Goal: Task Accomplishment & Management: Manage account settings

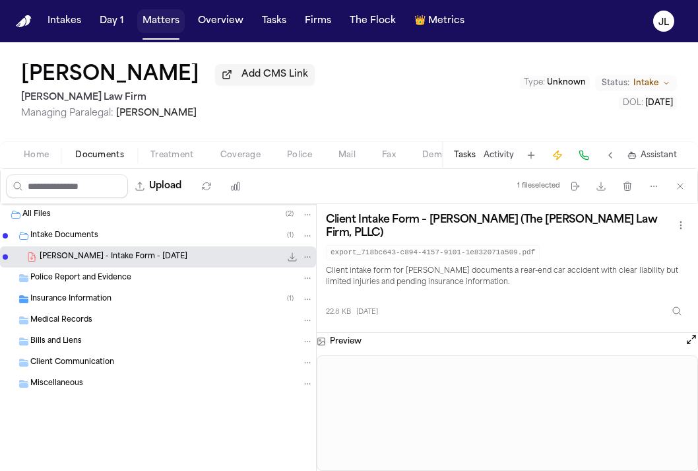
click at [155, 16] on button "Matters" at bounding box center [161, 21] width 48 height 24
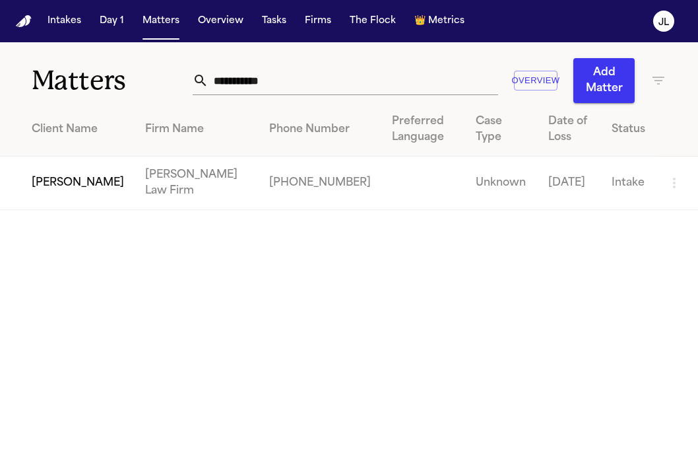
drag, startPoint x: 297, startPoint y: 95, endPoint x: 246, endPoint y: 89, distance: 51.8
click at [242, 89] on div "**********" at bounding box center [430, 80] width 474 height 45
drag, startPoint x: 298, startPoint y: 84, endPoint x: 206, endPoint y: 85, distance: 92.4
click at [209, 85] on input "**********" at bounding box center [353, 80] width 289 height 29
paste input "*"
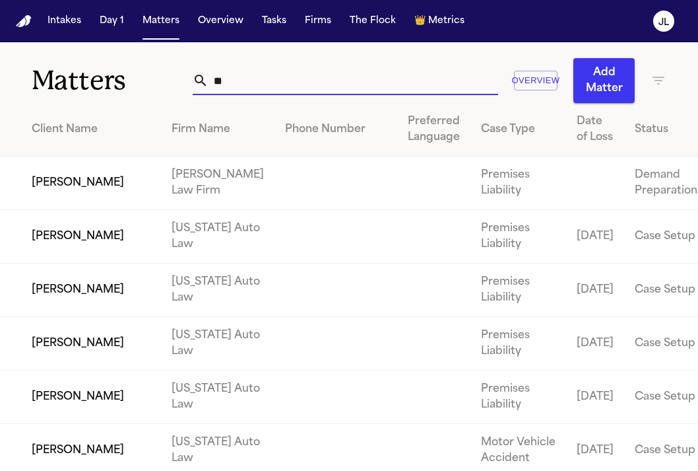
type input "*"
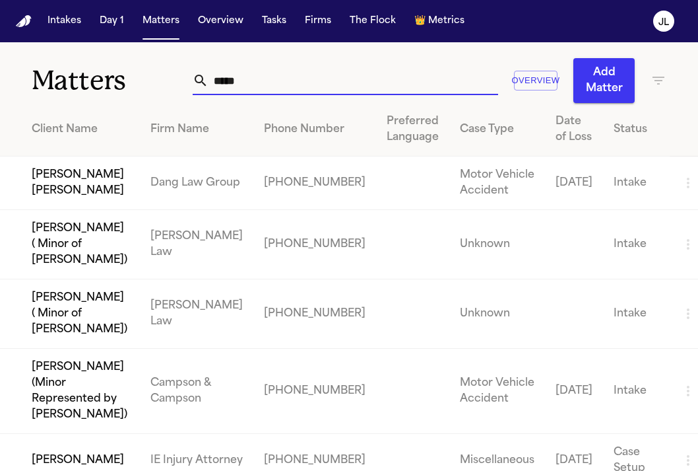
type input "*****"
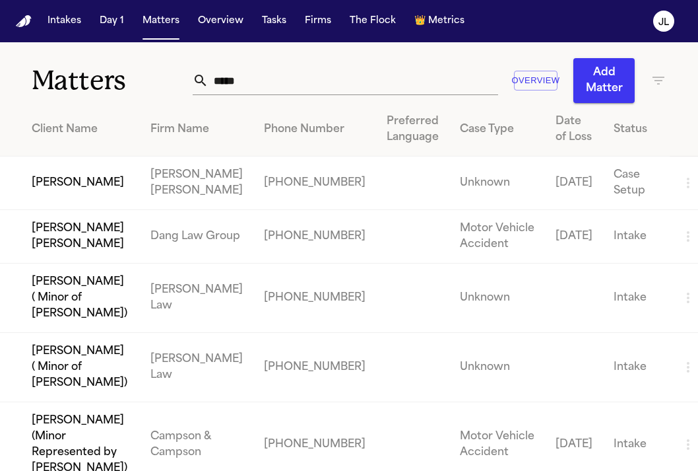
click at [80, 188] on td "[PERSON_NAME]" at bounding box center [70, 182] width 140 height 53
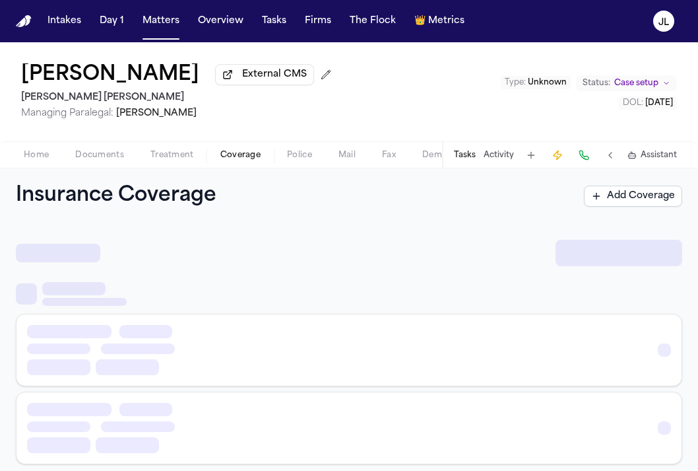
click at [235, 163] on button "Coverage" at bounding box center [240, 155] width 67 height 16
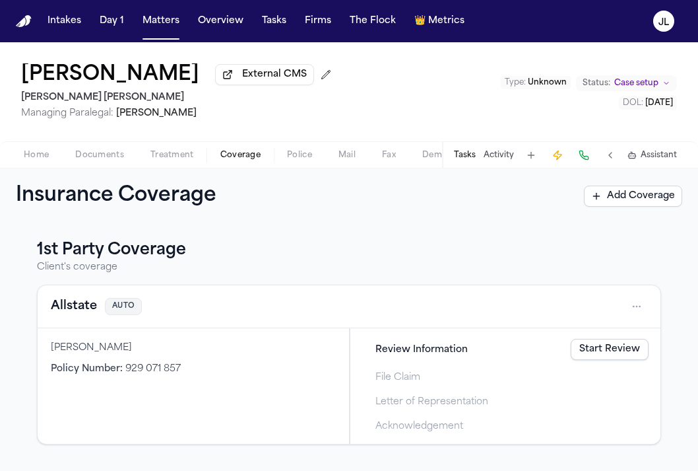
click at [630, 353] on link "Start Review" at bounding box center [610, 349] width 78 height 21
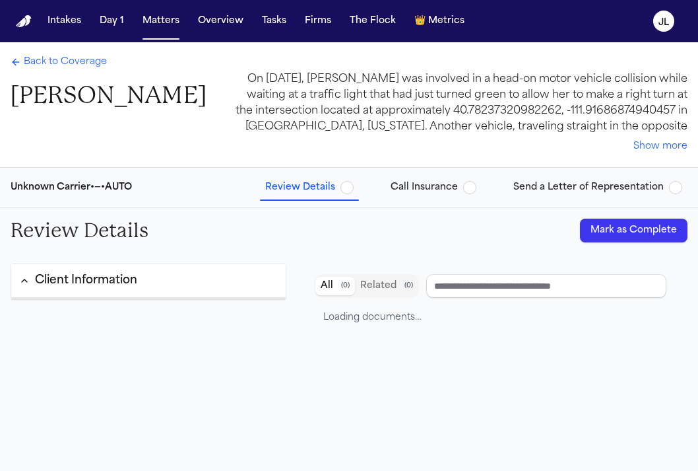
type input "**********"
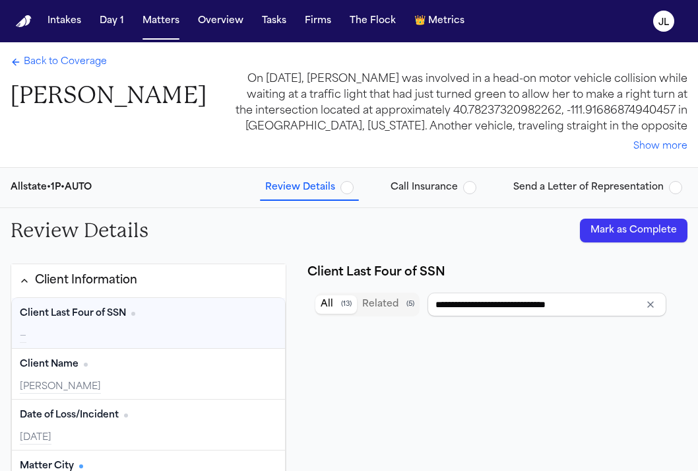
click at [19, 57] on icon "Back to Coverage" at bounding box center [16, 62] width 11 height 11
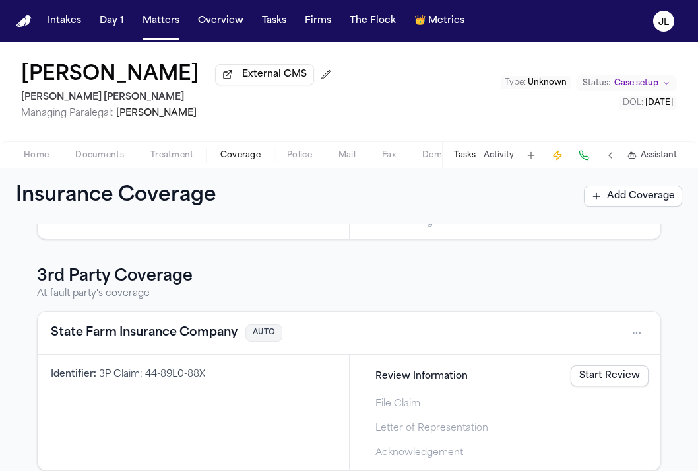
scroll to position [223, 0]
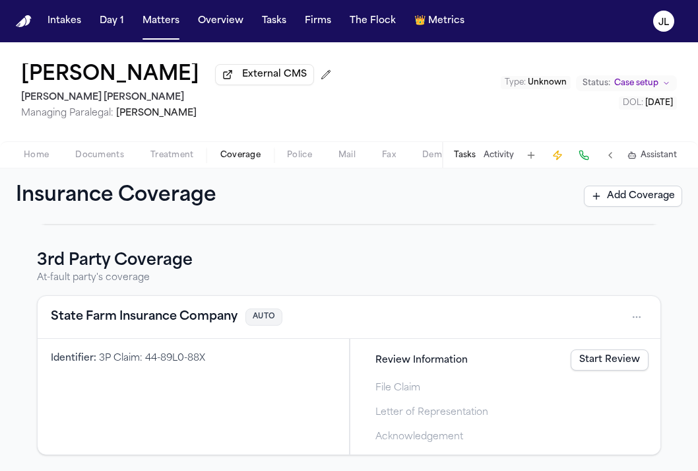
click at [172, 314] on button "State Farm Insurance Company" at bounding box center [144, 317] width 187 height 18
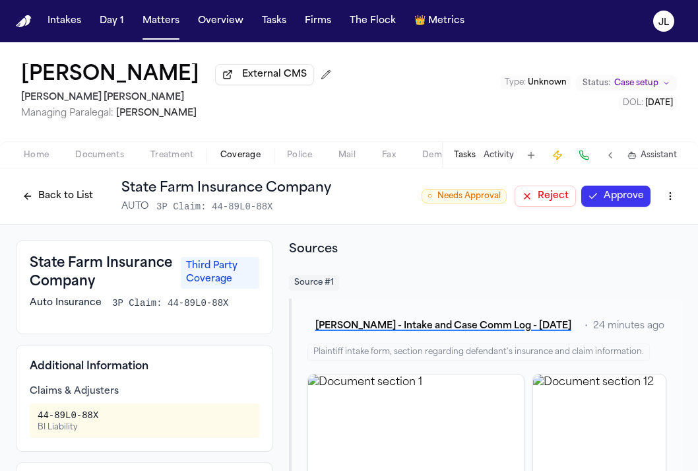
click at [621, 195] on button "Approve" at bounding box center [616, 195] width 69 height 21
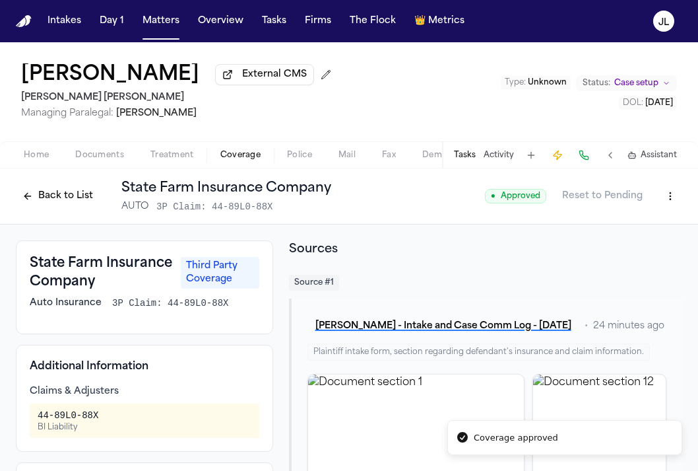
click at [55, 201] on button "Back to List" at bounding box center [58, 195] width 84 height 21
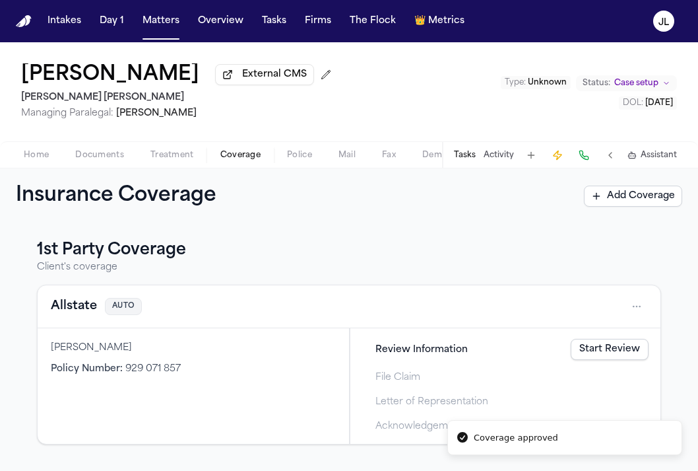
click at [90, 315] on button "Allstate" at bounding box center [74, 306] width 46 height 18
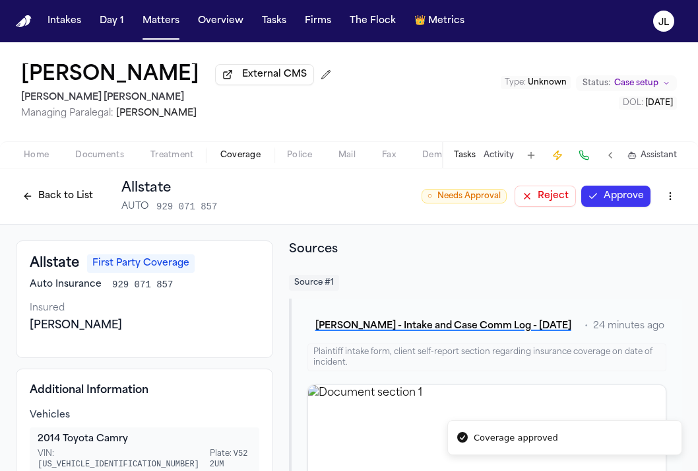
click at [634, 187] on div "○ Needs Approval Reject Approve" at bounding box center [552, 196] width 261 height 24
click at [631, 195] on button "Approve" at bounding box center [616, 195] width 69 height 21
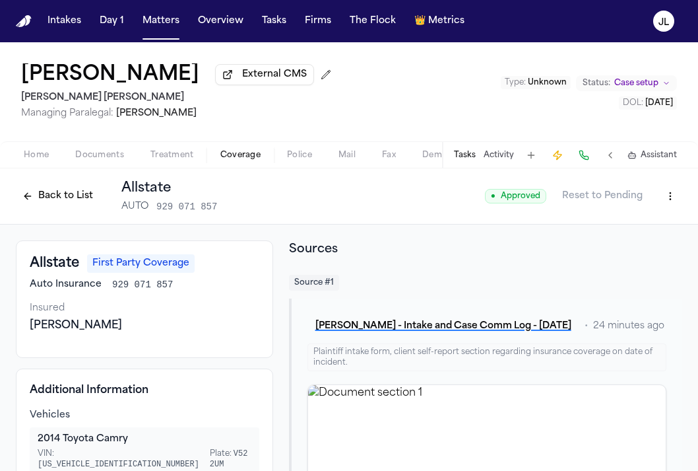
click at [73, 205] on button "Back to List" at bounding box center [58, 195] width 84 height 21
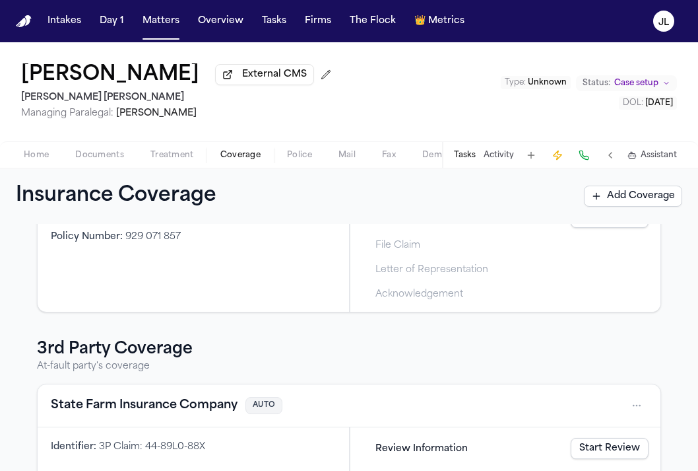
scroll to position [223, 0]
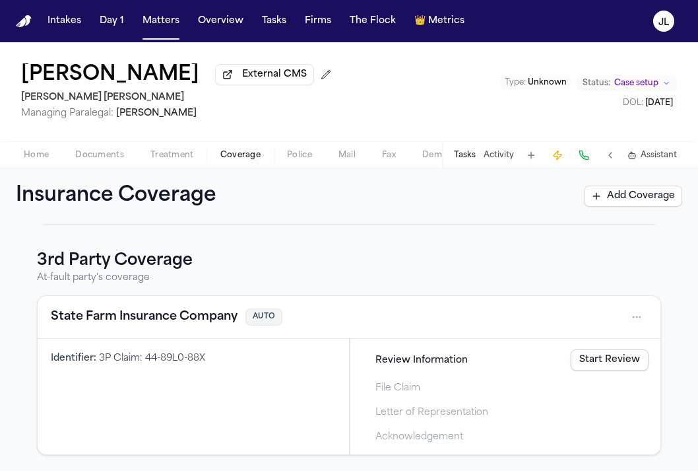
click at [162, 319] on button "State Farm Insurance Company" at bounding box center [144, 317] width 187 height 18
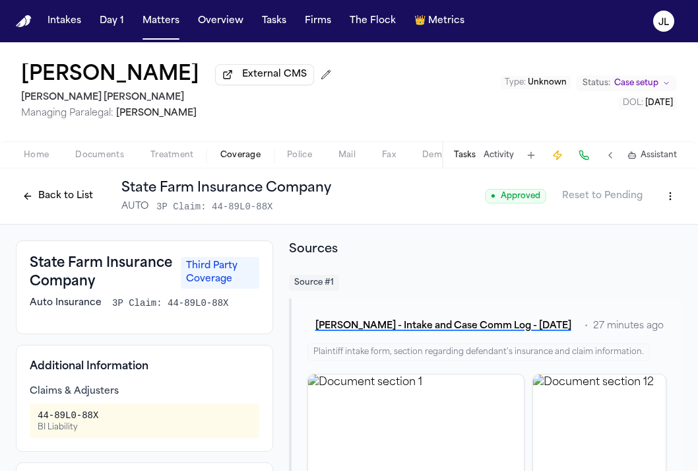
click at [579, 151] on button at bounding box center [584, 155] width 18 height 18
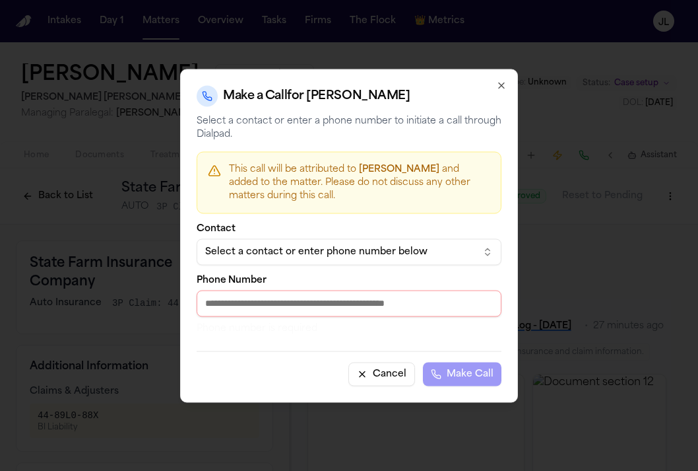
click at [361, 240] on button "Select a contact or enter phone number below" at bounding box center [349, 251] width 305 height 26
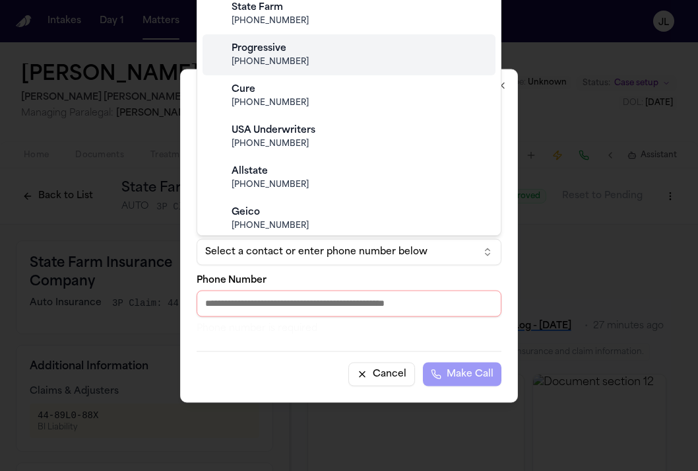
click at [298, 32] on div "State Farm (800) 732-5246" at bounding box center [349, 13] width 293 height 41
type input "**********"
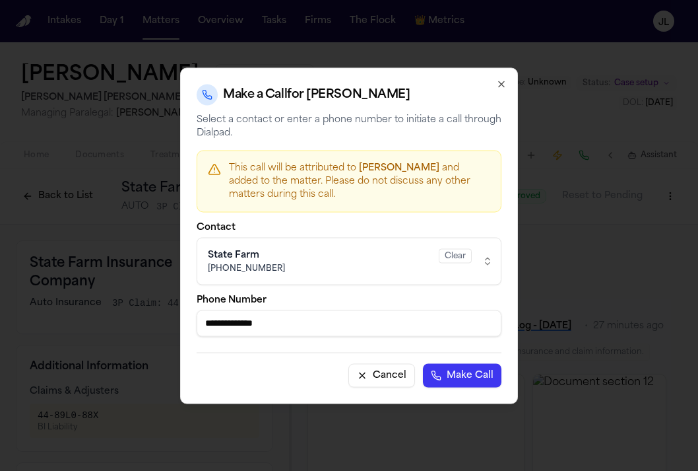
click at [479, 379] on button "Make Call" at bounding box center [462, 375] width 79 height 24
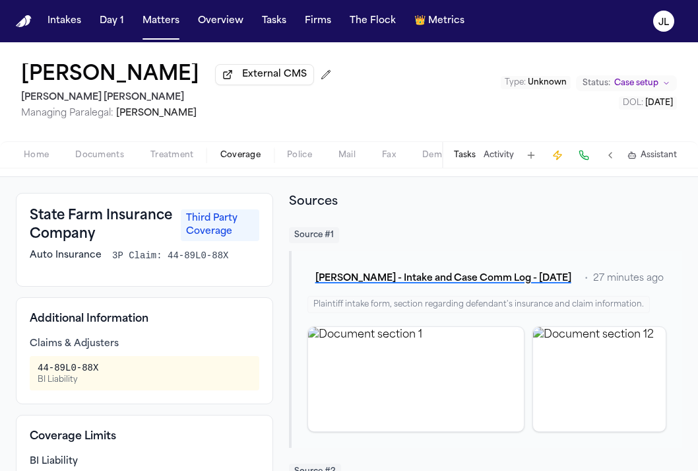
scroll to position [47, 0]
click at [586, 160] on button at bounding box center [584, 155] width 18 height 18
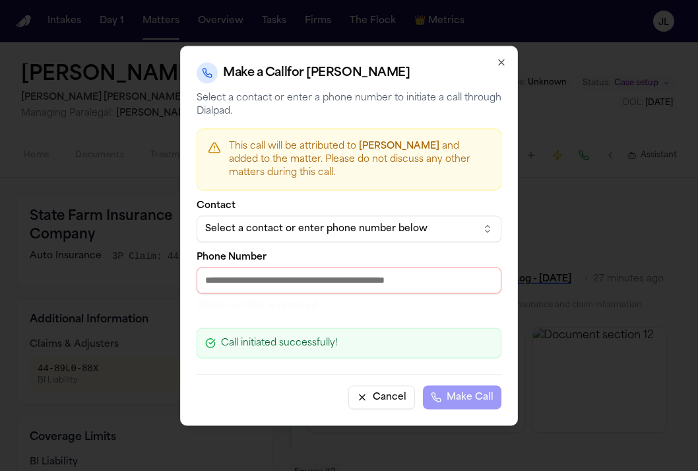
click at [374, 226] on div "Select a contact or enter phone number below" at bounding box center [338, 228] width 267 height 13
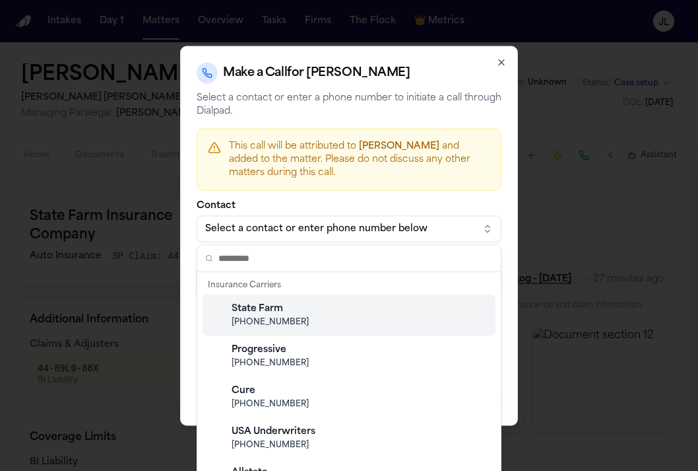
click at [272, 309] on div "State Farm" at bounding box center [360, 308] width 256 height 13
type input "**********"
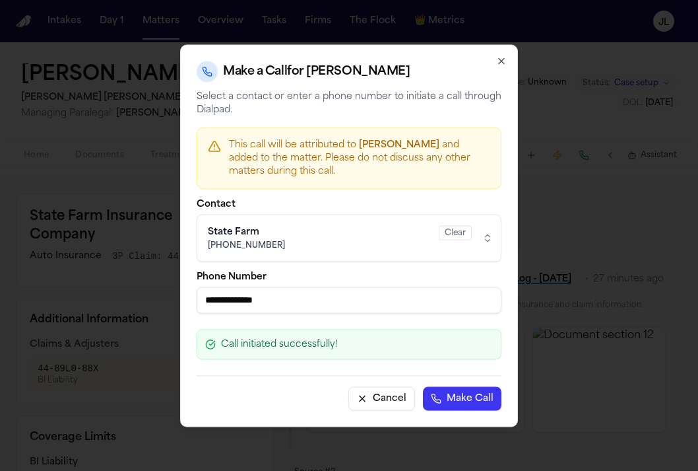
click at [463, 395] on button "Make Call" at bounding box center [462, 398] width 79 height 24
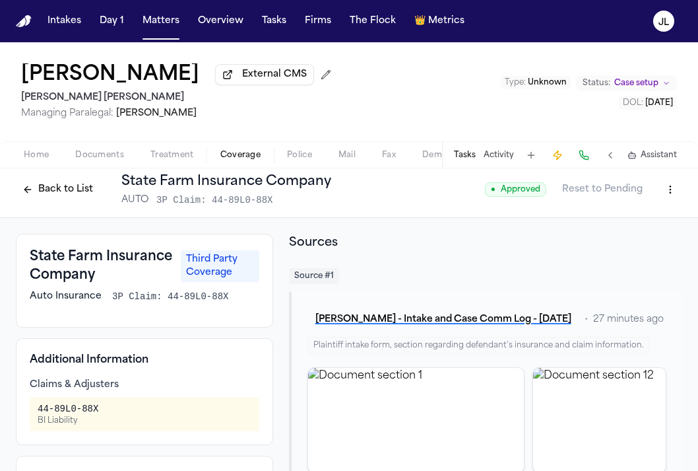
scroll to position [0, 0]
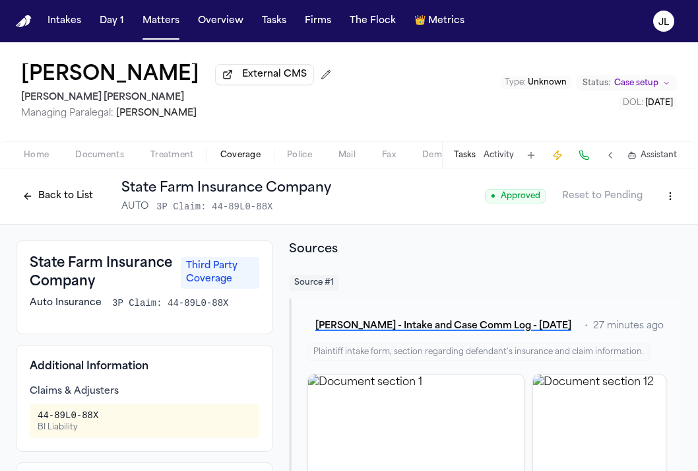
click at [49, 201] on button "Back to List" at bounding box center [58, 195] width 84 height 21
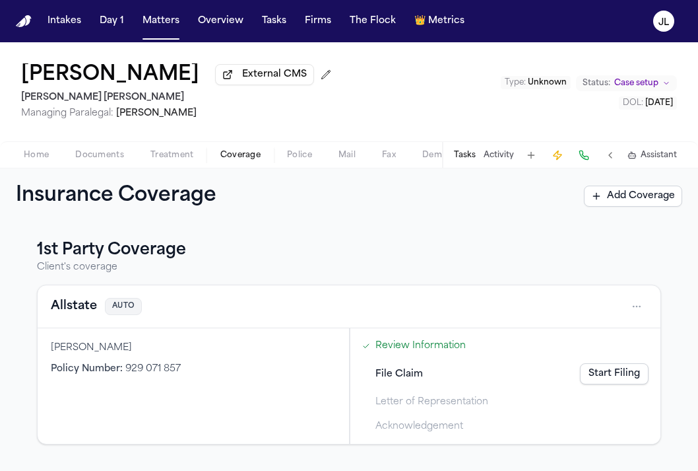
click at [88, 314] on button "Allstate" at bounding box center [74, 306] width 46 height 18
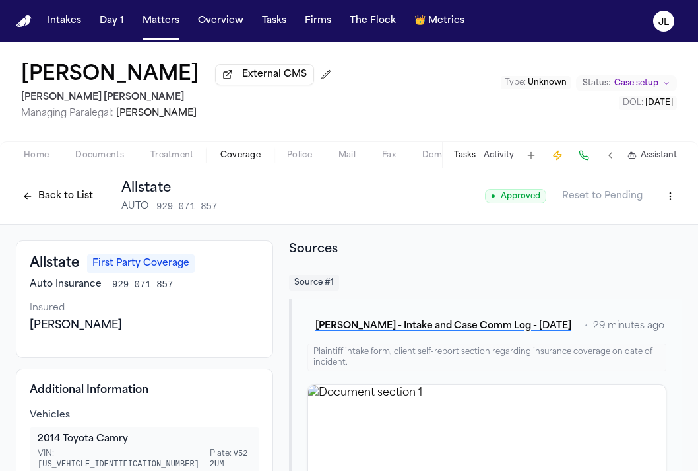
click at [584, 162] on button at bounding box center [584, 155] width 18 height 18
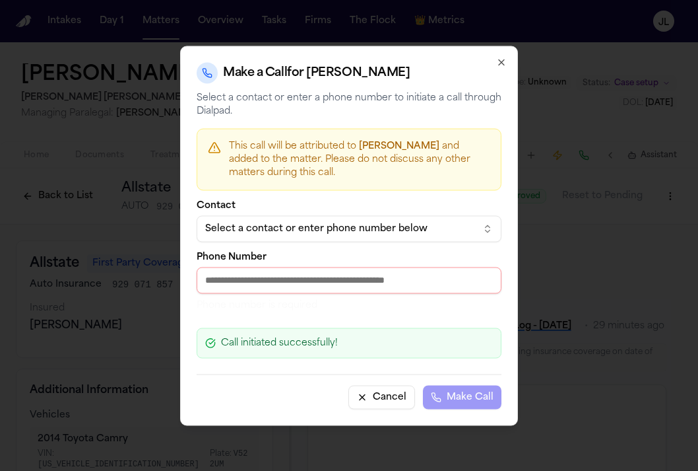
click at [333, 237] on button "Select a contact or enter phone number below" at bounding box center [349, 228] width 305 height 26
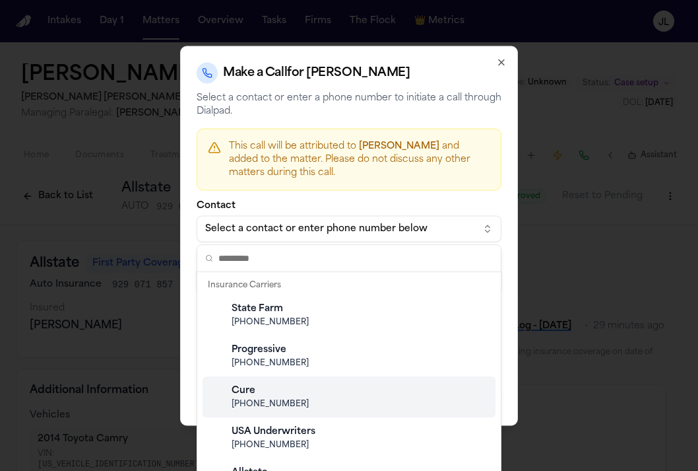
scroll to position [125, 0]
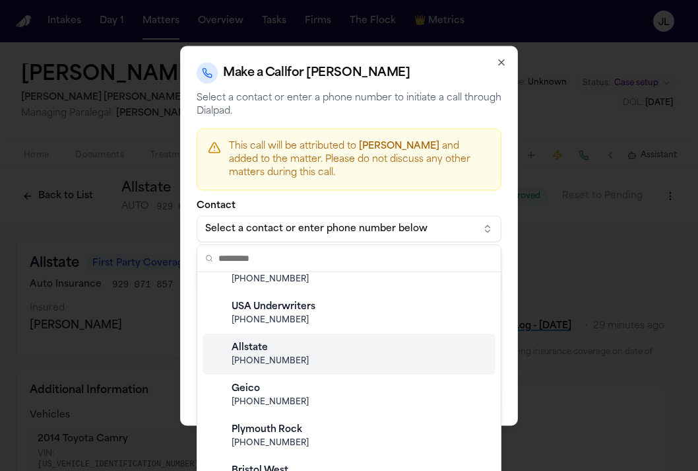
click at [294, 360] on span "[PHONE_NUMBER]" at bounding box center [360, 361] width 256 height 11
type input "**********"
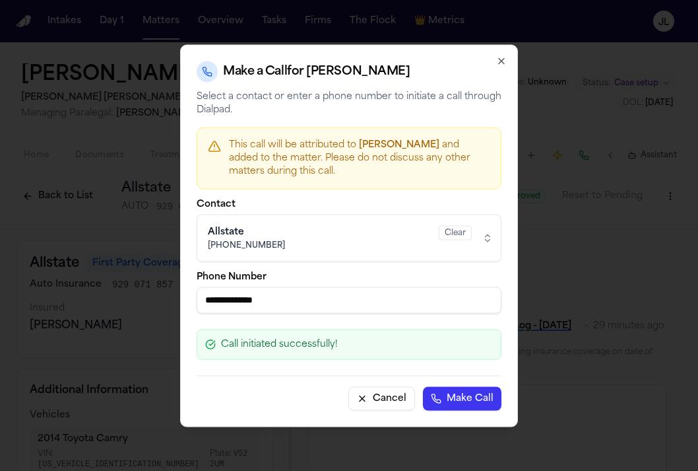
drag, startPoint x: 296, startPoint y: 300, endPoint x: 178, endPoint y: 300, distance: 118.2
click at [178, 300] on body "Intakes Day 1 Matters Overview Tasks Firms The Flock 👑 Metrics JL Mayra Zavala …" at bounding box center [349, 235] width 698 height 471
click at [499, 58] on icon "button" at bounding box center [501, 60] width 5 height 5
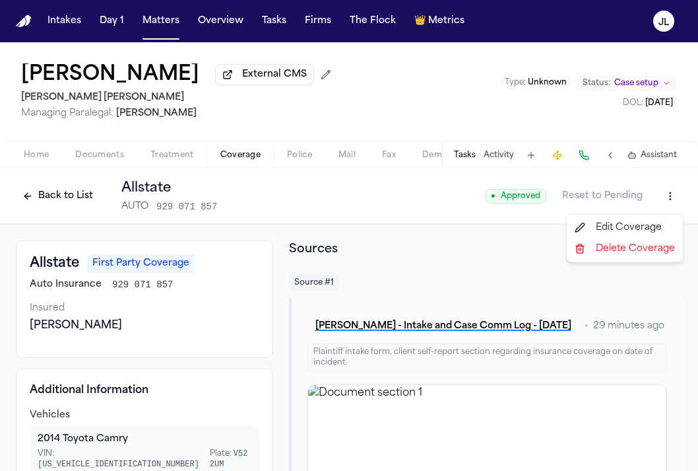
click at [664, 203] on html "Intakes Day 1 Matters Overview Tasks Firms The Flock 👑 Metrics JL Mayra Zavala …" at bounding box center [349, 235] width 698 height 471
click at [634, 226] on div "Edit Coverage" at bounding box center [625, 227] width 111 height 21
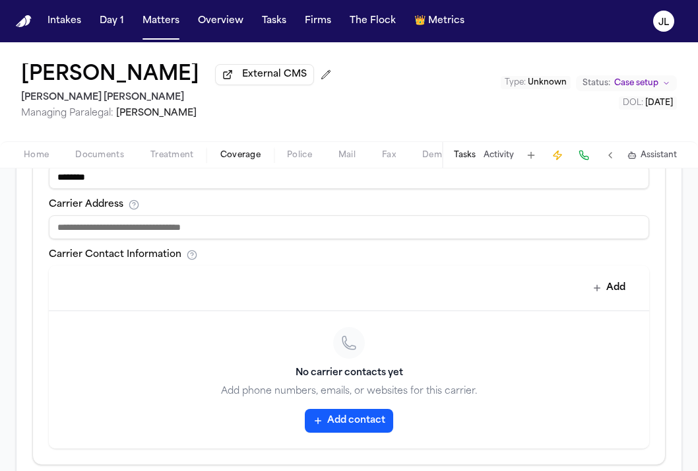
scroll to position [539, 0]
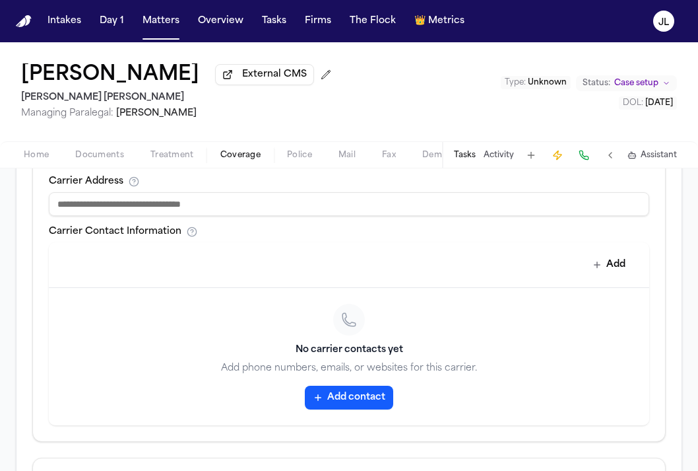
click at [349, 393] on button "Add contact" at bounding box center [349, 398] width 88 height 24
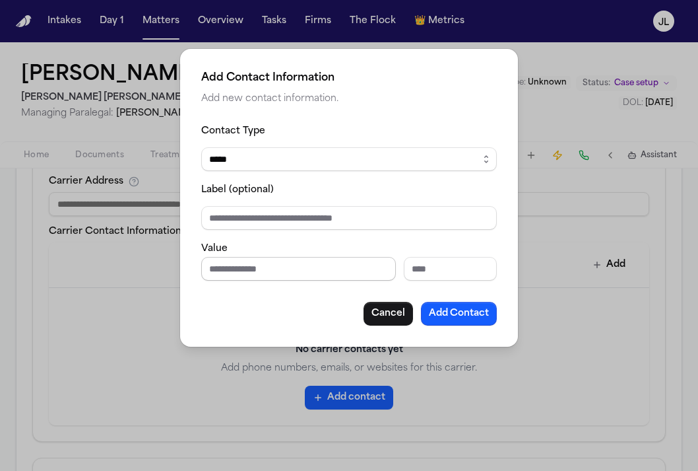
click at [302, 263] on input "Phone number" at bounding box center [298, 269] width 195 height 24
paste input "**********"
type input "**********"
click at [487, 315] on button "Add Contact" at bounding box center [459, 314] width 76 height 24
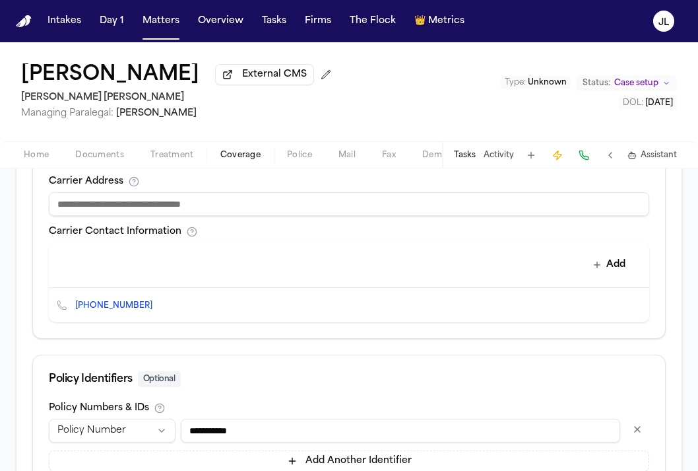
scroll to position [647, 0]
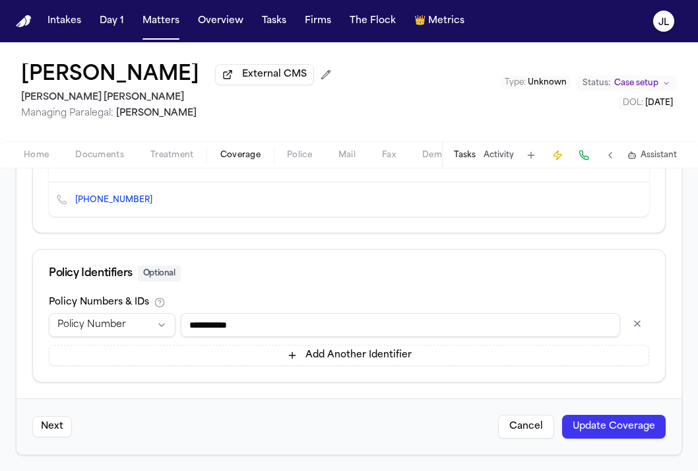
click at [615, 415] on button "Update Coverage" at bounding box center [614, 427] width 104 height 24
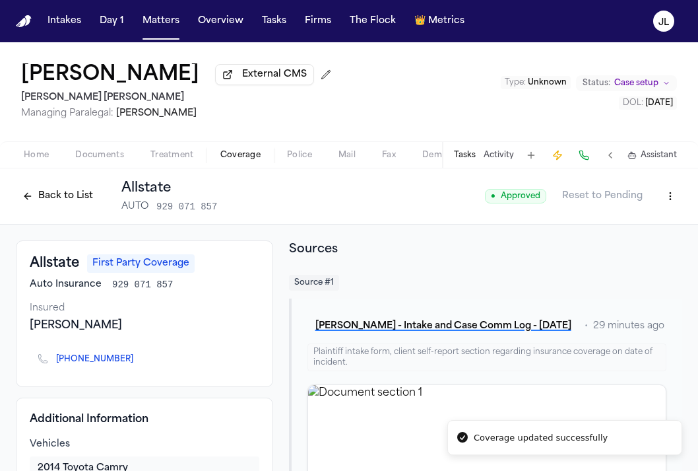
click at [673, 199] on html "Coverage updated successfully Intakes Day 1 Matters Overview Tasks Firms The Fl…" at bounding box center [349, 235] width 698 height 471
click at [673, 199] on html "Intakes Day 1 Matters Overview Tasks Firms The Flock 👑 Metrics JL Mayra Zavala …" at bounding box center [349, 235] width 698 height 471
click at [42, 207] on button "Back to List" at bounding box center [58, 195] width 84 height 21
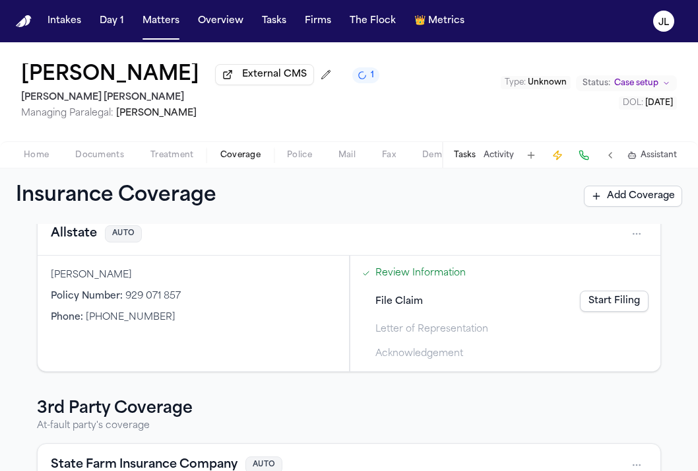
scroll to position [73, 0]
click at [617, 301] on link "Start Filing" at bounding box center [614, 300] width 69 height 21
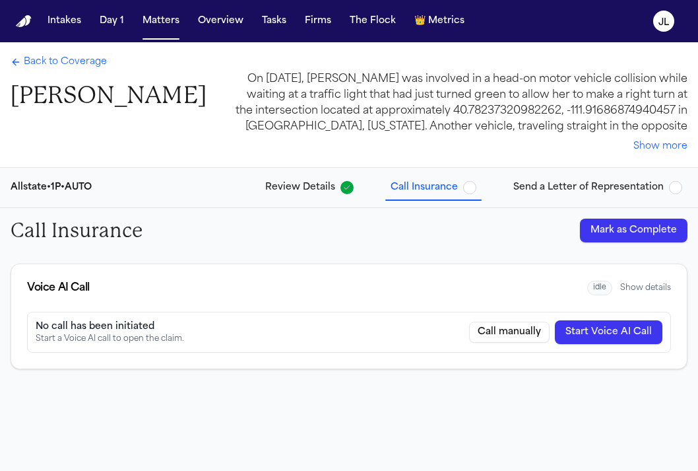
click at [607, 328] on button "Start Voice AI Call" at bounding box center [609, 332] width 108 height 24
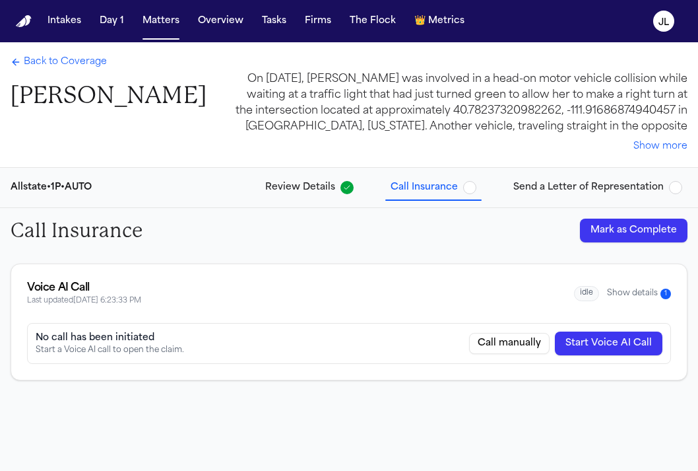
click at [61, 65] on span "Back to Coverage" at bounding box center [65, 61] width 83 height 13
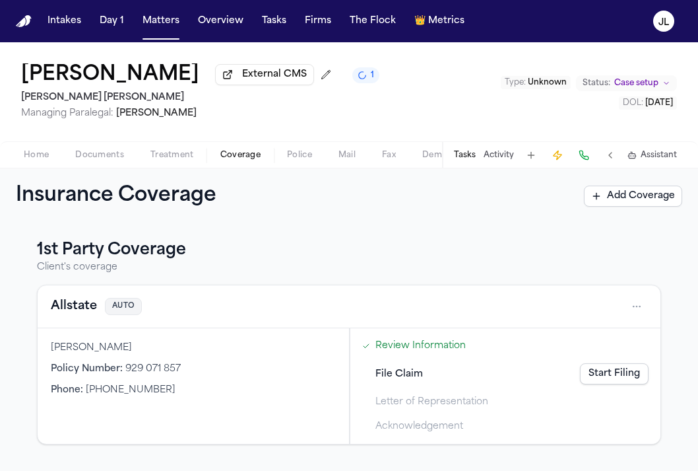
click at [30, 149] on div "Home Documents Treatment Coverage Police Mail Fax Demand Workspaces Artifacts T…" at bounding box center [349, 154] width 698 height 26
click at [30, 150] on button "Home" at bounding box center [36, 155] width 51 height 16
click at [239, 160] on span "Coverage" at bounding box center [240, 155] width 40 height 11
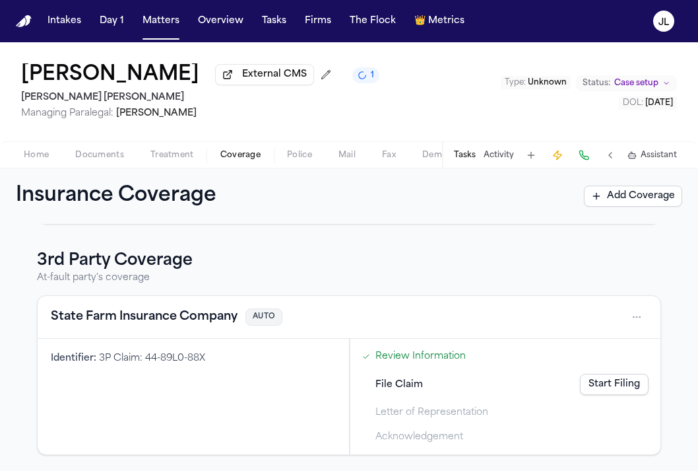
click at [198, 321] on button "State Farm Insurance Company" at bounding box center [144, 317] width 187 height 18
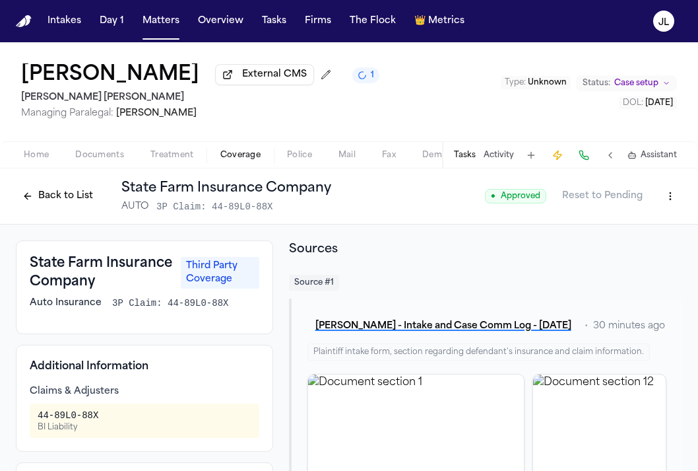
click at [682, 201] on html "Intakes Day 1 Matters Overview Tasks Firms The Flock 👑 Metrics JL Mayra Zavala …" at bounding box center [349, 235] width 698 height 471
click at [652, 225] on div "Edit Coverage" at bounding box center [625, 227] width 111 height 21
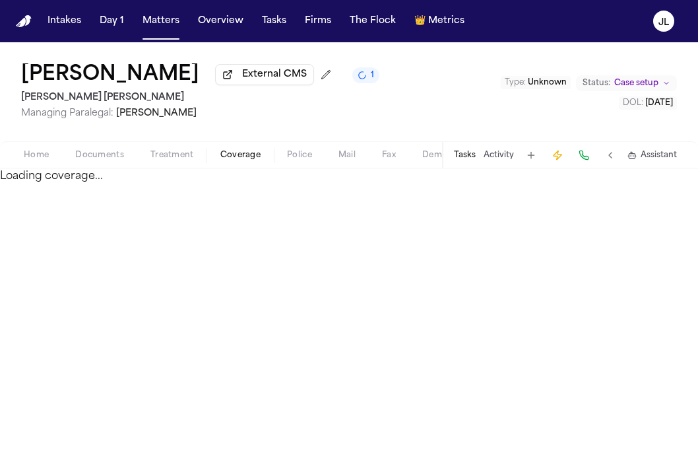
select select "**********"
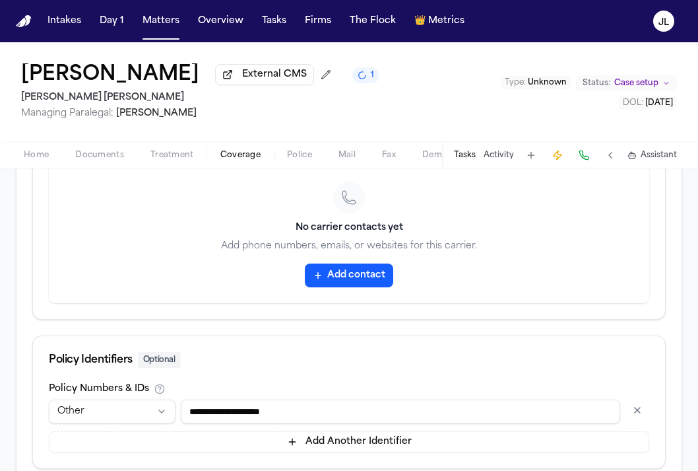
scroll to position [751, 0]
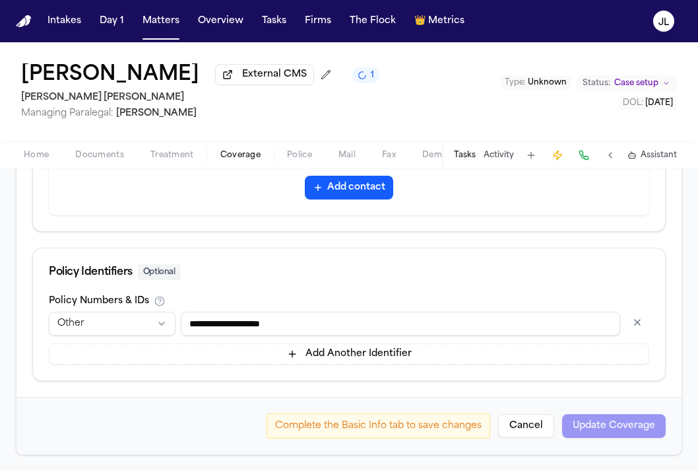
drag, startPoint x: 313, startPoint y: 330, endPoint x: 112, endPoint y: 330, distance: 201.3
click at [112, 330] on div "**********" at bounding box center [349, 324] width 601 height 24
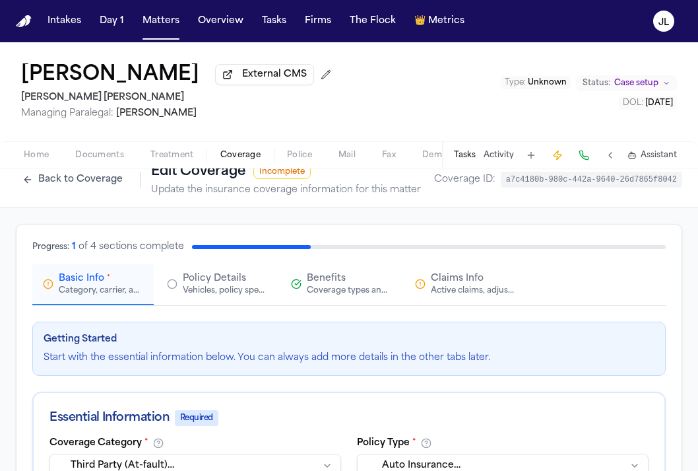
scroll to position [0, 0]
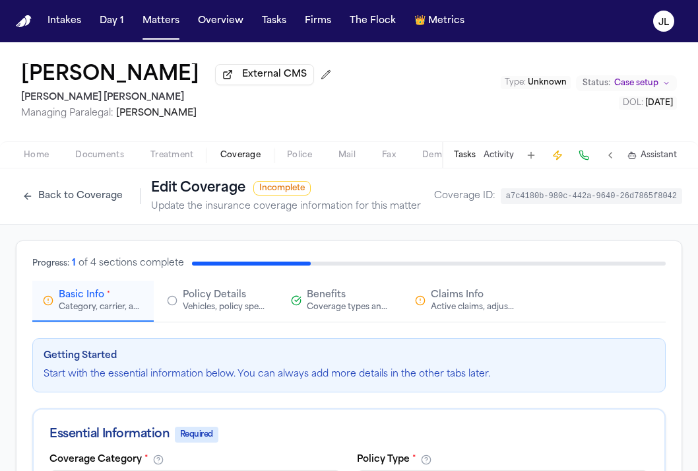
click at [438, 312] on div "Active claims, adjusters, and subrogation details" at bounding box center [473, 307] width 84 height 11
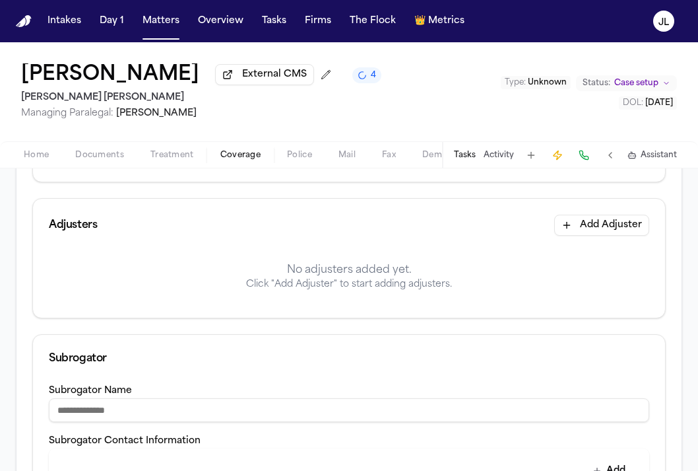
scroll to position [316, 0]
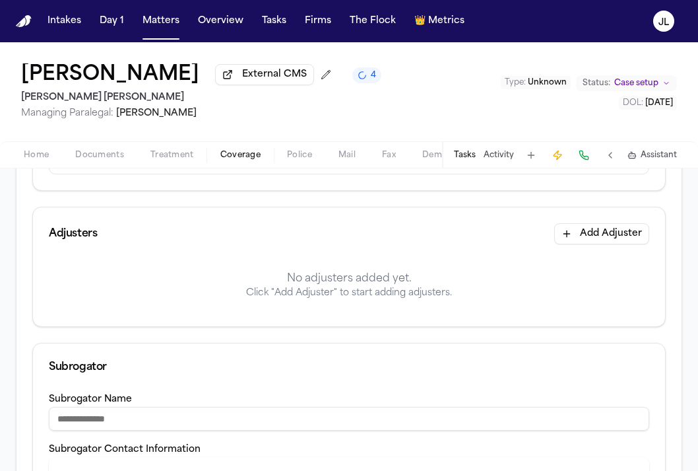
click at [601, 241] on button "Add Adjuster" at bounding box center [602, 233] width 95 height 21
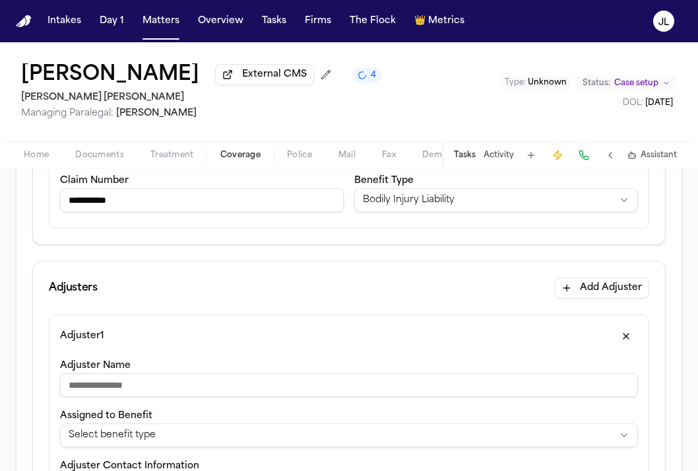
scroll to position [0, 0]
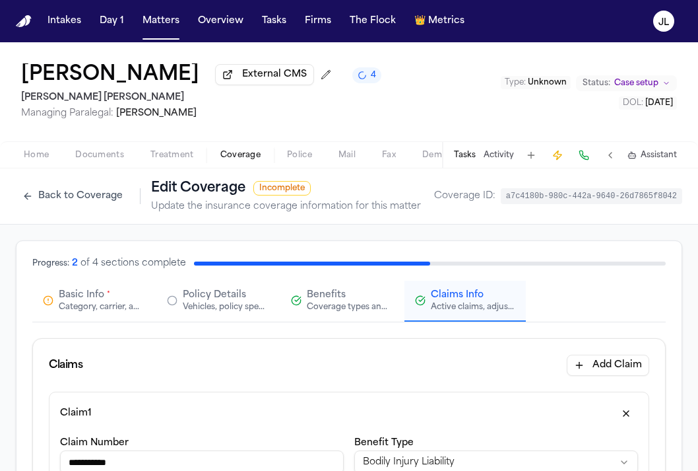
click at [76, 300] on span "Basic Info" at bounding box center [82, 294] width 46 height 13
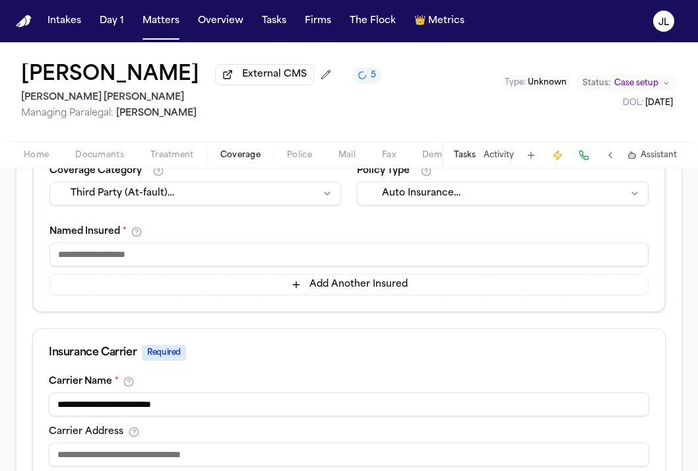
scroll to position [279, 0]
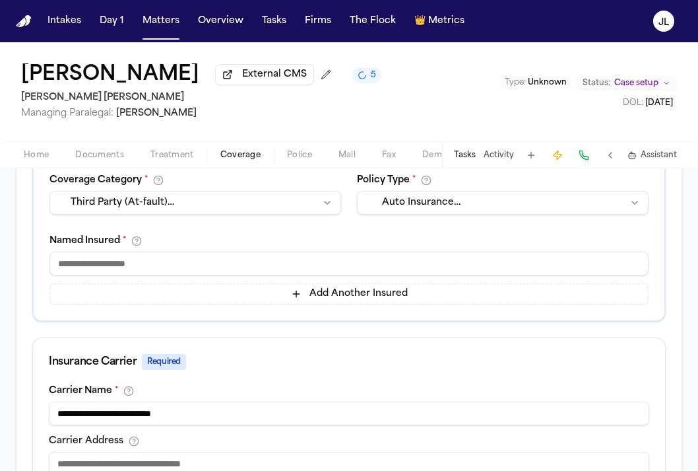
click at [100, 269] on input at bounding box center [349, 264] width 599 height 24
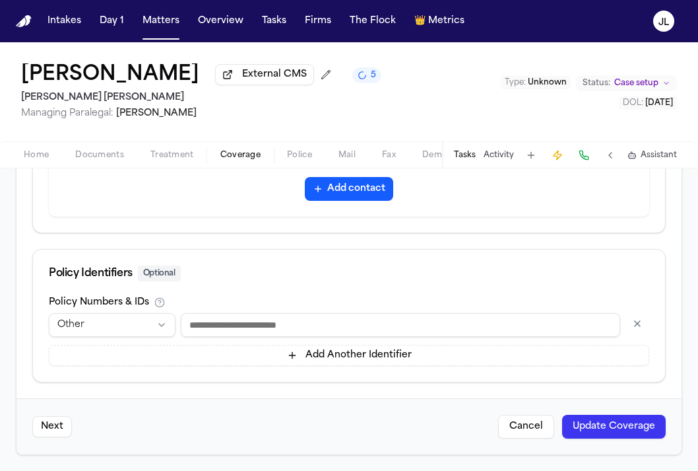
type input "**"
click at [589, 420] on button "Update Coverage" at bounding box center [614, 427] width 104 height 24
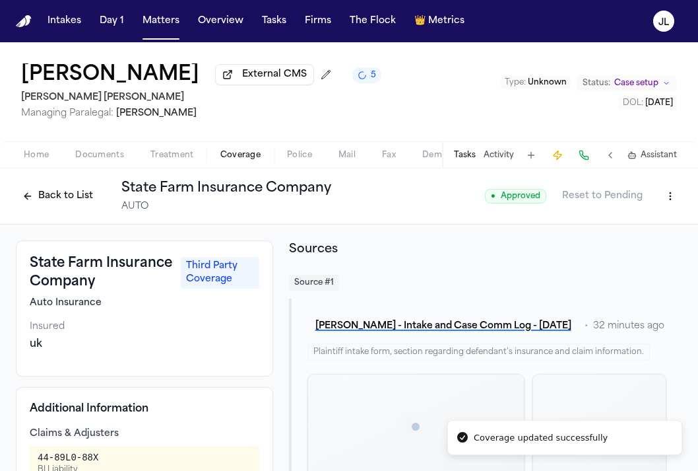
click at [39, 150] on button "Home" at bounding box center [36, 155] width 51 height 16
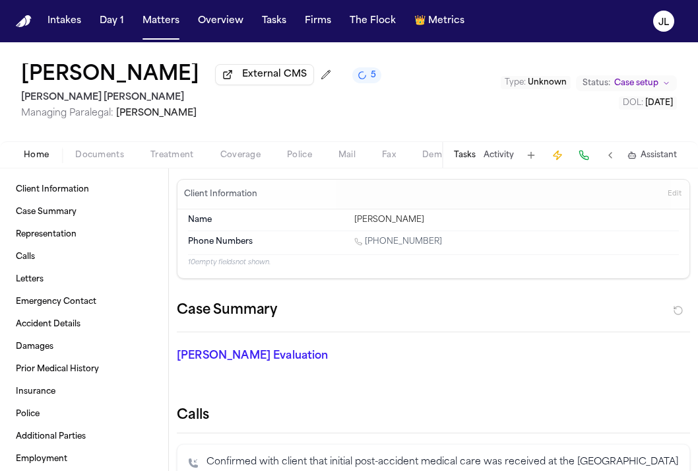
click at [240, 158] on span "Coverage" at bounding box center [240, 155] width 40 height 11
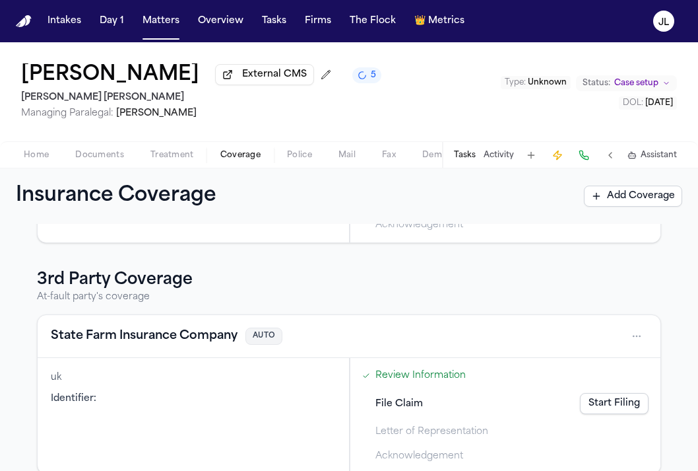
scroll to position [223, 0]
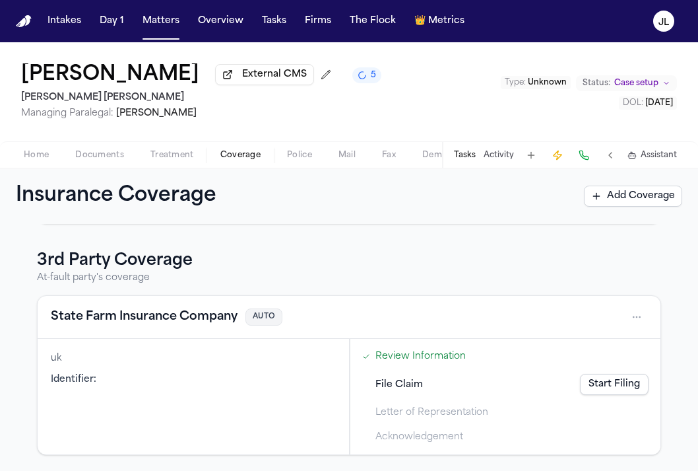
click at [194, 323] on button "State Farm Insurance Company" at bounding box center [144, 317] width 187 height 18
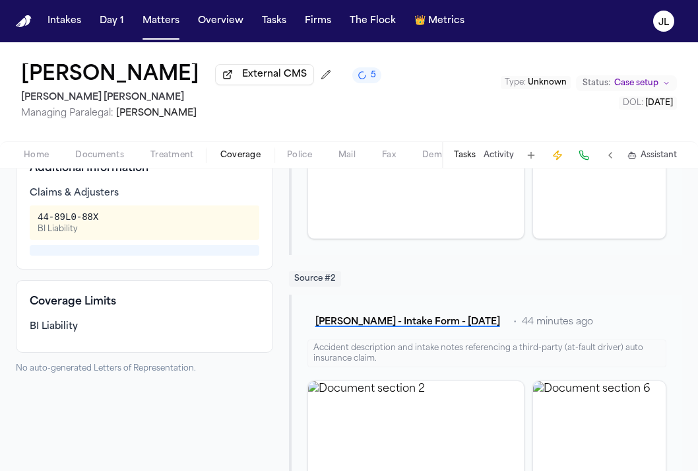
scroll to position [290, 0]
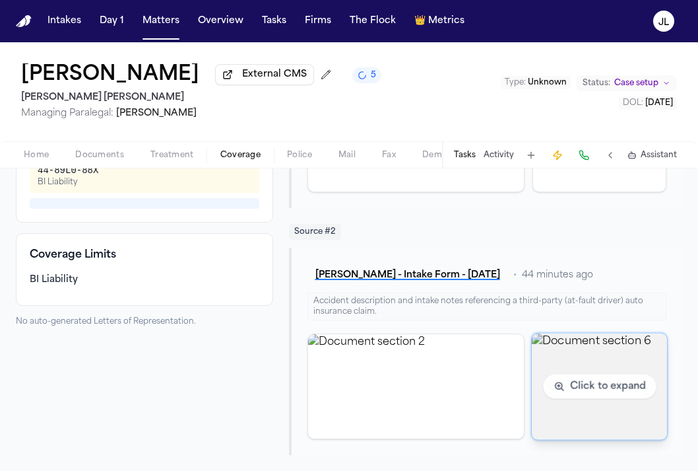
click at [594, 384] on img "View document section 6" at bounding box center [599, 386] width 135 height 106
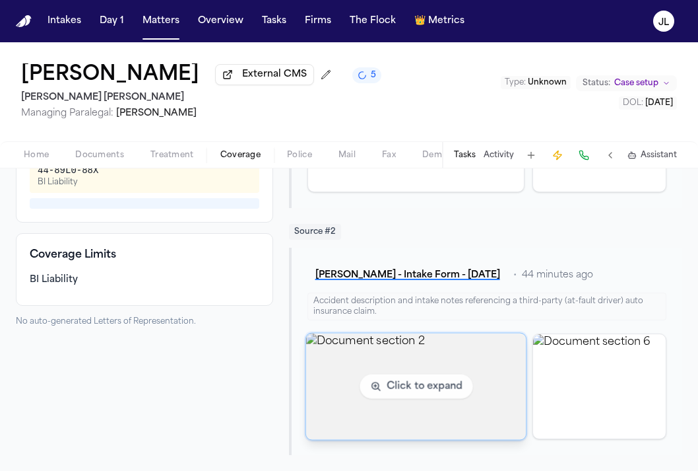
click at [430, 383] on img "View document section 2" at bounding box center [416, 386] width 220 height 106
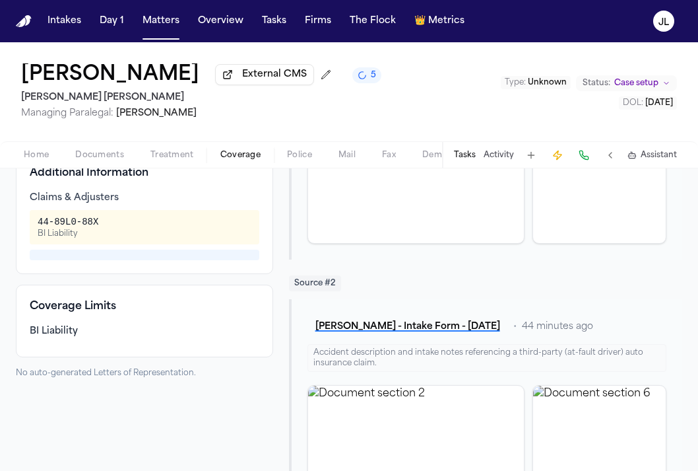
scroll to position [261, 0]
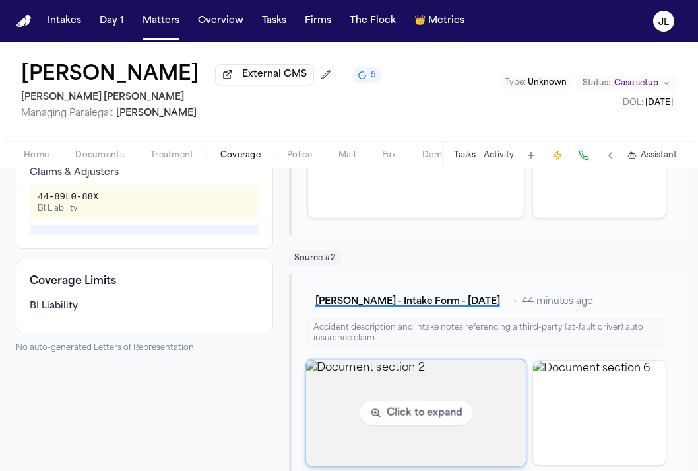
click at [352, 427] on img "View document section 2" at bounding box center [416, 412] width 220 height 106
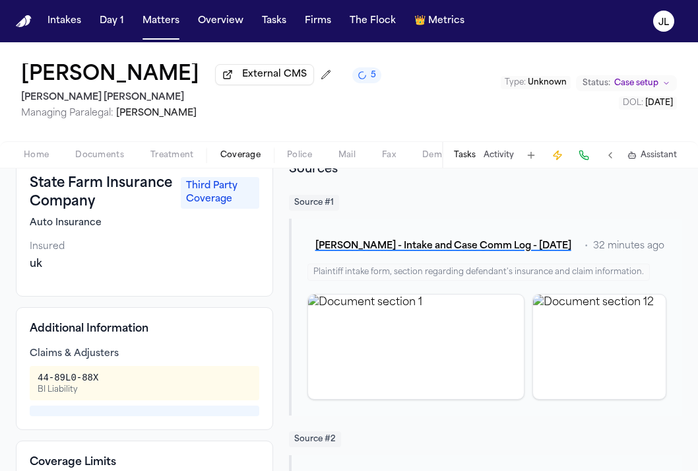
scroll to position [74, 0]
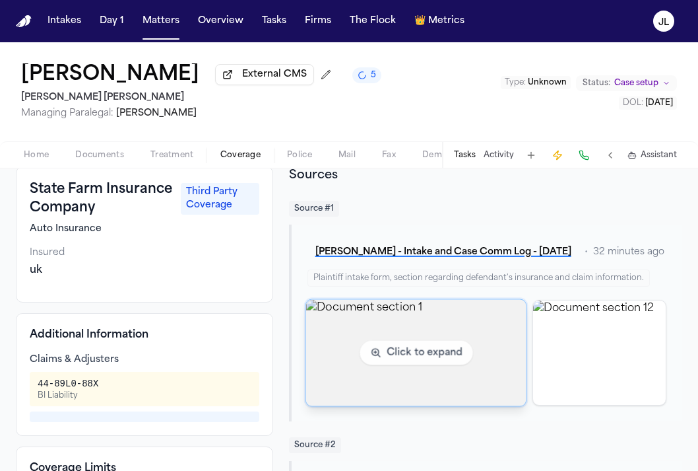
click at [398, 389] on img "View document section 1" at bounding box center [416, 352] width 220 height 106
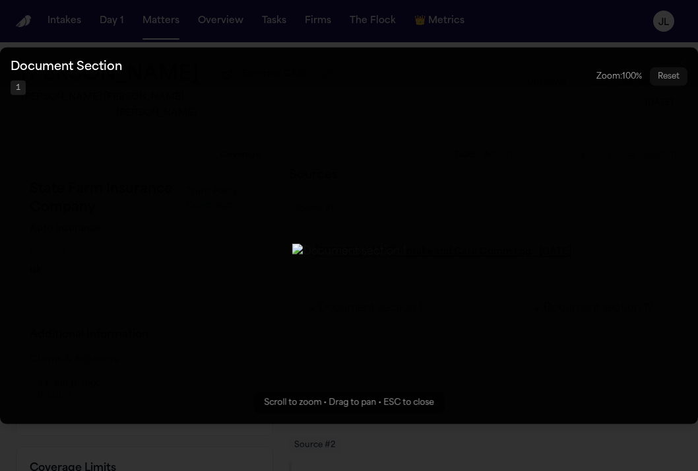
click at [535, 406] on button "Zoomable image viewer. Use mouse wheel to zoom, drag to pan, or press R to rese…" at bounding box center [349, 235] width 698 height 376
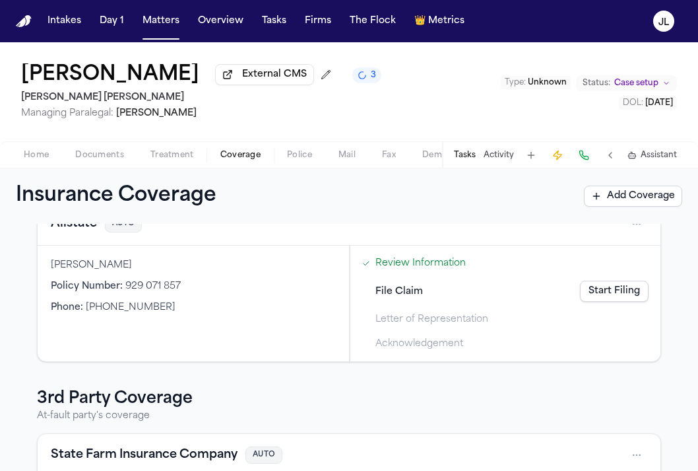
scroll to position [223, 0]
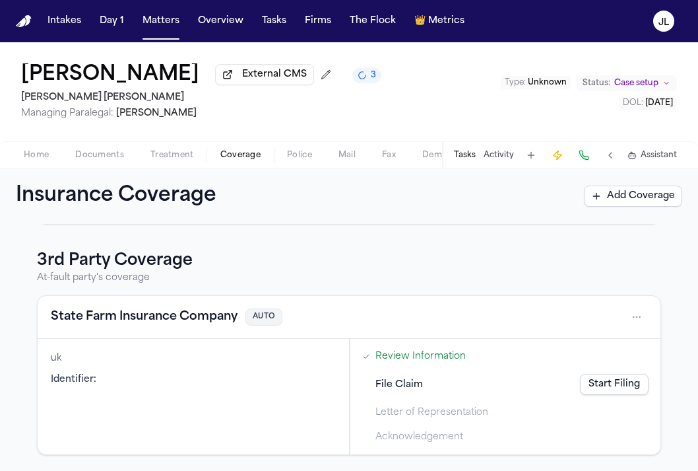
click at [184, 323] on button "State Farm Insurance Company" at bounding box center [144, 317] width 187 height 18
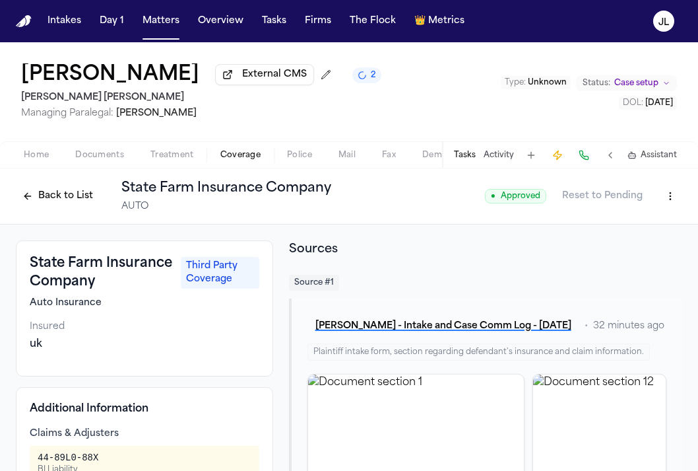
click at [61, 200] on button "Back to List" at bounding box center [58, 195] width 84 height 21
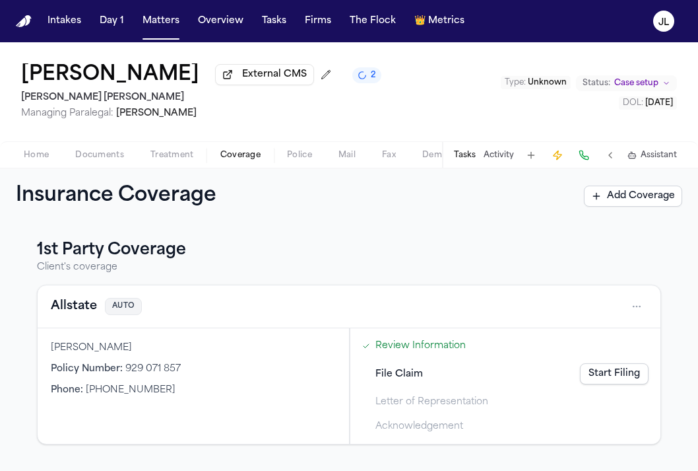
click at [88, 315] on button "Allstate" at bounding box center [74, 306] width 46 height 18
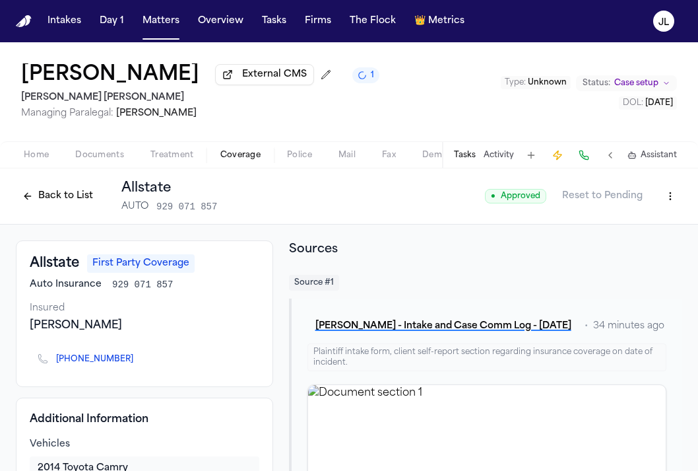
click at [60, 196] on button "Back to List" at bounding box center [58, 195] width 84 height 21
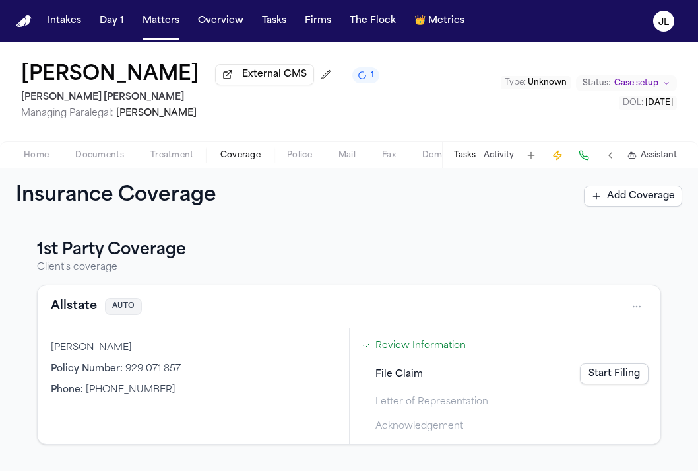
click at [619, 363] on div "File Claim Start Filing" at bounding box center [505, 373] width 297 height 29
click at [619, 371] on link "Start Filing" at bounding box center [614, 373] width 69 height 21
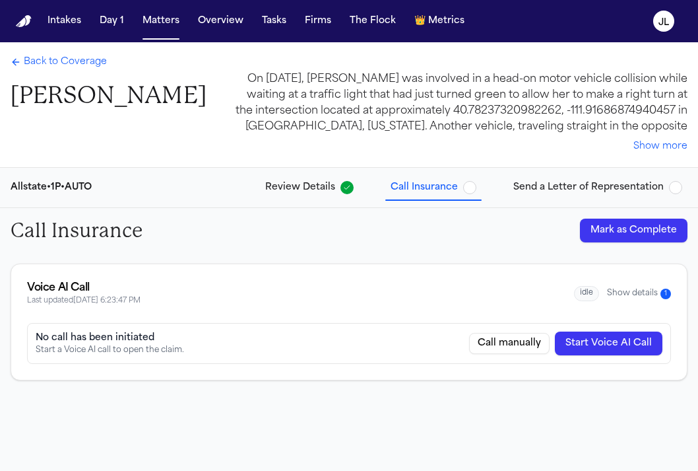
click at [644, 290] on button "Show details 1" at bounding box center [639, 293] width 64 height 11
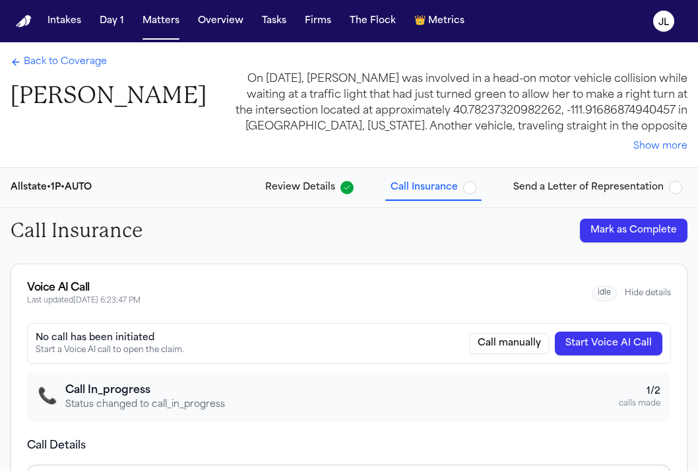
click at [62, 67] on span "Back to Coverage" at bounding box center [65, 61] width 83 height 13
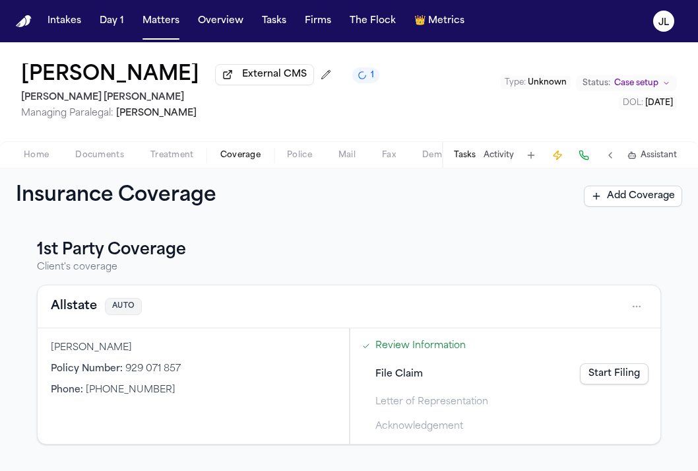
scroll to position [223, 0]
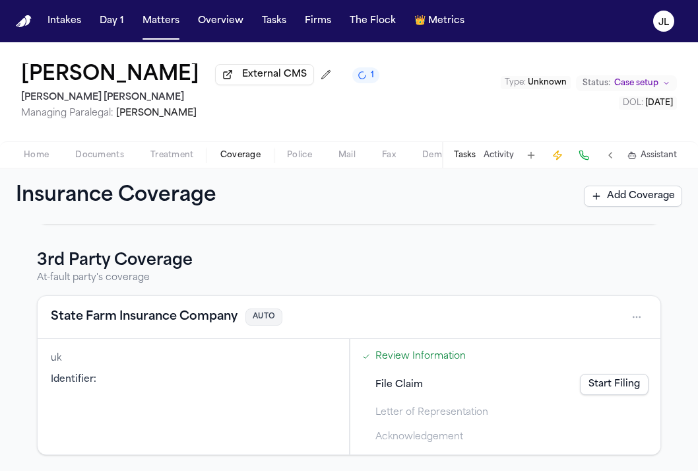
click at [136, 316] on button "State Farm Insurance Company" at bounding box center [144, 317] width 187 height 18
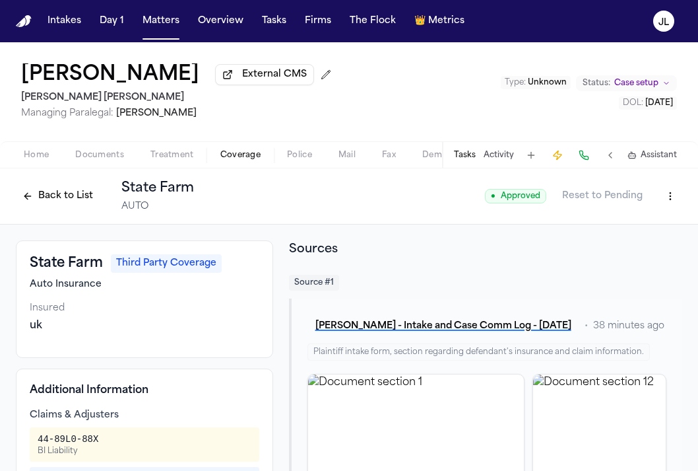
click at [65, 202] on button "Back to List" at bounding box center [58, 195] width 84 height 21
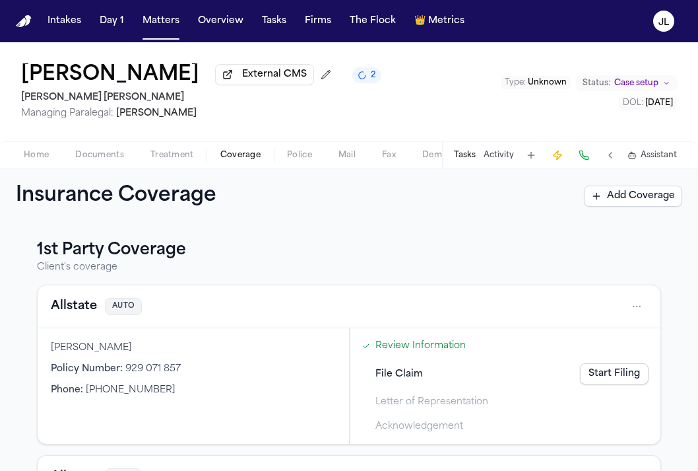
click at [82, 306] on button "Allstate" at bounding box center [74, 306] width 46 height 18
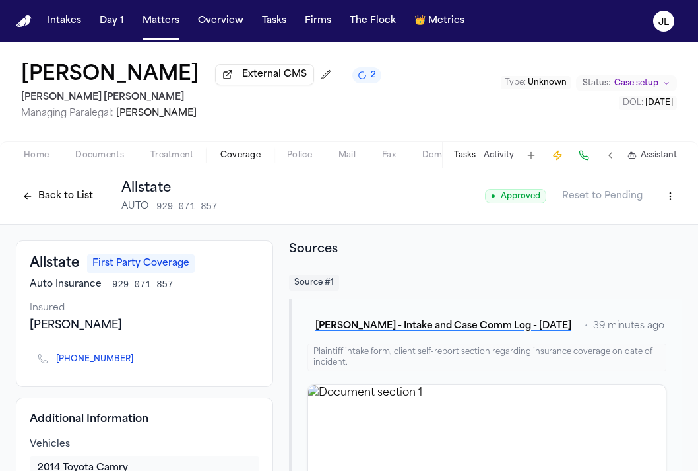
click at [136, 363] on icon "Copy to clipboard" at bounding box center [140, 359] width 8 height 8
click at [586, 156] on button at bounding box center [584, 155] width 18 height 18
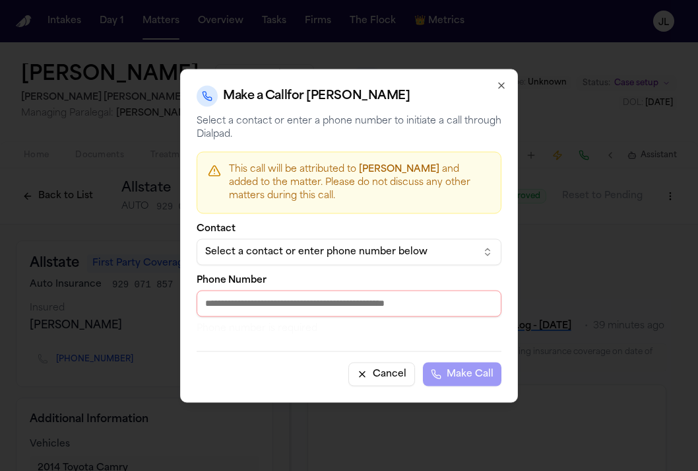
click at [285, 302] on input "Phone Number" at bounding box center [349, 303] width 305 height 26
paste input "**********"
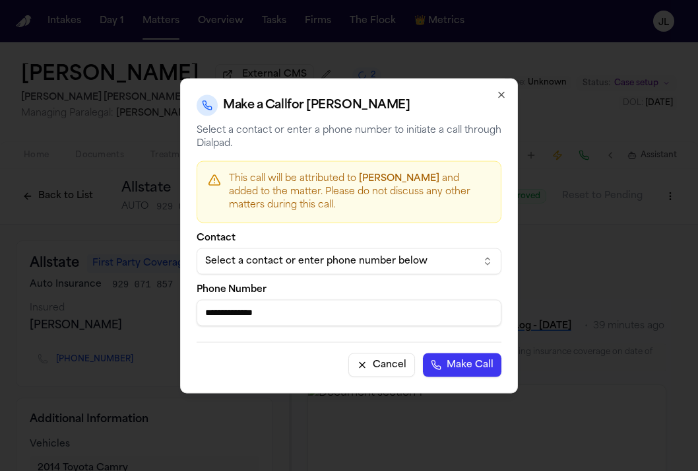
type input "**********"
click at [452, 354] on button "Make Call" at bounding box center [462, 365] width 79 height 24
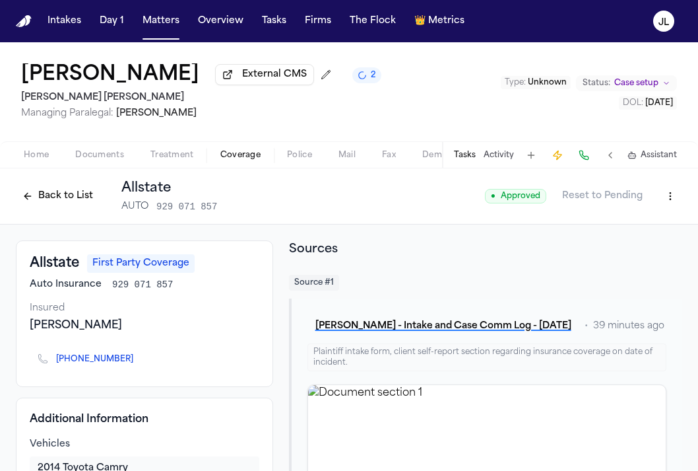
click at [586, 159] on button at bounding box center [584, 155] width 18 height 18
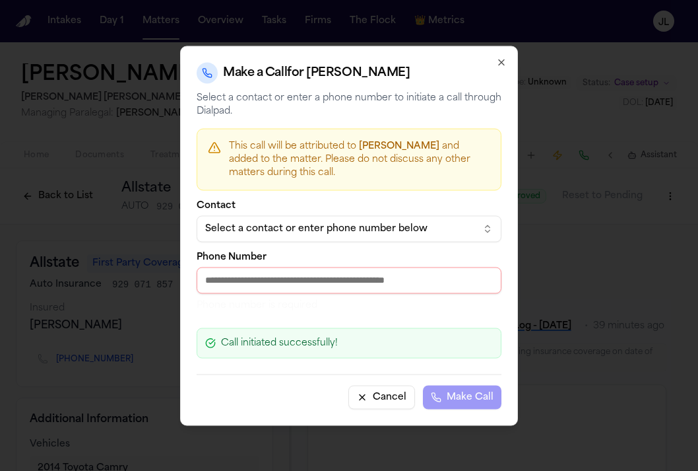
click at [467, 236] on button "Select a contact or enter phone number below" at bounding box center [349, 228] width 305 height 26
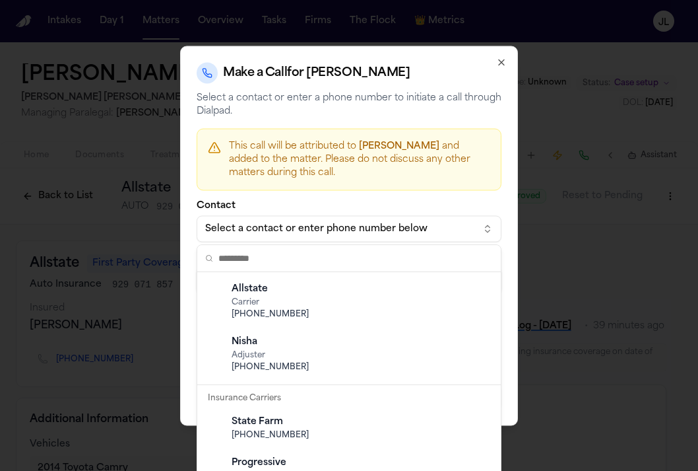
scroll to position [261, 0]
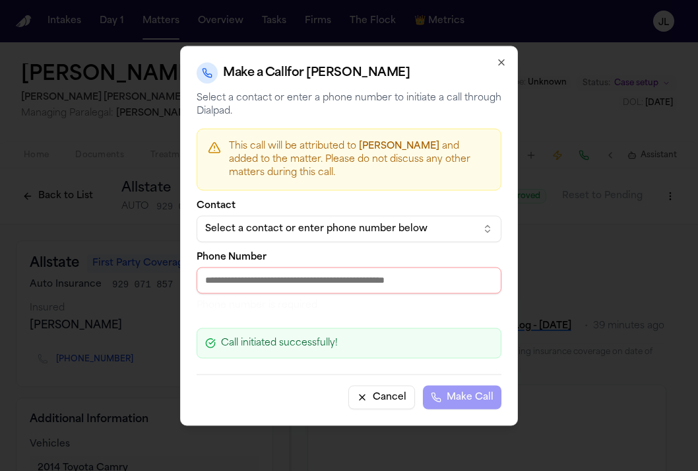
click at [571, 274] on div at bounding box center [349, 235] width 698 height 471
click at [506, 61] on icon "button" at bounding box center [501, 62] width 11 height 11
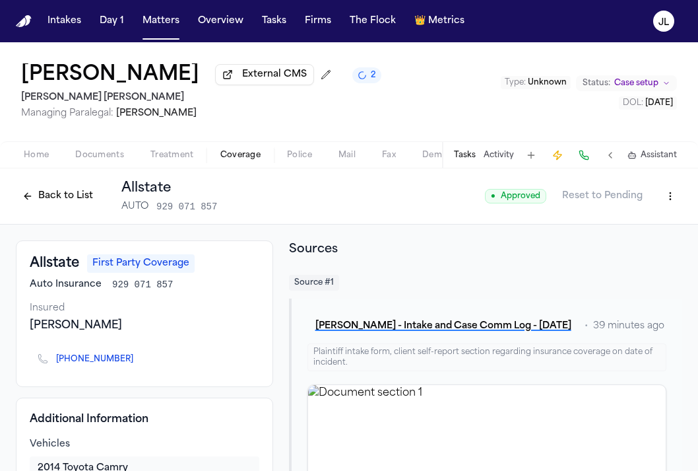
click at [62, 201] on button "Back to List" at bounding box center [58, 195] width 84 height 21
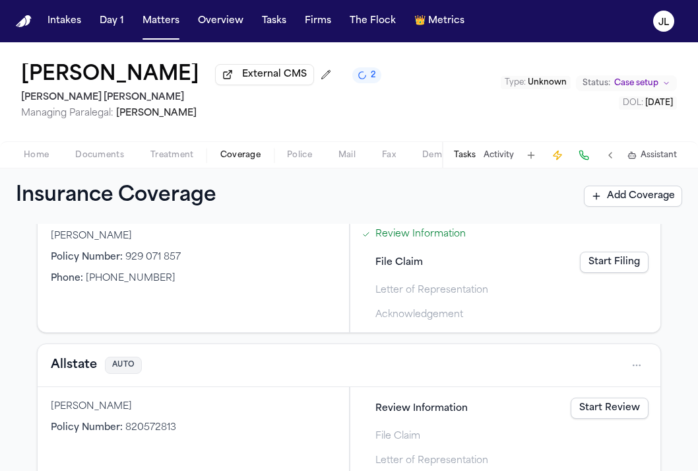
scroll to position [127, 0]
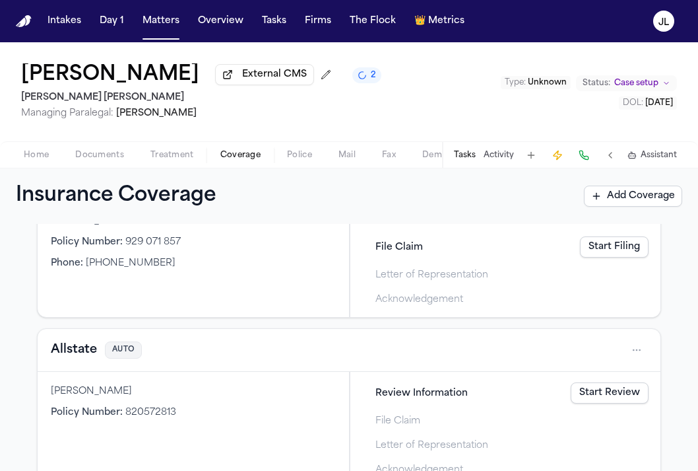
click at [69, 353] on button "Allstate" at bounding box center [74, 350] width 46 height 18
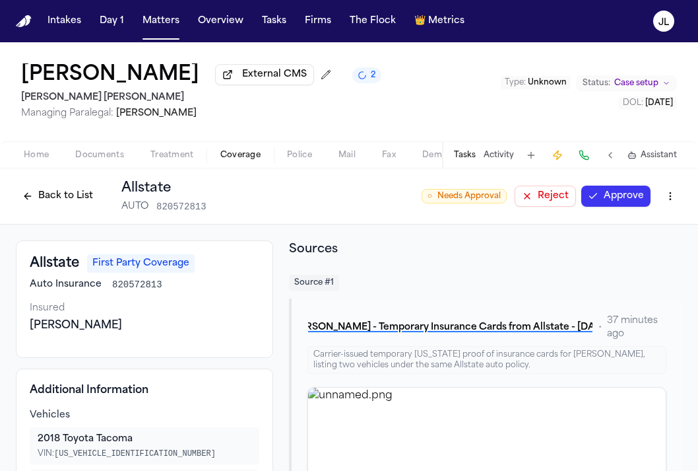
click at [62, 201] on button "Back to List" at bounding box center [58, 195] width 84 height 21
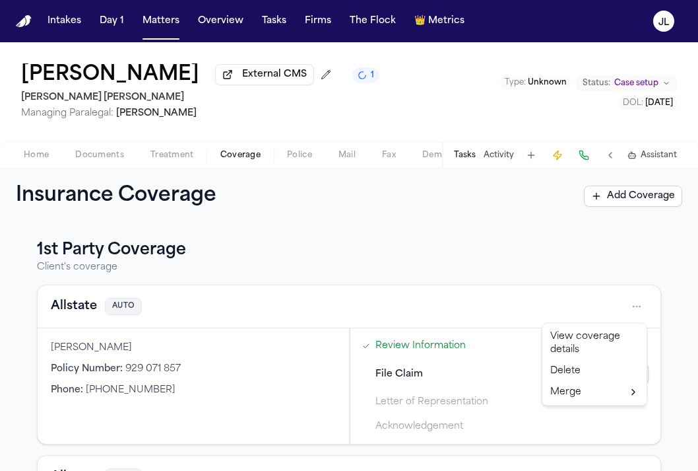
click at [640, 310] on html "Intakes Day 1 Matters Overview Tasks Firms The Flock 👑 Metrics JL Mayra Zavala …" at bounding box center [349, 235] width 698 height 471
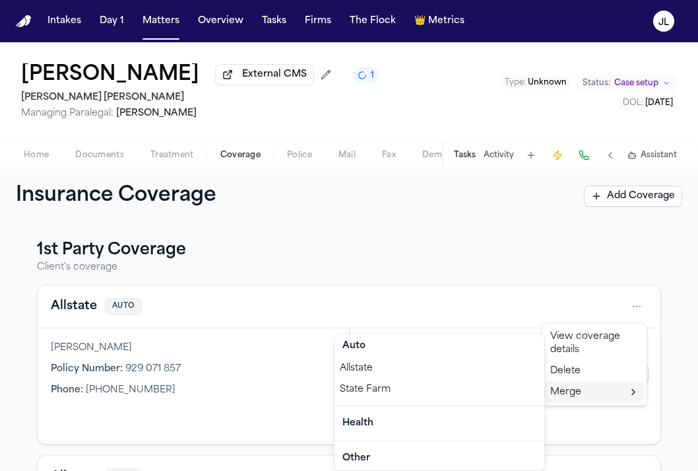
click at [449, 370] on div "Allstate" at bounding box center [440, 368] width 210 height 21
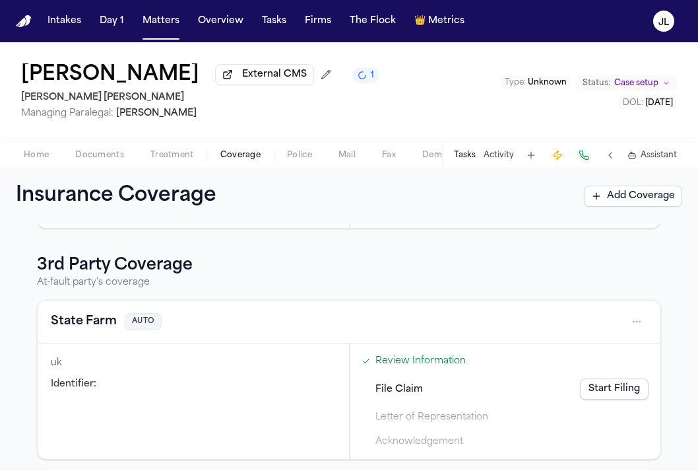
scroll to position [393, 0]
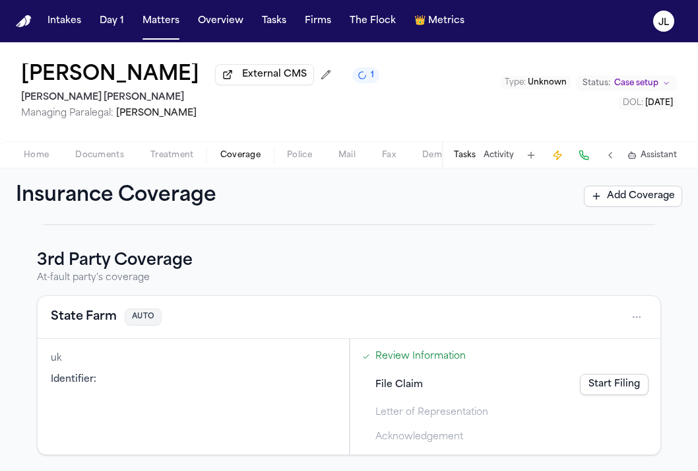
click at [79, 315] on button "State Farm" at bounding box center [84, 317] width 66 height 18
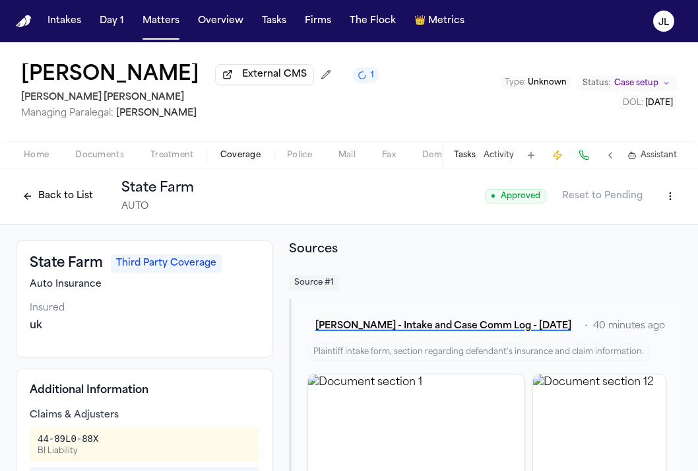
click at [669, 203] on html "Intakes Day 1 Matters Overview Tasks Firms The Flock 👑 Metrics JL Mayra Zavala …" at bounding box center [349, 235] width 698 height 471
click at [641, 220] on div "Edit Coverage" at bounding box center [625, 227] width 111 height 21
select select "**********"
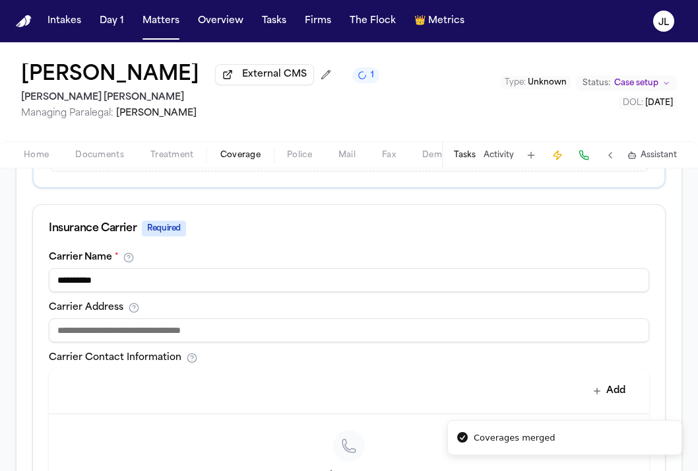
click at [253, 333] on input at bounding box center [349, 330] width 601 height 24
paste input "**********"
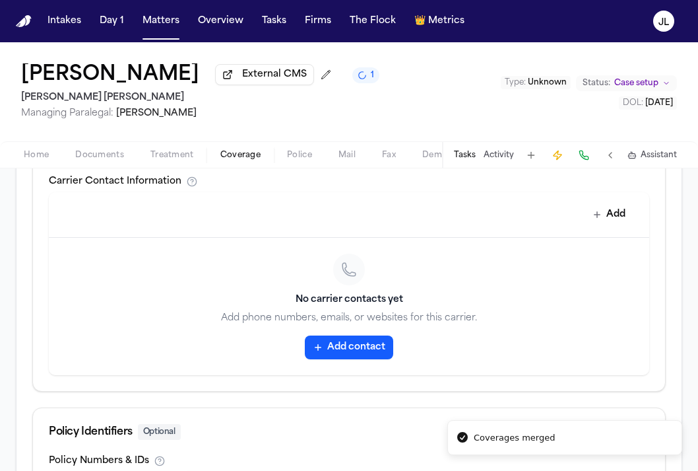
scroll to position [750, 0]
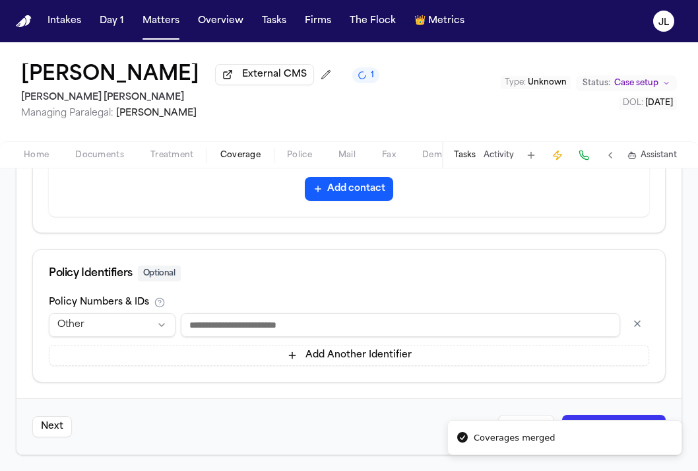
type input "**********"
click at [624, 420] on li "Coverages merged" at bounding box center [565, 438] width 235 height 36
click at [628, 420] on li "Coverages merged" at bounding box center [565, 438] width 235 height 36
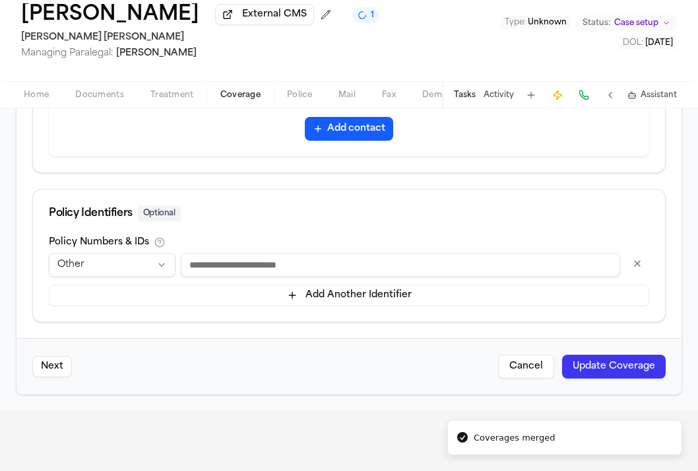
scroll to position [92, 0]
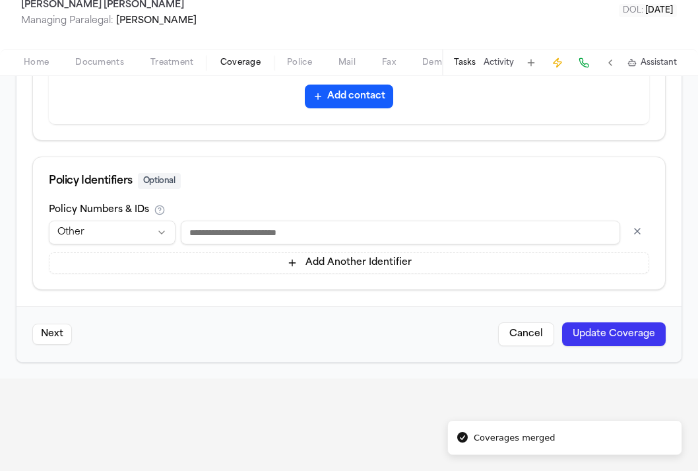
click at [619, 343] on button "Update Coverage" at bounding box center [614, 334] width 104 height 24
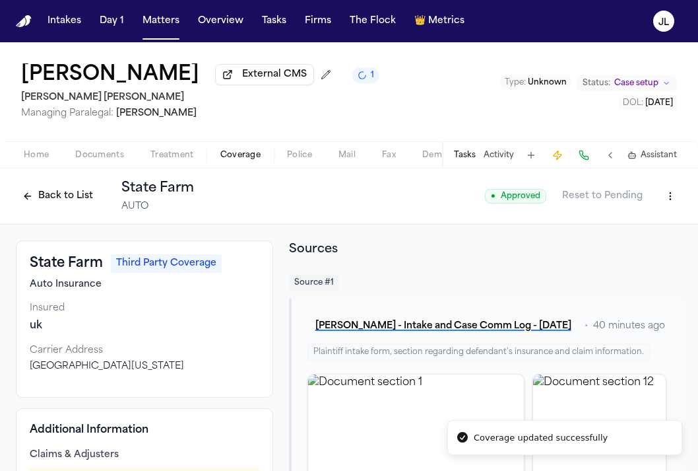
click at [67, 201] on button "Back to List" at bounding box center [58, 195] width 84 height 21
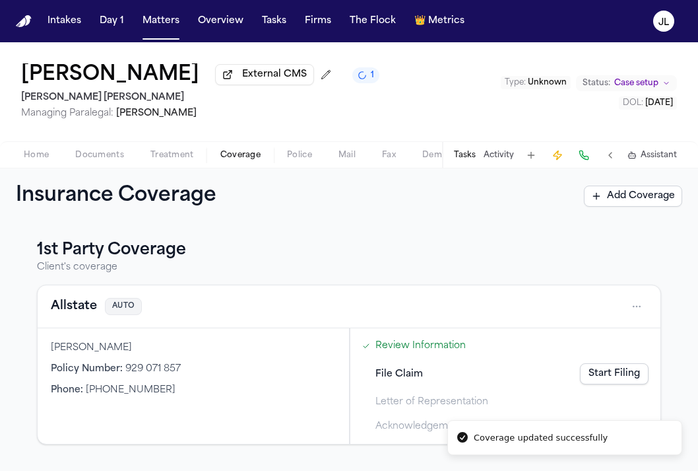
click at [82, 313] on button "Allstate" at bounding box center [74, 306] width 46 height 18
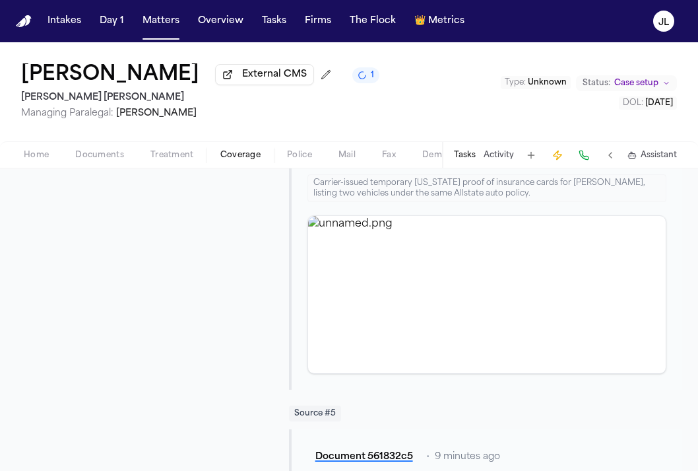
scroll to position [1083, 0]
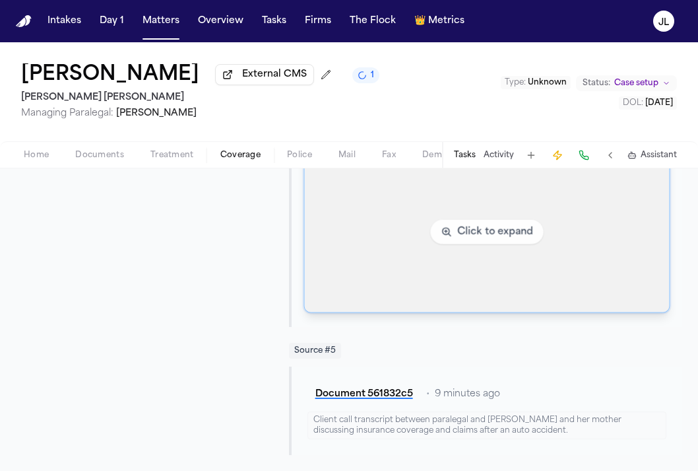
click at [455, 292] on img "View image unnamed.png" at bounding box center [486, 232] width 365 height 160
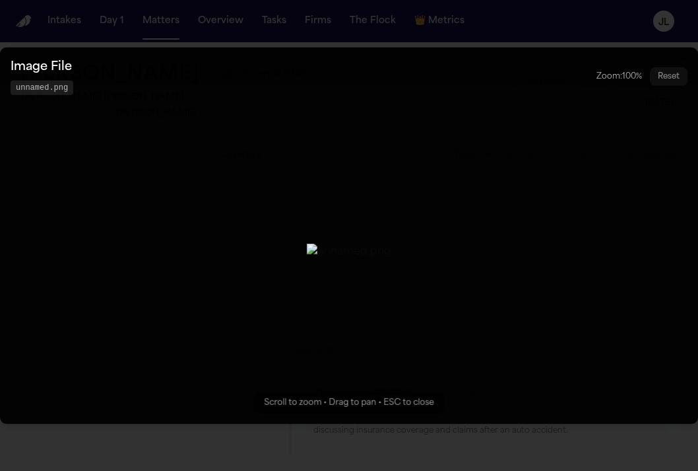
click at [565, 124] on button "Zoomable image viewer. Use mouse wheel to zoom, drag to pan, or press R to rese…" at bounding box center [349, 235] width 698 height 376
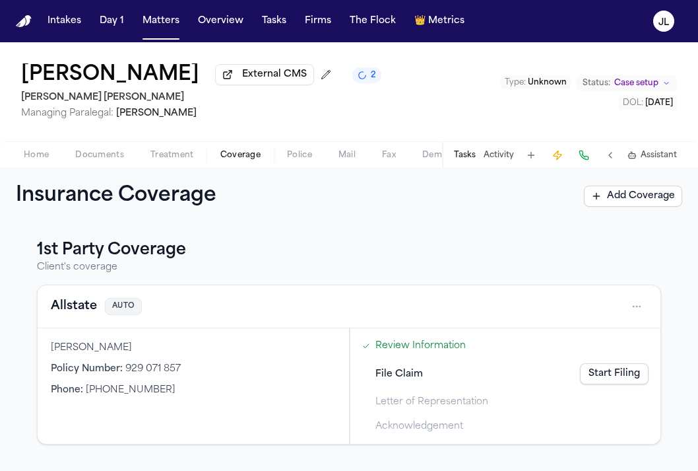
click at [624, 377] on link "Start Filing" at bounding box center [614, 373] width 69 height 21
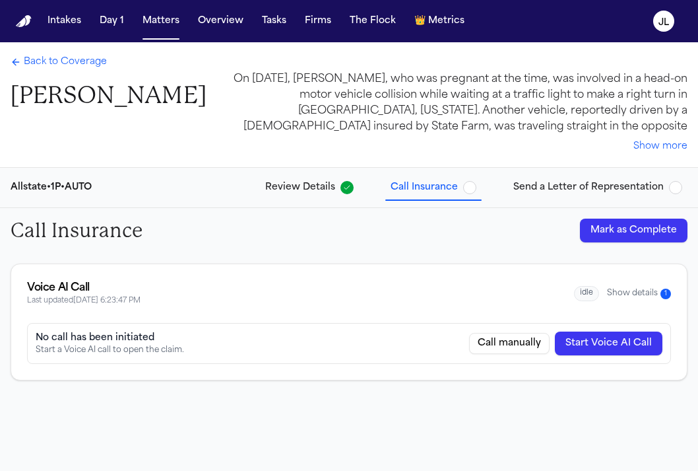
click at [639, 294] on button "Show details 1" at bounding box center [639, 293] width 64 height 11
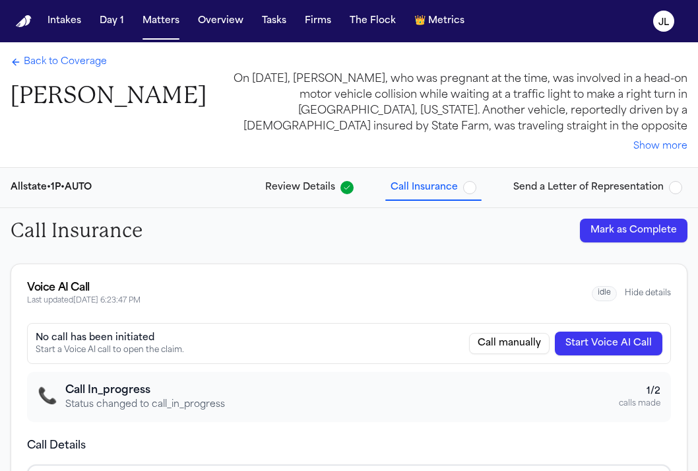
click at [40, 63] on span "Back to Coverage" at bounding box center [65, 61] width 83 height 13
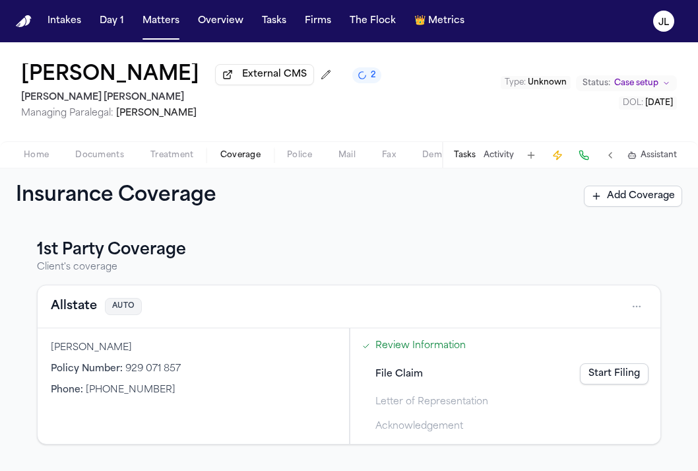
click at [87, 316] on button "Allstate" at bounding box center [74, 306] width 46 height 18
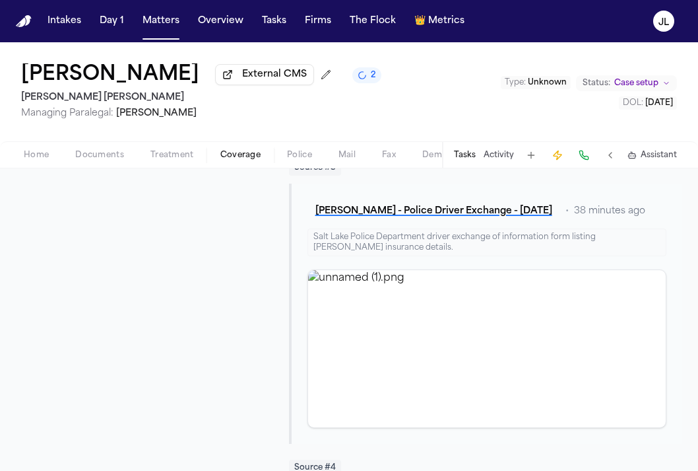
scroll to position [669, 0]
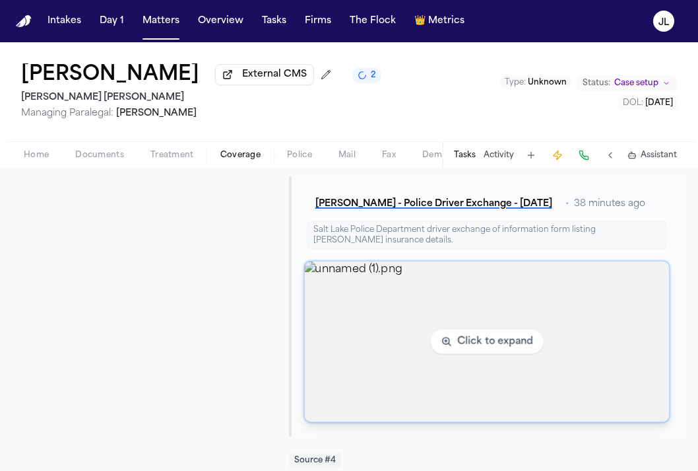
click at [488, 295] on img "View image unnamed (1).png" at bounding box center [486, 341] width 365 height 160
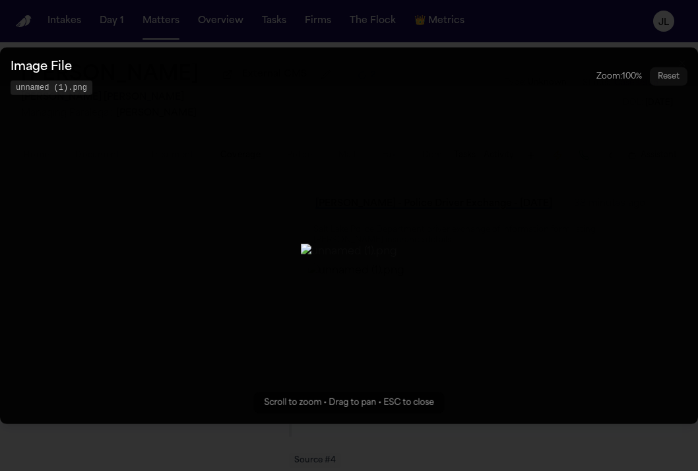
click at [555, 168] on button "Zoomable image viewer. Use mouse wheel to zoom, drag to pan, or press R to rese…" at bounding box center [349, 235] width 698 height 376
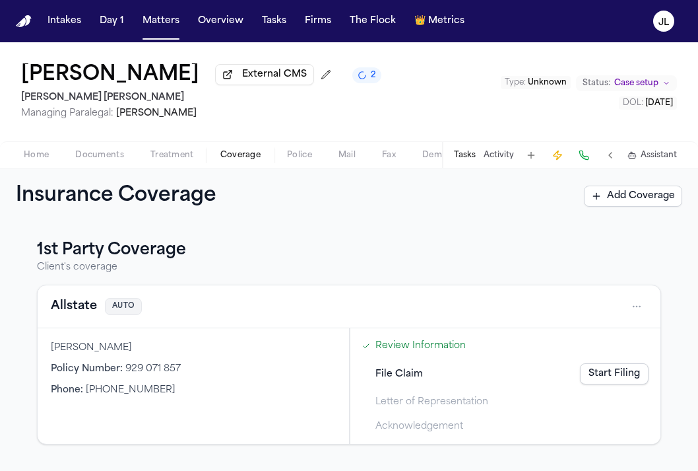
click at [81, 312] on button "Allstate" at bounding box center [74, 306] width 46 height 18
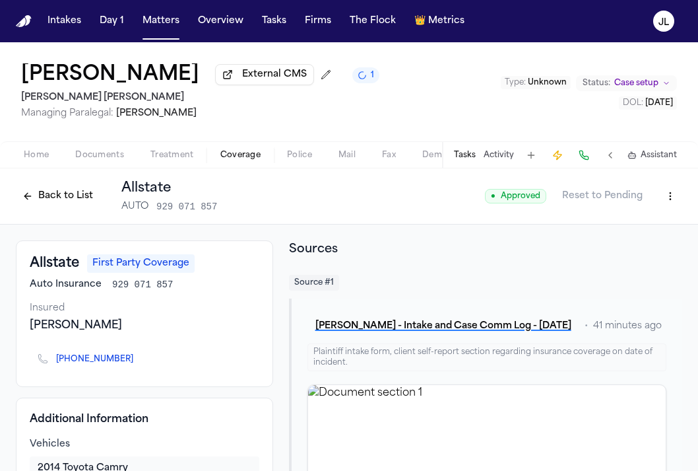
click at [64, 202] on button "Back to List" at bounding box center [58, 195] width 84 height 21
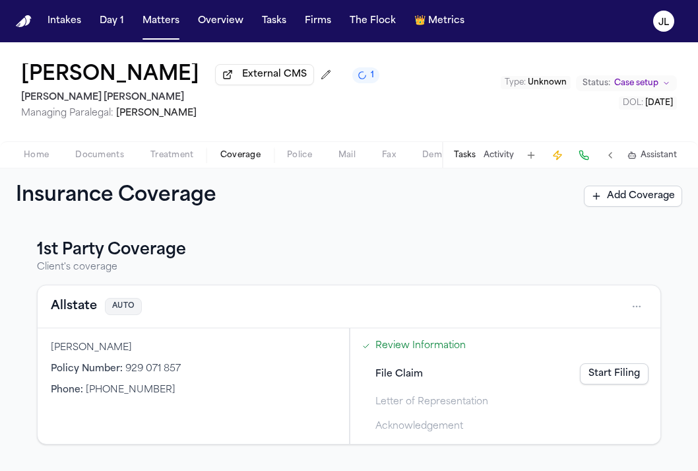
scroll to position [223, 0]
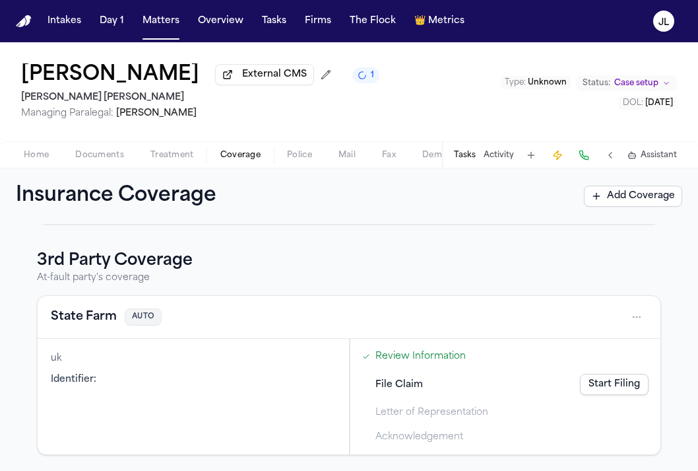
click at [96, 312] on button "State Farm" at bounding box center [84, 317] width 66 height 18
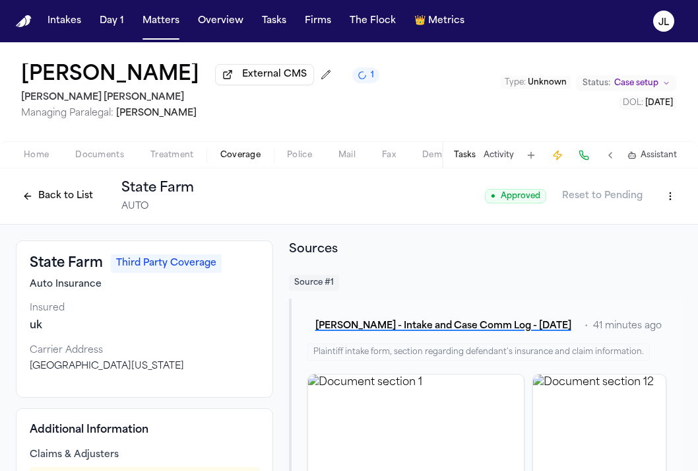
click at [51, 200] on button "Back to List" at bounding box center [58, 195] width 84 height 21
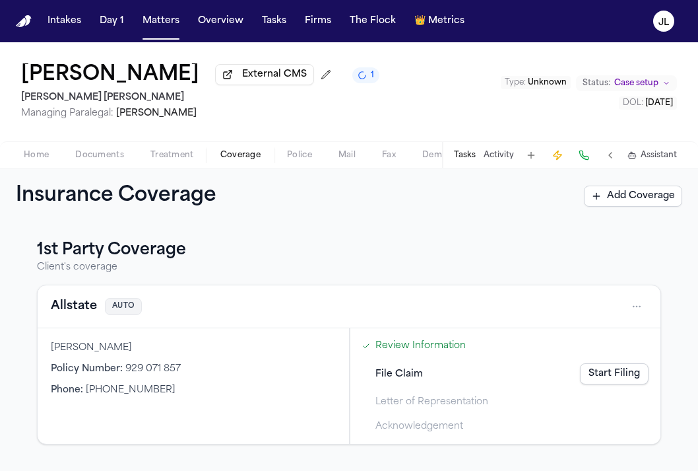
click at [86, 310] on button "Allstate" at bounding box center [74, 306] width 46 height 18
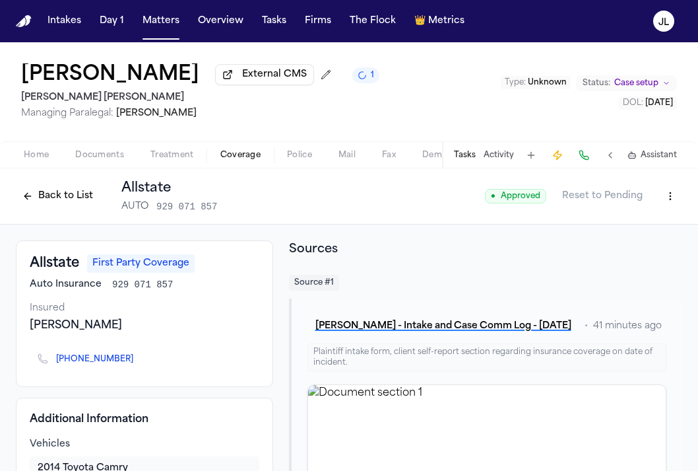
click at [586, 162] on button at bounding box center [584, 155] width 18 height 18
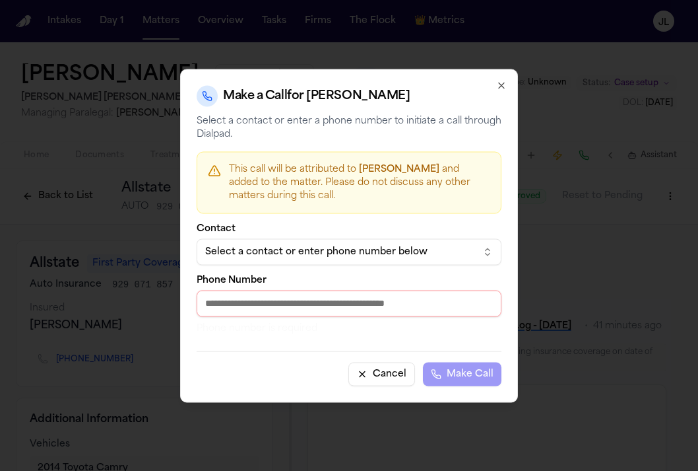
click at [347, 262] on button "Select a contact or enter phone number below" at bounding box center [349, 251] width 305 height 26
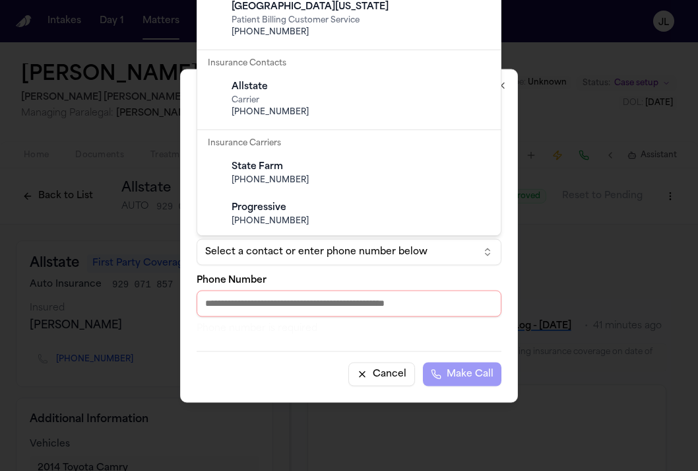
scroll to position [222, 0]
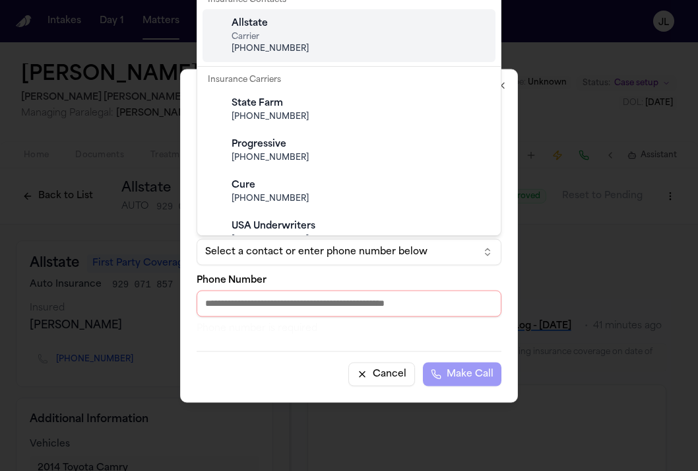
click at [296, 46] on span "[PHONE_NUMBER]" at bounding box center [360, 49] width 256 height 11
type input "**********"
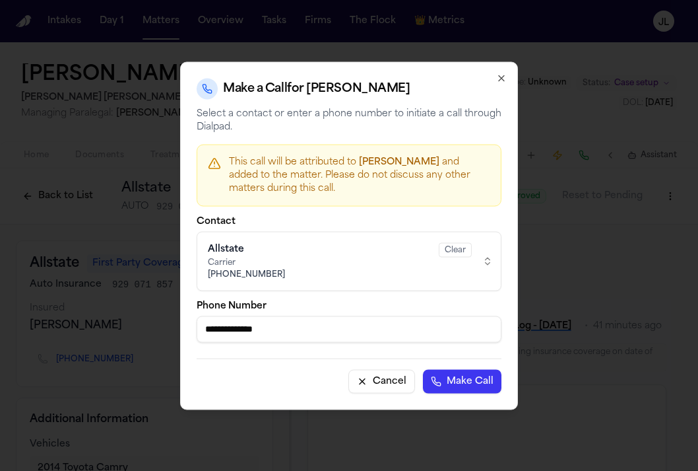
click at [462, 376] on button "Make Call" at bounding box center [462, 381] width 79 height 24
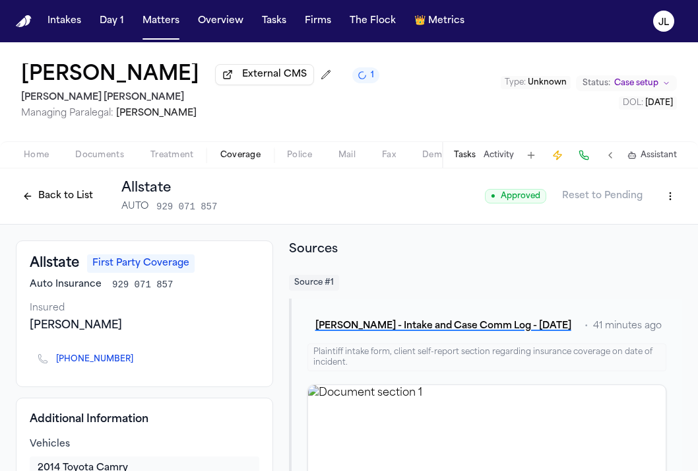
click at [53, 199] on button "Back to List" at bounding box center [58, 195] width 84 height 21
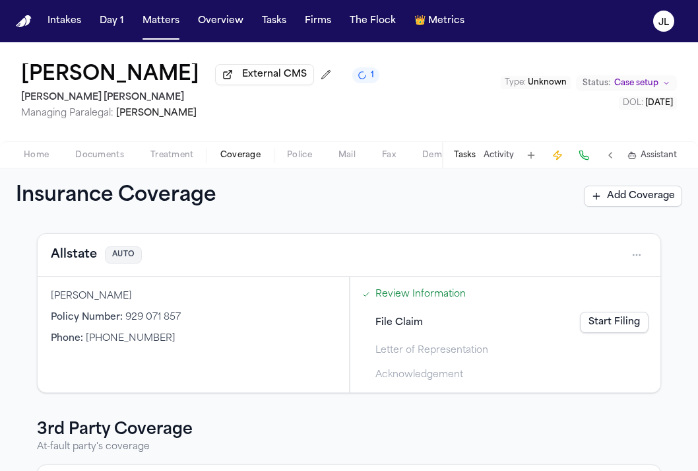
scroll to position [223, 0]
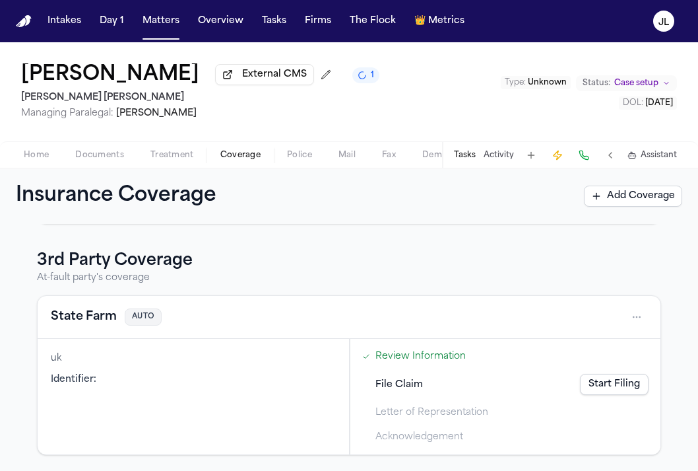
click at [90, 315] on button "State Farm" at bounding box center [84, 317] width 66 height 18
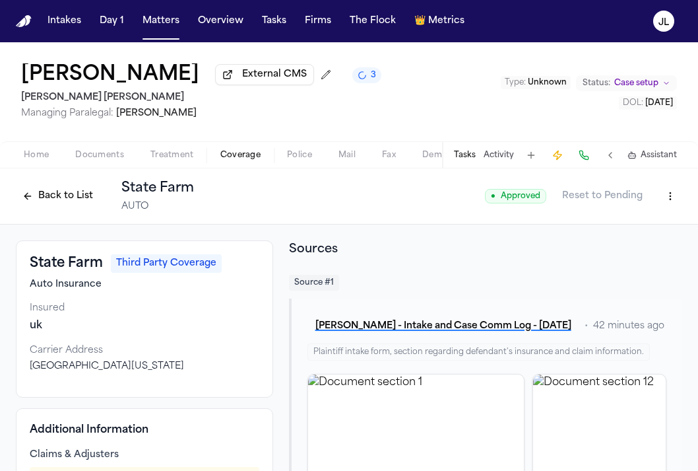
click at [77, 201] on button "Back to List" at bounding box center [58, 195] width 84 height 21
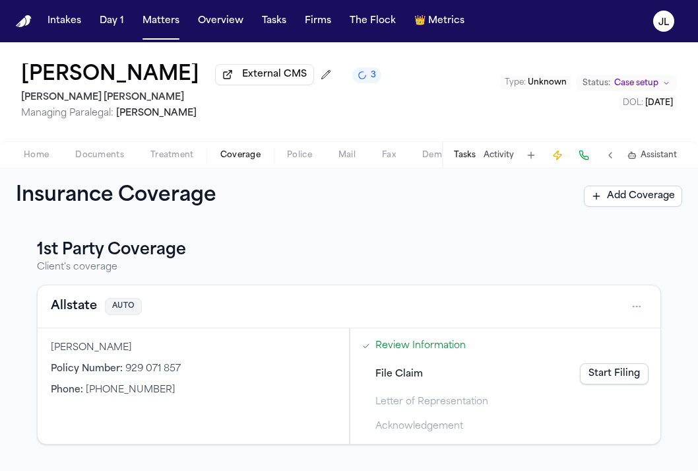
click at [49, 158] on button "Home" at bounding box center [36, 155] width 51 height 16
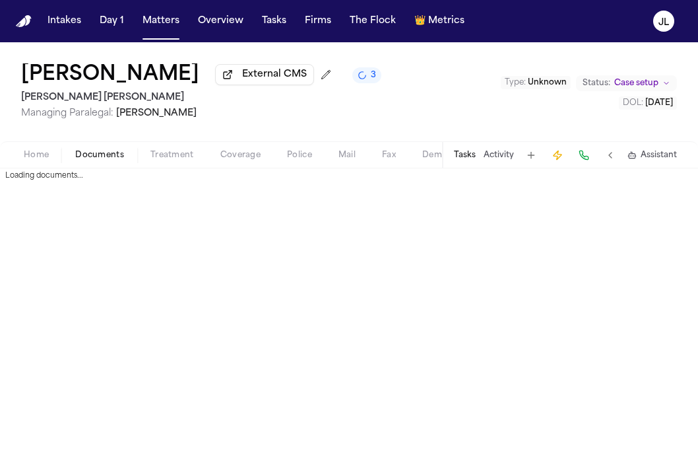
click at [80, 158] on span "Documents" at bounding box center [99, 155] width 49 height 11
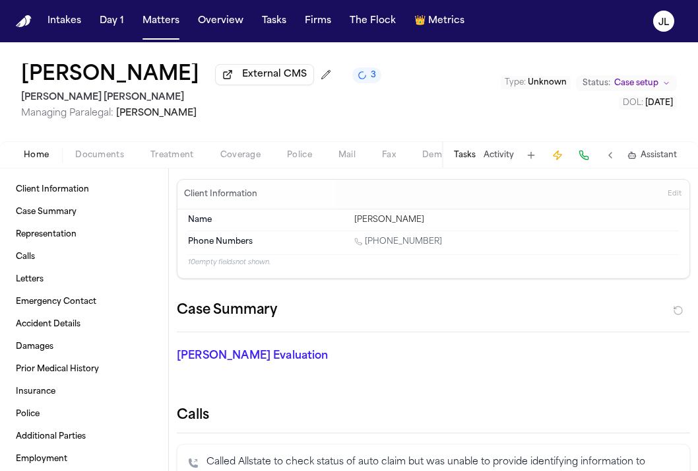
click at [24, 158] on span "Home" at bounding box center [36, 155] width 25 height 11
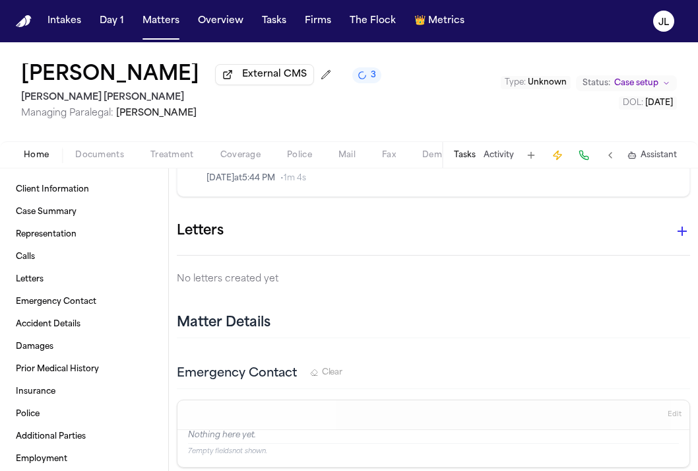
scroll to position [818, 0]
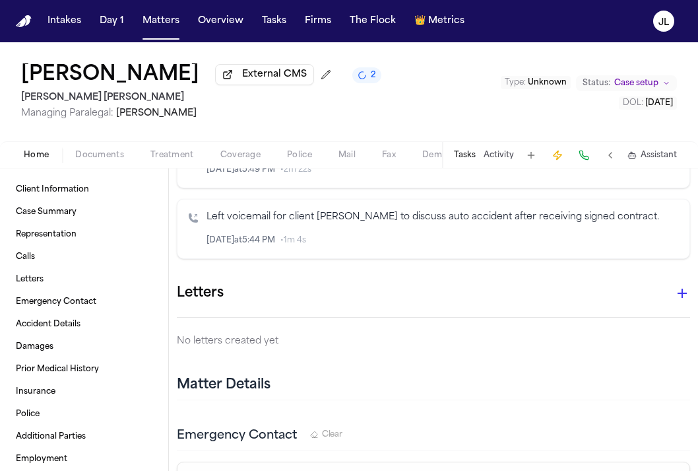
click at [687, 285] on icon "button" at bounding box center [683, 293] width 16 height 16
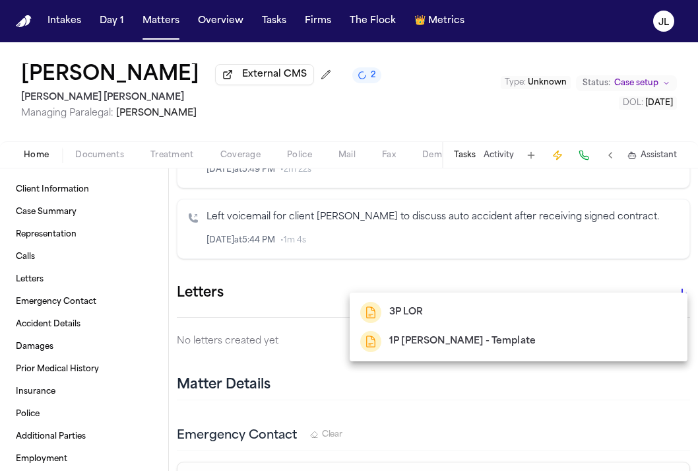
click at [450, 320] on div "3P LOR" at bounding box center [518, 312] width 317 height 21
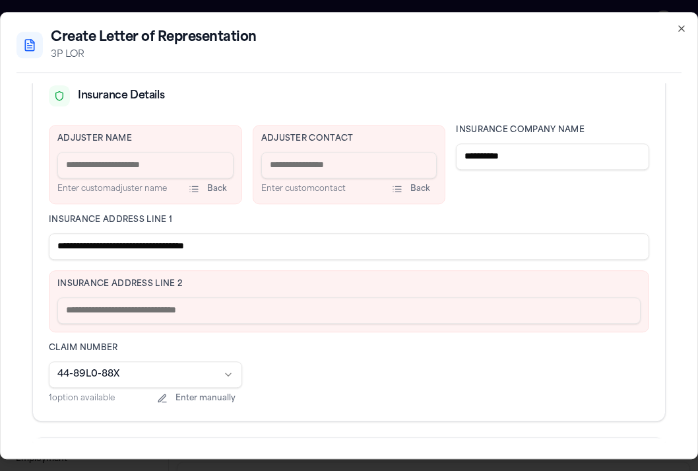
scroll to position [331, 0]
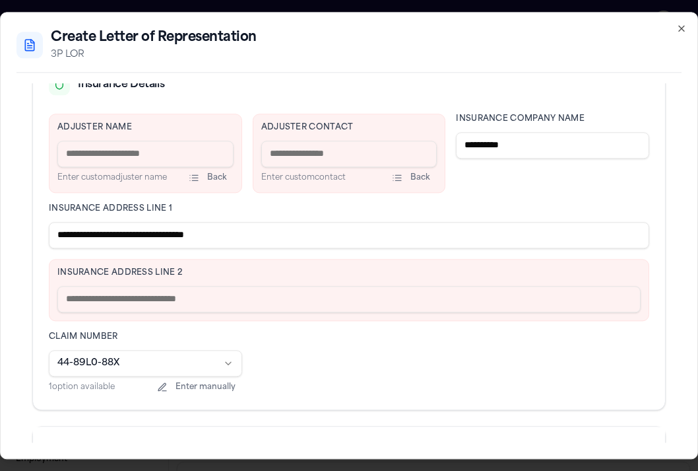
drag, startPoint x: 269, startPoint y: 238, endPoint x: 125, endPoint y: 234, distance: 144.0
click at [125, 234] on input "**********" at bounding box center [349, 235] width 601 height 26
type input "**********"
click at [122, 295] on input "text" at bounding box center [349, 299] width 584 height 26
paste input "**********"
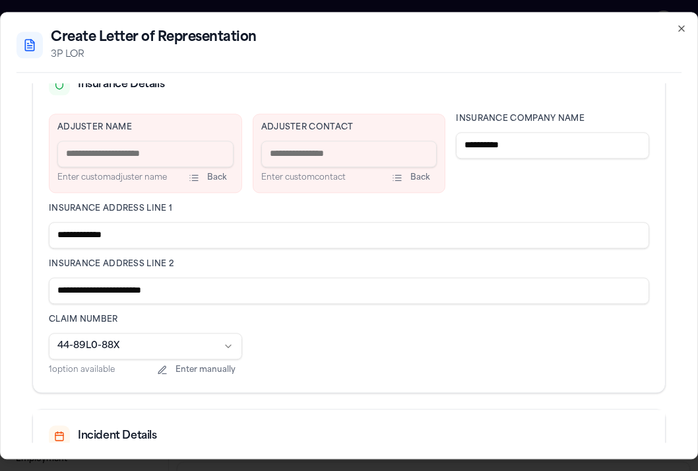
drag, startPoint x: 65, startPoint y: 294, endPoint x: 55, endPoint y: 294, distance: 10.6
click at [55, 294] on input "**********" at bounding box center [349, 290] width 601 height 26
drag, startPoint x: 134, startPoint y: 292, endPoint x: 101, endPoint y: 292, distance: 33.0
click at [101, 292] on input "**********" at bounding box center [349, 290] width 601 height 26
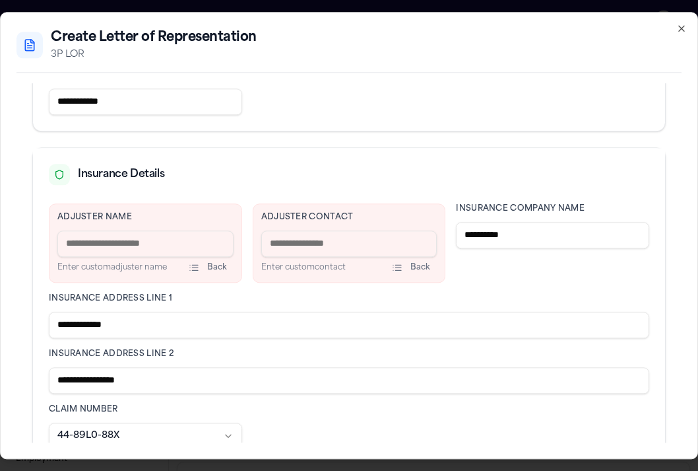
scroll to position [240, 0]
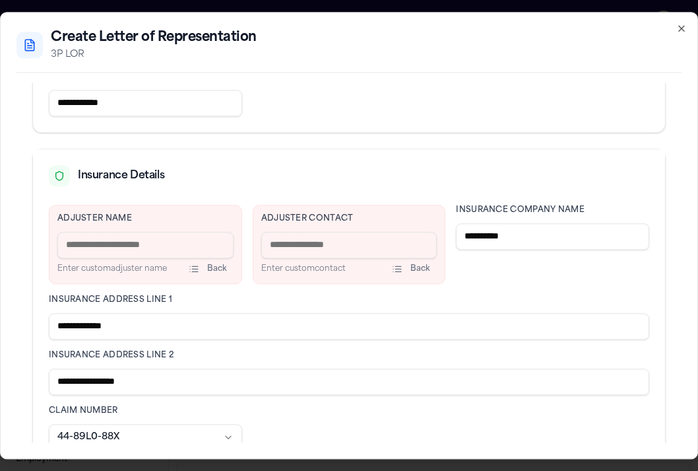
type input "**********"
click at [266, 253] on input at bounding box center [349, 245] width 176 height 26
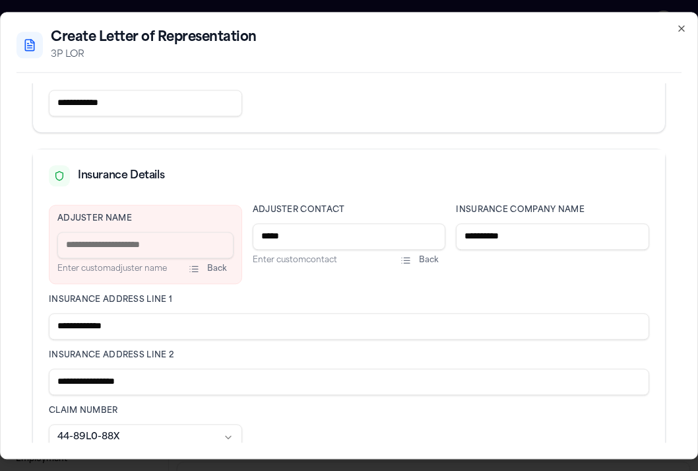
type input "**********"
drag, startPoint x: 341, startPoint y: 229, endPoint x: 244, endPoint y: 229, distance: 96.4
click at [244, 229] on div "**********" at bounding box center [349, 336] width 601 height 263
click at [177, 232] on input at bounding box center [145, 245] width 176 height 26
paste input "**********"
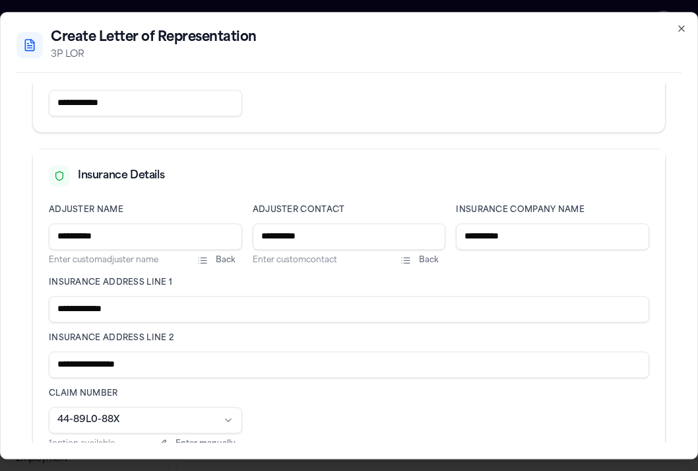
type input "**********"
click at [305, 248] on input "**********" at bounding box center [349, 236] width 193 height 26
drag, startPoint x: 321, startPoint y: 240, endPoint x: 217, endPoint y: 240, distance: 105.0
click at [217, 240] on div "**********" at bounding box center [349, 328] width 601 height 246
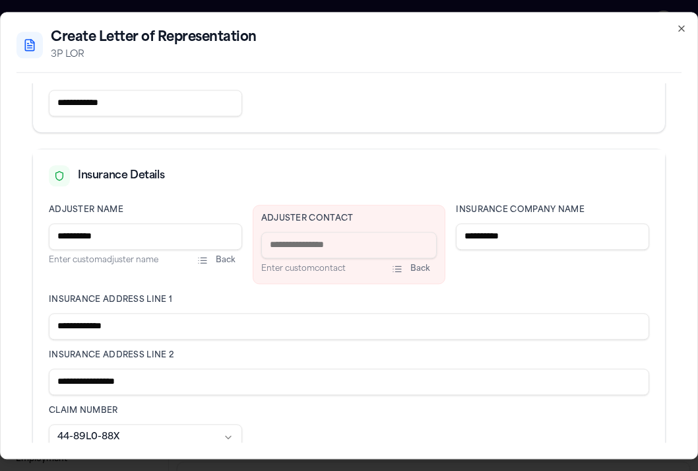
paste input "**********"
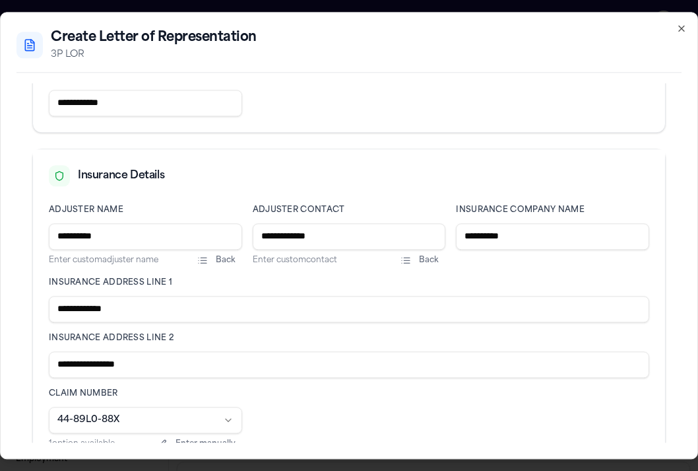
click at [286, 236] on input "**********" at bounding box center [349, 236] width 193 height 26
click at [263, 237] on input "**********" at bounding box center [349, 236] width 193 height 26
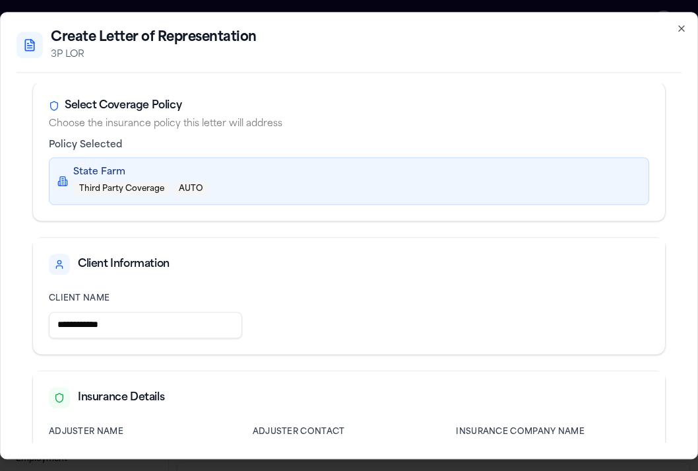
scroll to position [469, 0]
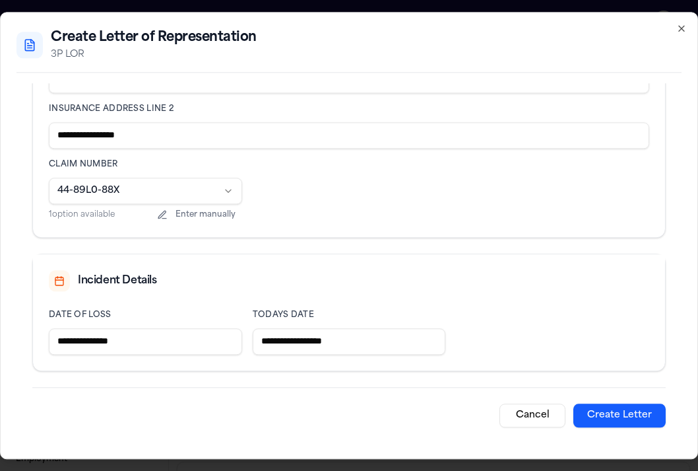
type input "**********"
click at [622, 413] on button "Create Letter" at bounding box center [620, 415] width 92 height 24
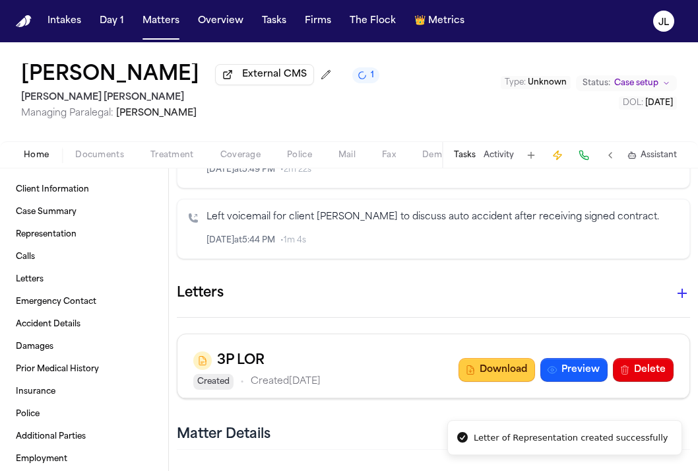
click at [509, 358] on button "Download" at bounding box center [497, 370] width 77 height 24
click at [239, 166] on div "Home Documents Treatment Coverage Police Mail Fax Demand Workspaces Artifacts T…" at bounding box center [349, 154] width 698 height 26
click at [239, 160] on span "Coverage" at bounding box center [240, 155] width 40 height 11
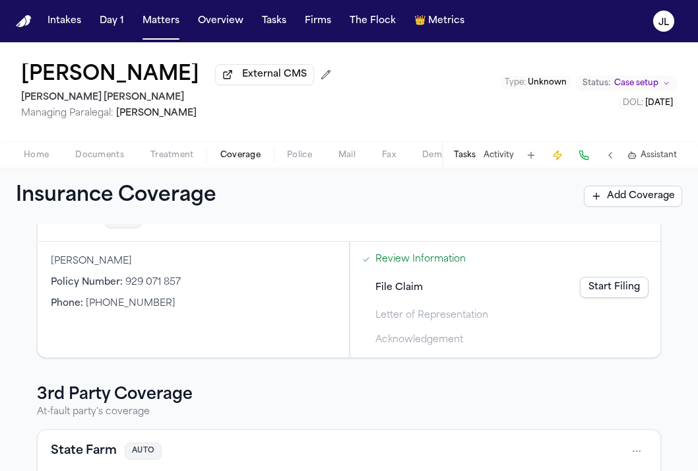
scroll to position [67, 0]
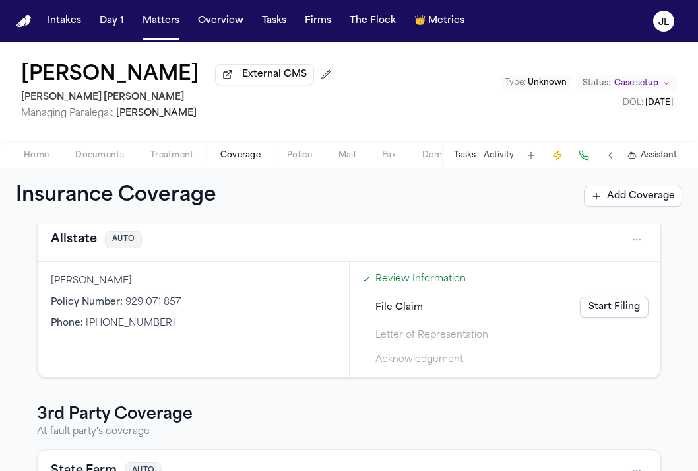
click at [83, 249] on button "Allstate" at bounding box center [74, 239] width 46 height 18
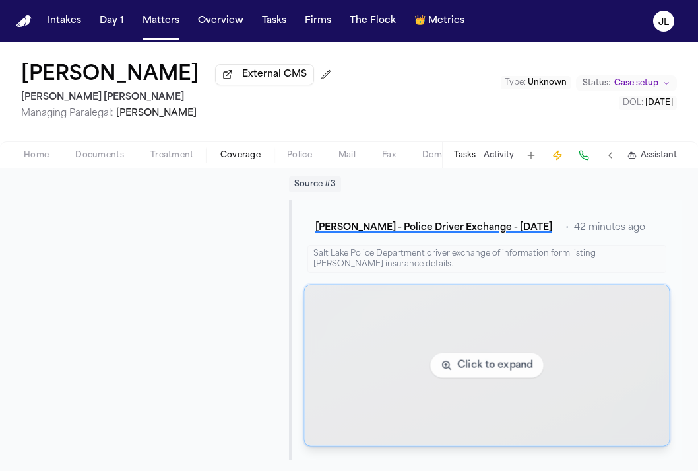
scroll to position [646, 0]
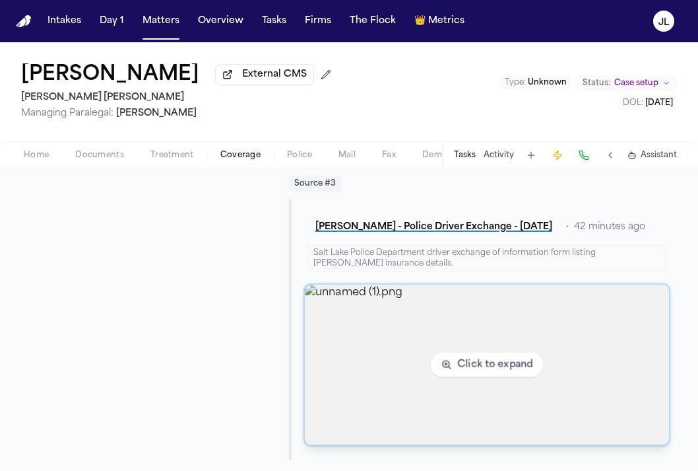
click at [380, 359] on img "View image unnamed (1).png" at bounding box center [486, 365] width 365 height 160
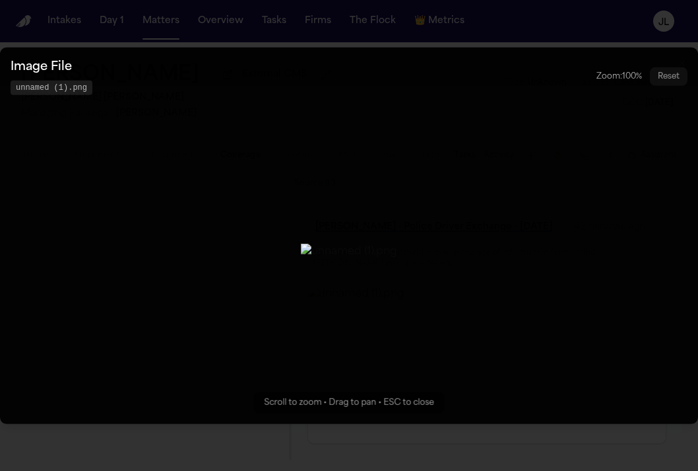
click at [478, 175] on button "Zoomable image viewer. Use mouse wheel to zoom, drag to pan, or press R to rese…" at bounding box center [349, 235] width 698 height 376
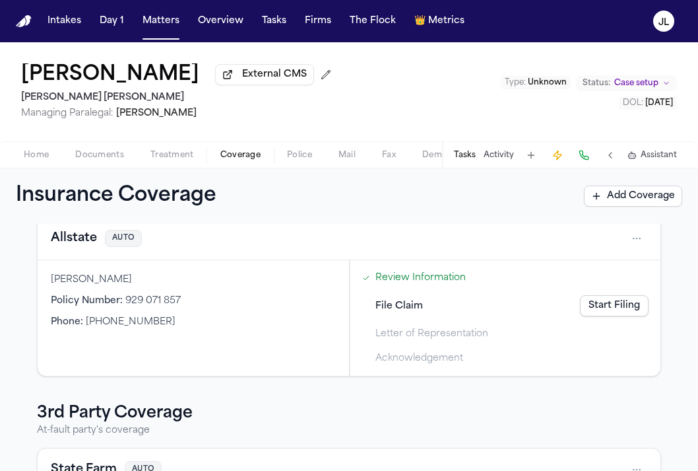
scroll to position [80, 0]
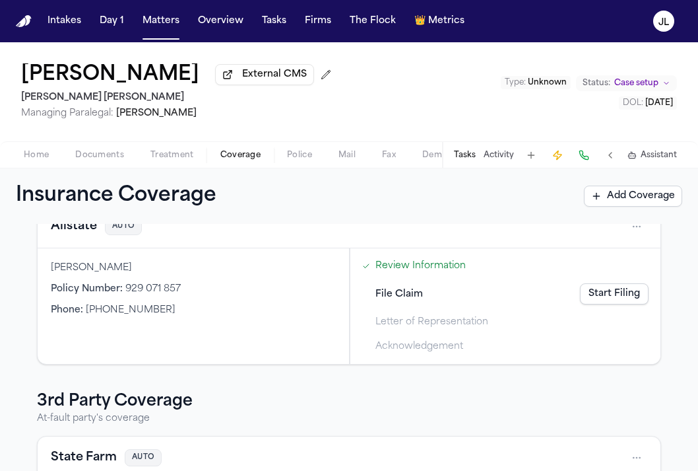
click at [86, 233] on button "Allstate" at bounding box center [74, 226] width 46 height 18
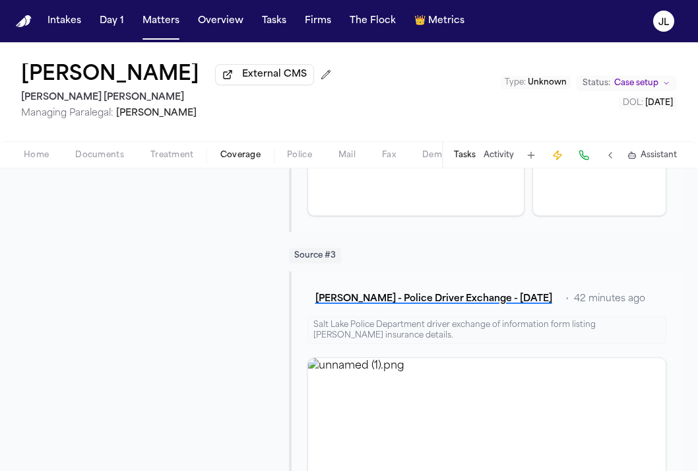
scroll to position [578, 0]
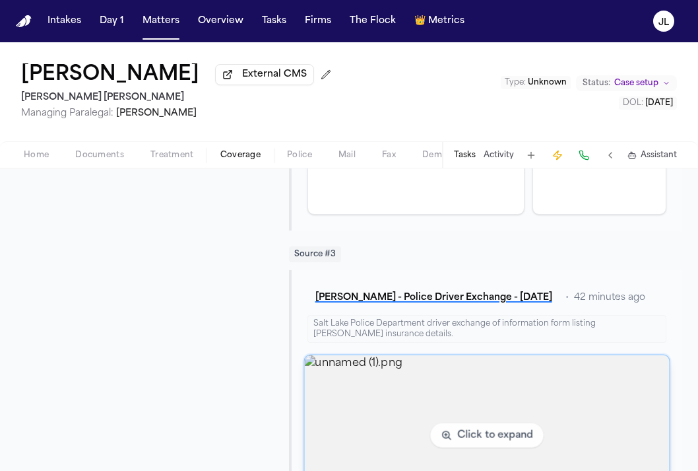
click at [539, 404] on img "View image unnamed (1).png" at bounding box center [486, 435] width 365 height 160
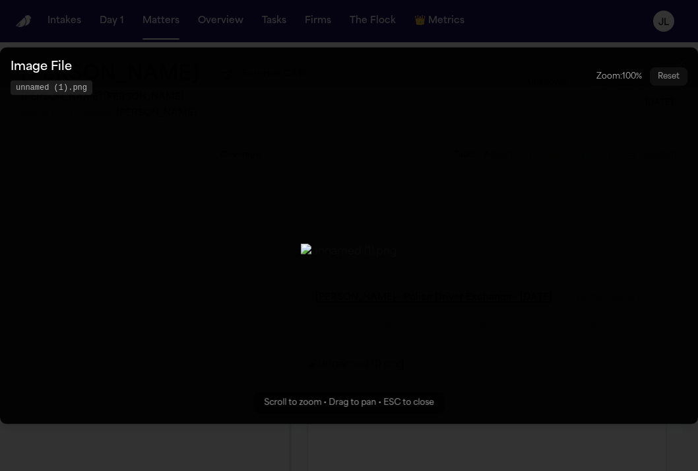
click at [479, 157] on button "Zoomable image viewer. Use mouse wheel to zoom, drag to pan, or press R to rese…" at bounding box center [349, 235] width 698 height 376
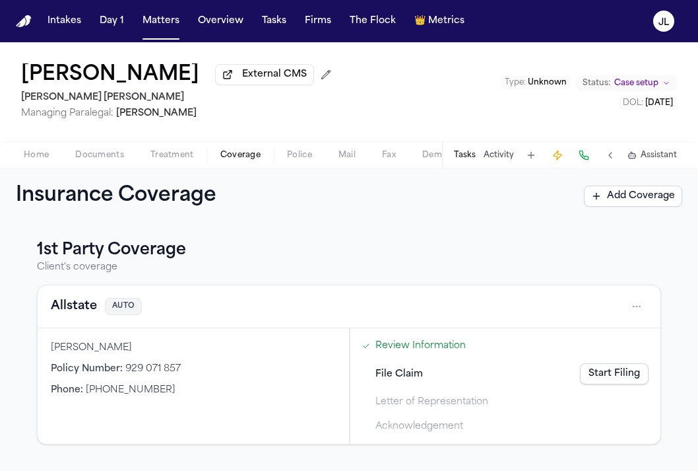
click at [84, 308] on button "Allstate" at bounding box center [74, 306] width 46 height 18
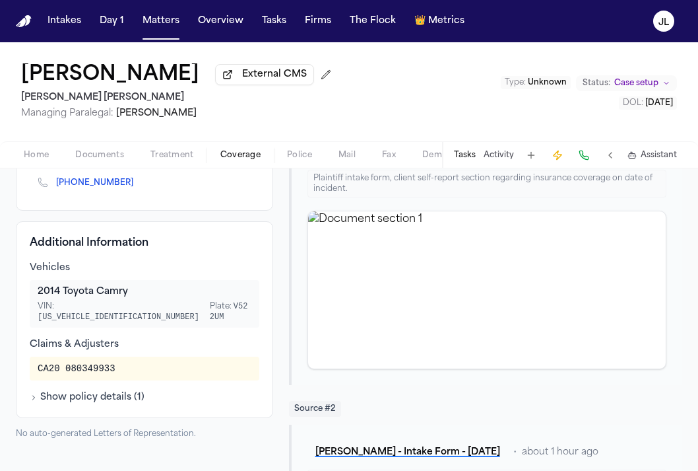
scroll to position [185, 0]
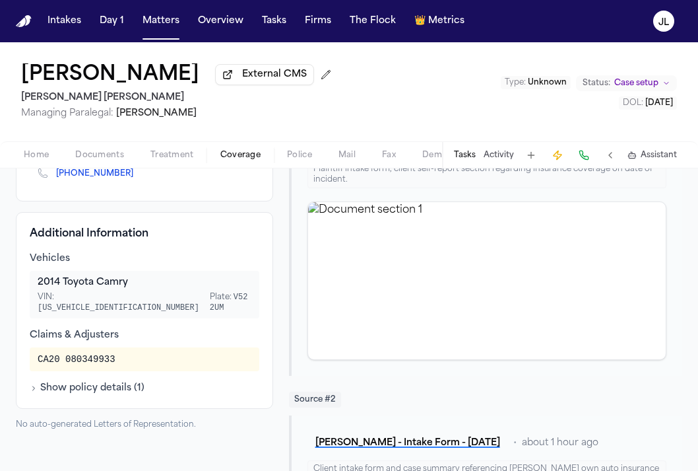
click at [62, 353] on div "CA20 080349933" at bounding box center [77, 359] width 78 height 13
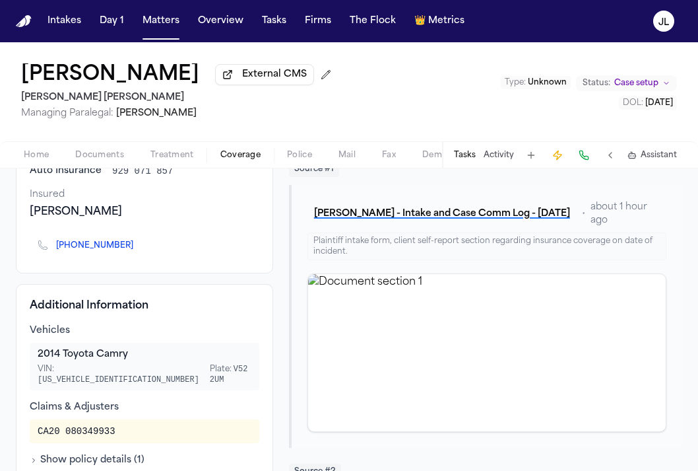
scroll to position [0, 0]
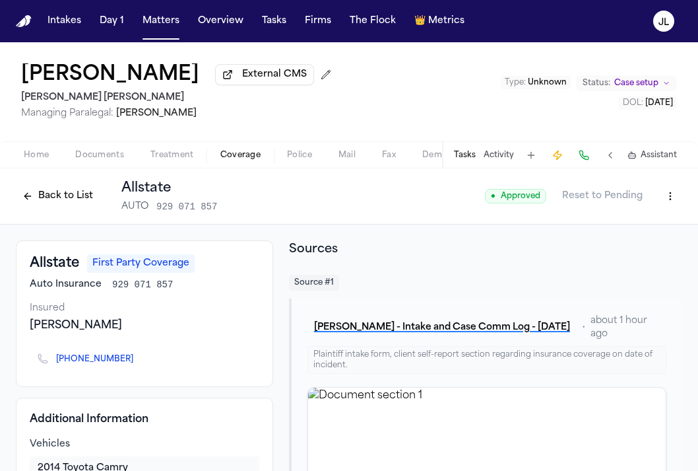
click at [671, 209] on html "Intakes Day 1 Matters Overview Tasks Firms The Flock 👑 Metrics JL Mayra Zavala …" at bounding box center [349, 235] width 698 height 471
click at [648, 222] on div "Edit Coverage" at bounding box center [625, 227] width 111 height 21
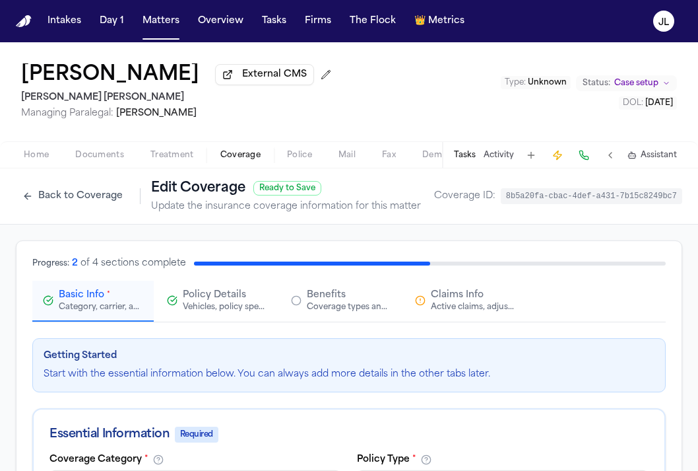
click at [439, 295] on span "Claims Info" at bounding box center [457, 294] width 53 height 13
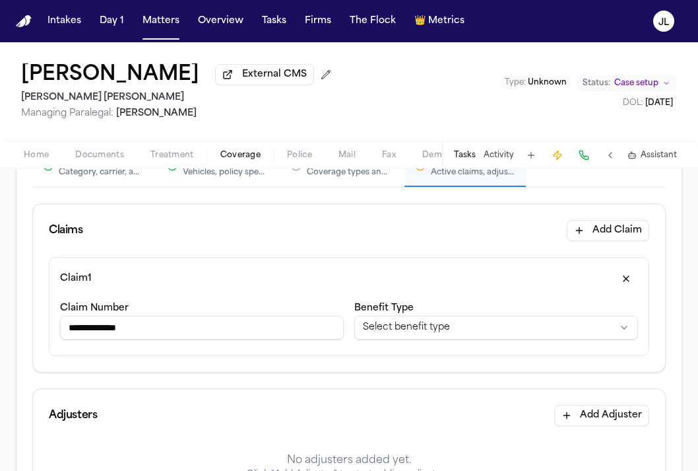
scroll to position [136, 0]
drag, startPoint x: 96, startPoint y: 331, endPoint x: 62, endPoint y: 336, distance: 34.7
click at [62, 335] on input "**********" at bounding box center [202, 326] width 284 height 24
type input "*********"
click at [364, 337] on html "**********" at bounding box center [349, 235] width 698 height 471
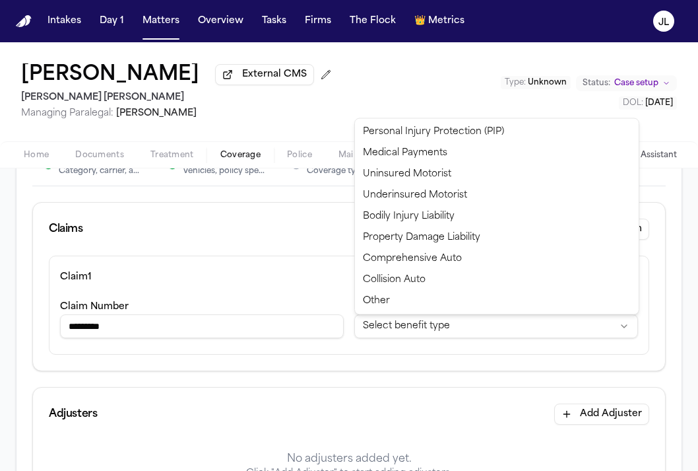
select select "**********"
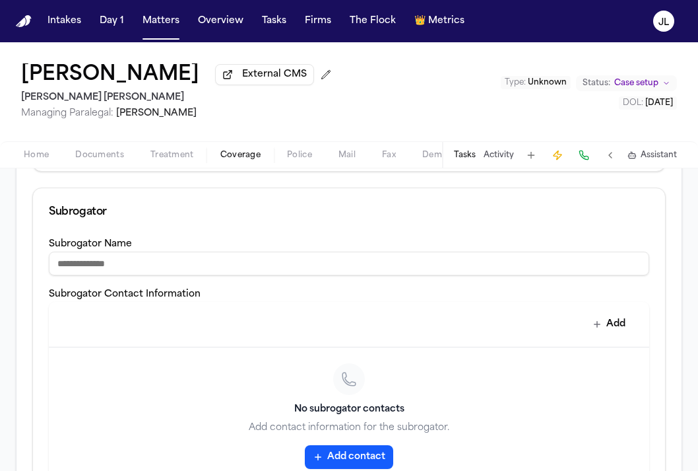
scroll to position [632, 0]
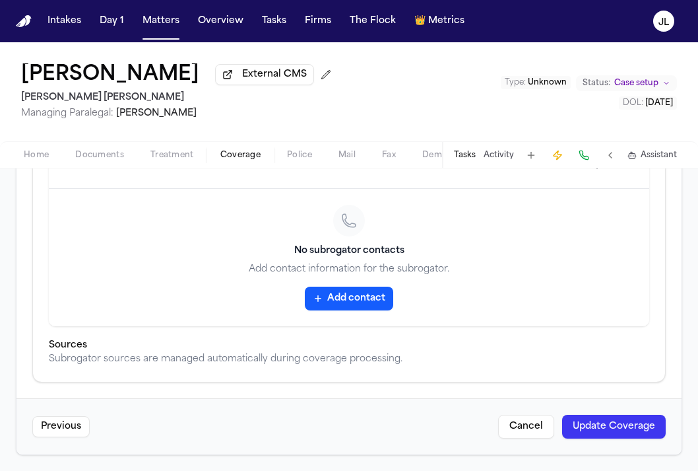
click at [635, 428] on button "Update Coverage" at bounding box center [614, 427] width 104 height 24
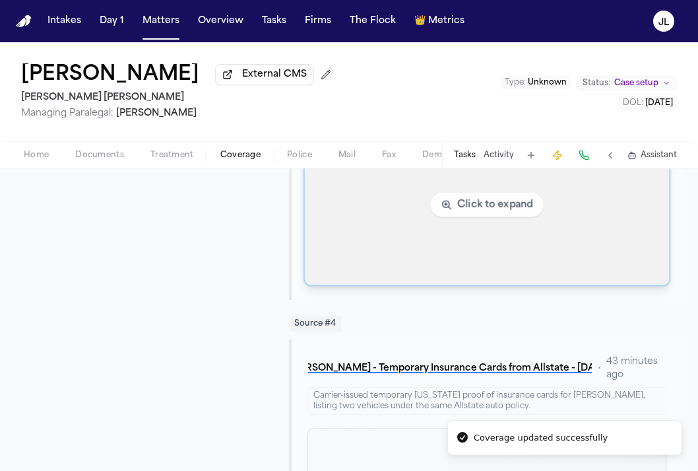
scroll to position [844, 0]
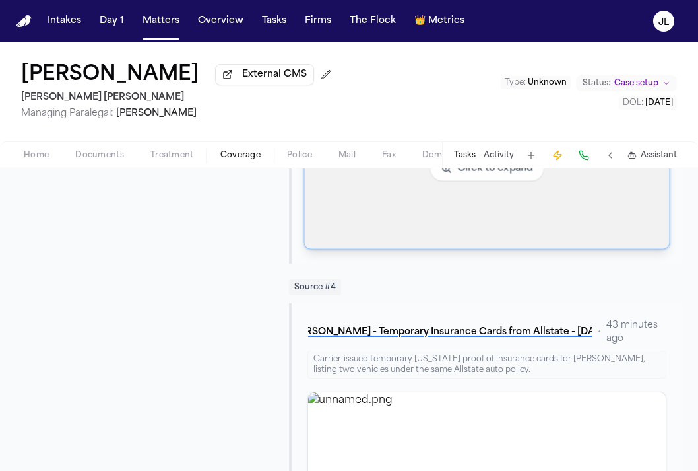
click at [418, 220] on img "View image unnamed (1).png" at bounding box center [486, 168] width 365 height 160
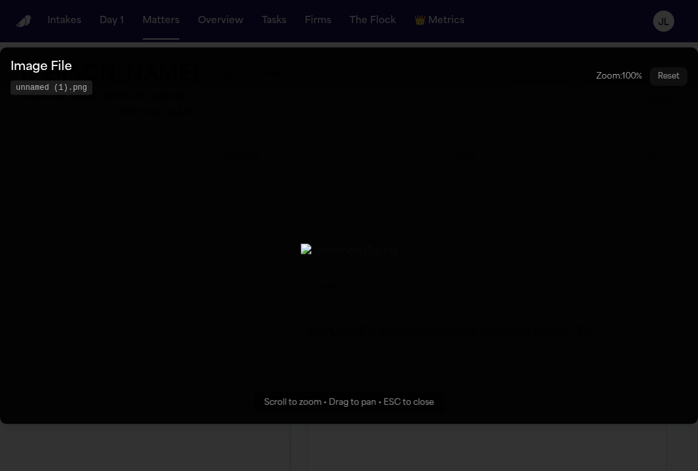
click at [539, 184] on button "Zoomable image viewer. Use mouse wheel to zoom, drag to pan, or press R to rese…" at bounding box center [349, 235] width 698 height 376
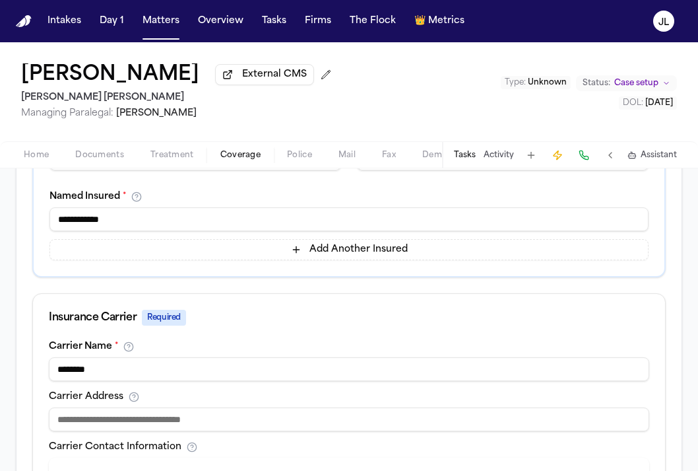
scroll to position [647, 0]
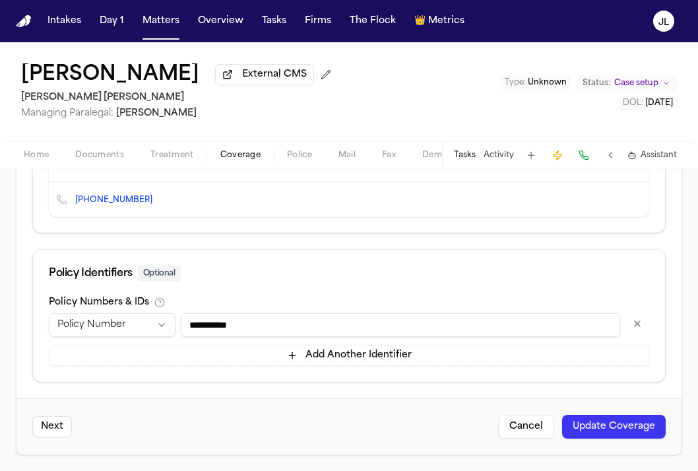
click at [624, 413] on div "Next Cancel Update Coverage" at bounding box center [349, 426] width 665 height 56
click at [624, 426] on button "Update Coverage" at bounding box center [614, 427] width 104 height 24
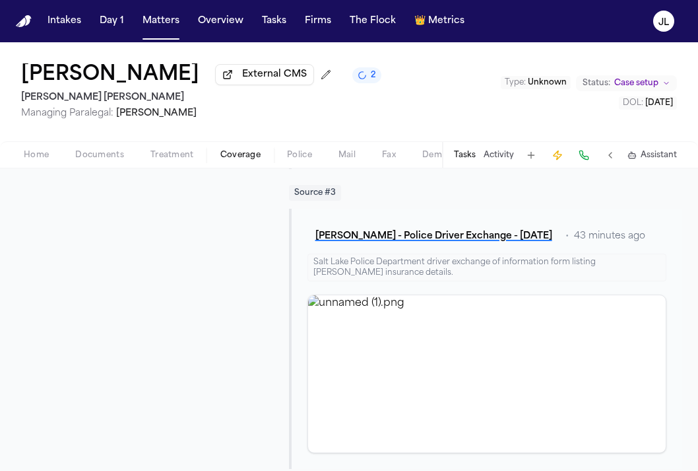
scroll to position [640, 0]
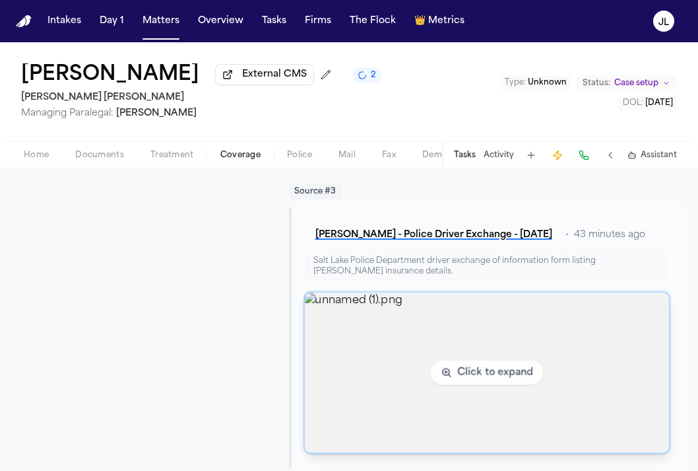
click at [399, 347] on img "View image unnamed (1).png" at bounding box center [486, 372] width 365 height 160
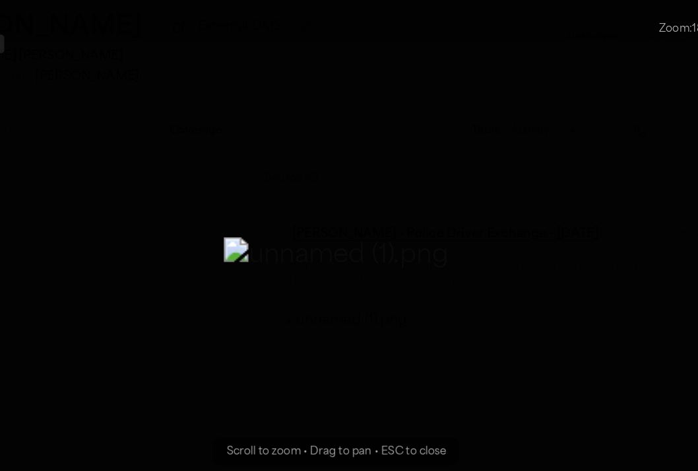
click at [521, 233] on button "Zoomable image viewer. Use mouse wheel to zoom, drag to pan, or press R to rese…" at bounding box center [349, 235] width 698 height 376
click at [436, 237] on img "Zoomable image viewer. Use mouse wheel to zoom, drag to pan, or press R to rese…" at bounding box center [349, 251] width 174 height 28
click at [181, 138] on button "Zoomable image viewer. Use mouse wheel to zoom, drag to pan, or press R to rese…" at bounding box center [349, 235] width 698 height 376
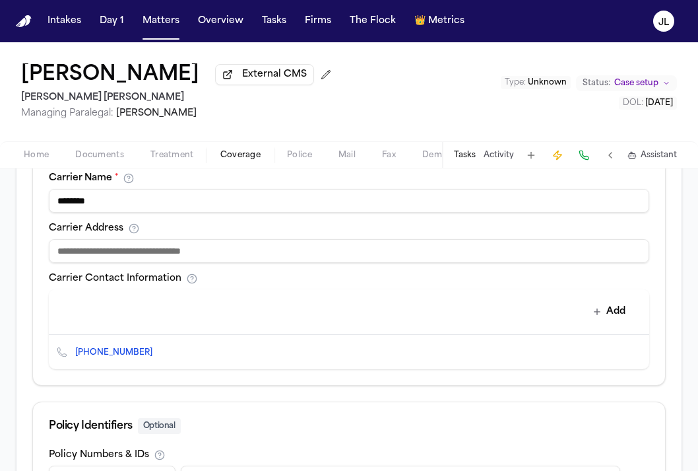
scroll to position [647, 0]
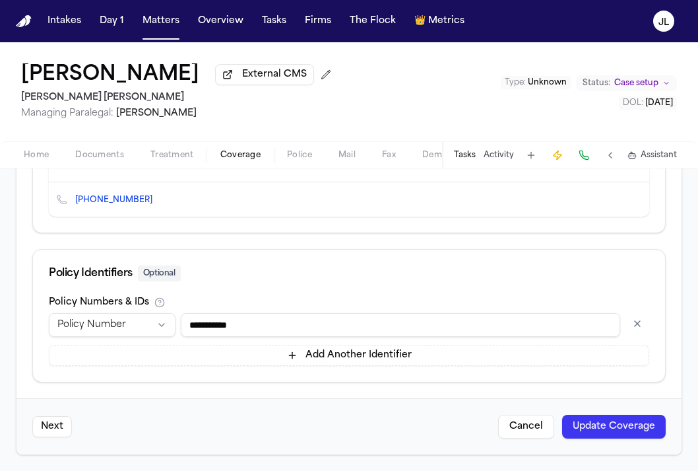
click at [618, 422] on button "Update Coverage" at bounding box center [614, 427] width 104 height 24
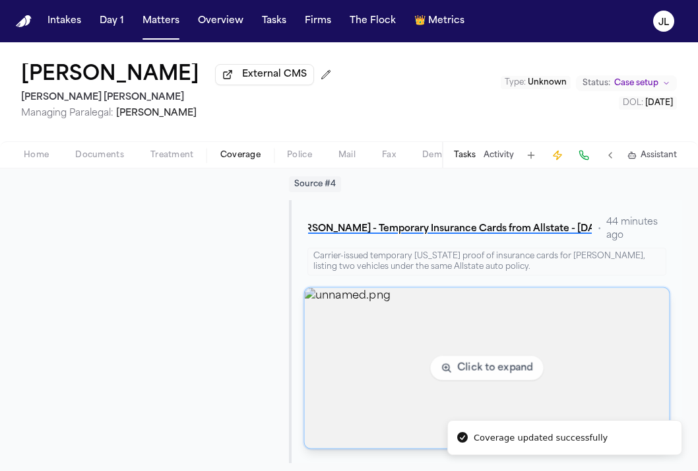
scroll to position [1083, 0]
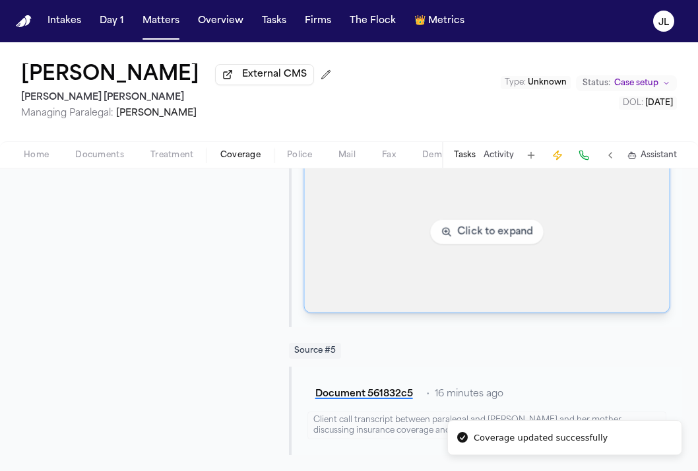
click at [374, 279] on img "View image unnamed.png" at bounding box center [486, 232] width 365 height 160
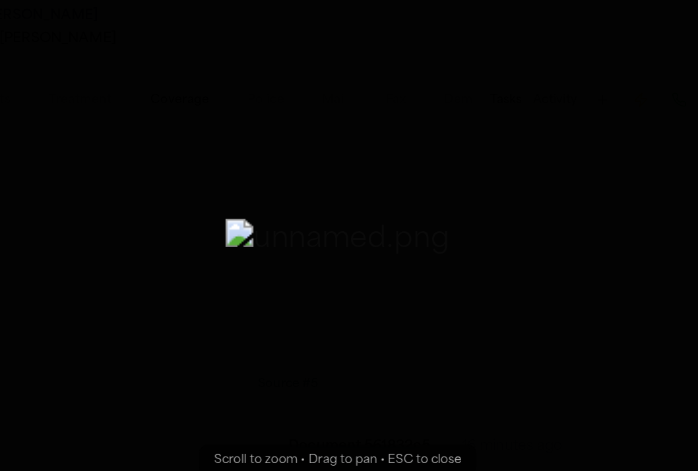
click at [559, 231] on button "Zoomable image viewer. Use mouse wheel to zoom, drag to pan, or press R to rese…" at bounding box center [349, 235] width 698 height 376
click at [557, 280] on button "Zoomable image viewer. Use mouse wheel to zoom, drag to pan, or press R to rese…" at bounding box center [349, 235] width 698 height 376
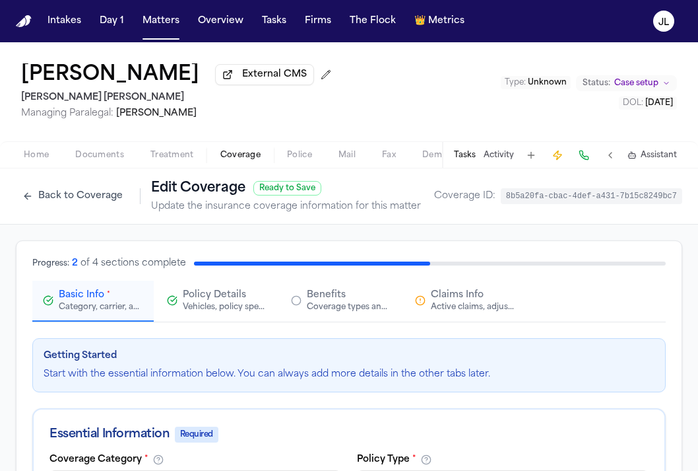
click at [55, 199] on button "Back to Coverage" at bounding box center [73, 195] width 114 height 21
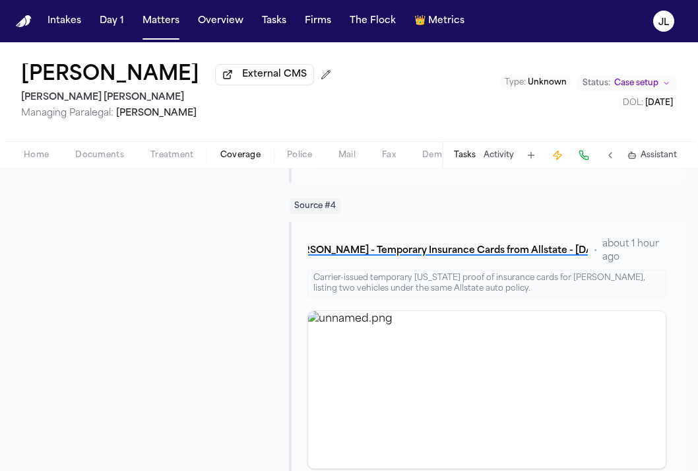
scroll to position [941, 0]
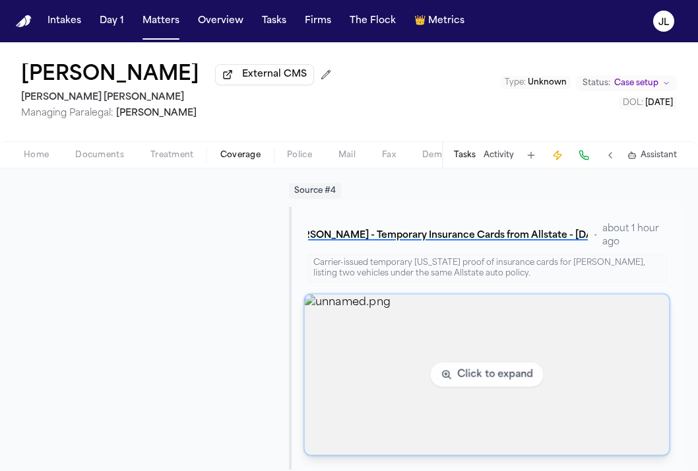
click at [413, 362] on img "View image unnamed.png" at bounding box center [486, 374] width 365 height 160
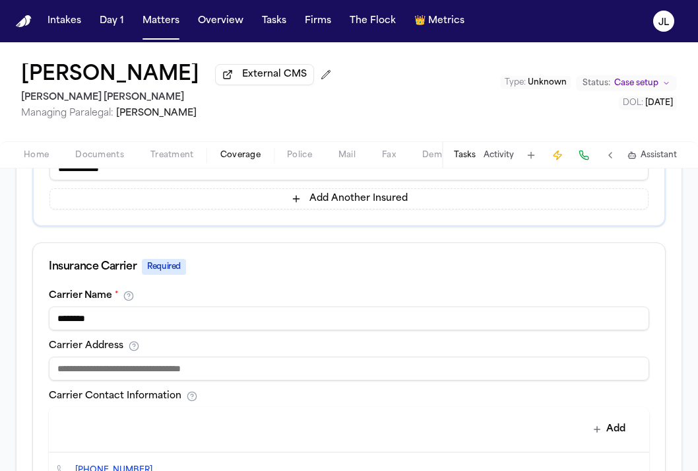
scroll to position [572, 0]
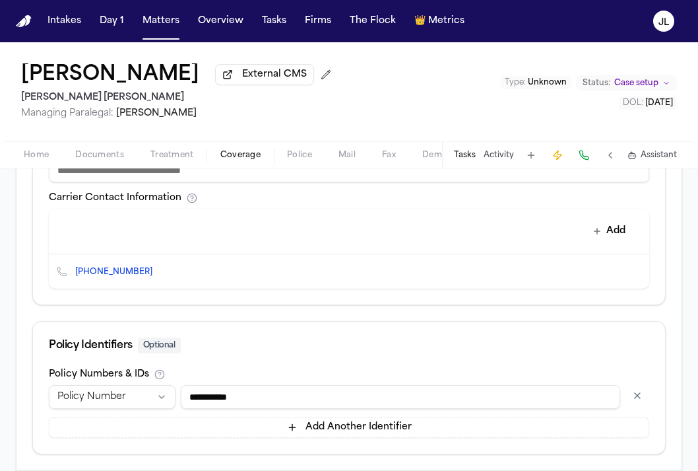
drag, startPoint x: 261, startPoint y: 403, endPoint x: 158, endPoint y: 400, distance: 102.4
click at [159, 403] on div "**********" at bounding box center [349, 397] width 601 height 24
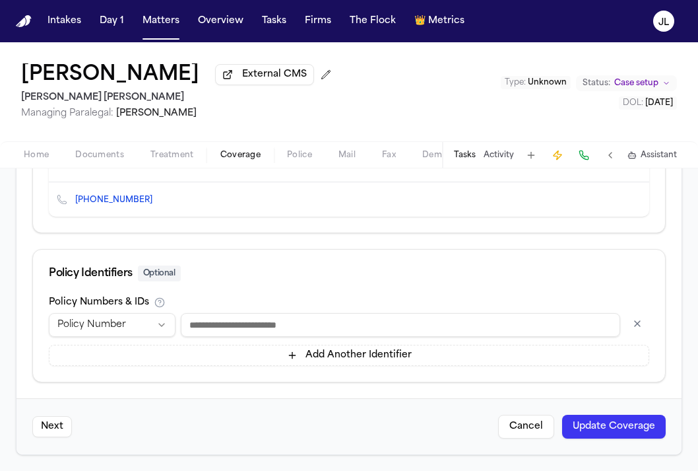
click at [599, 425] on button "Update Coverage" at bounding box center [614, 427] width 104 height 24
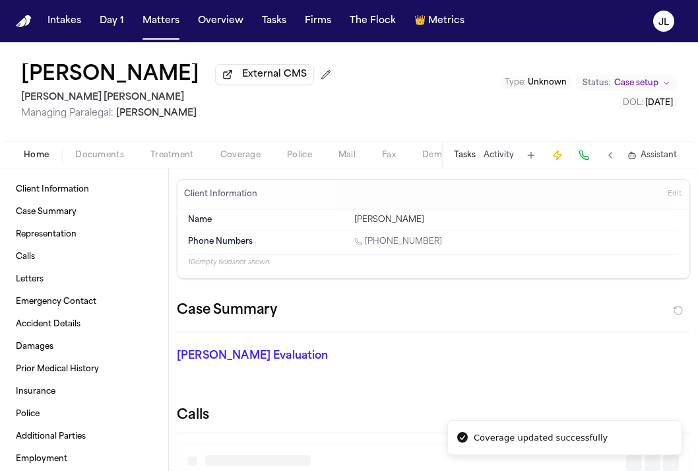
click at [43, 157] on span "Home" at bounding box center [36, 155] width 25 height 11
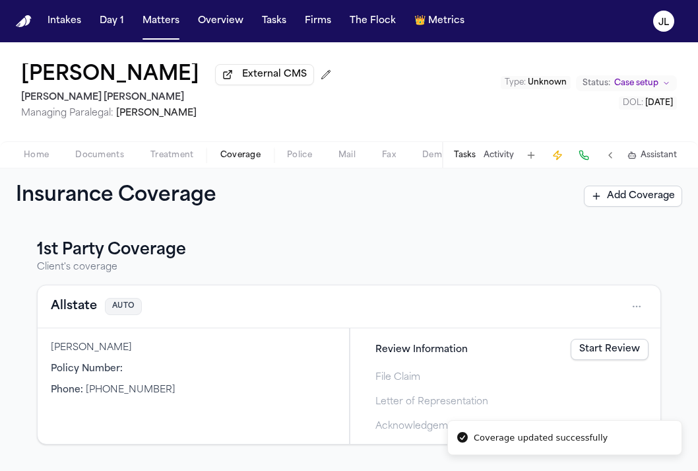
click at [239, 160] on span "Coverage" at bounding box center [240, 155] width 40 height 11
click at [70, 308] on button "Allstate" at bounding box center [74, 306] width 46 height 18
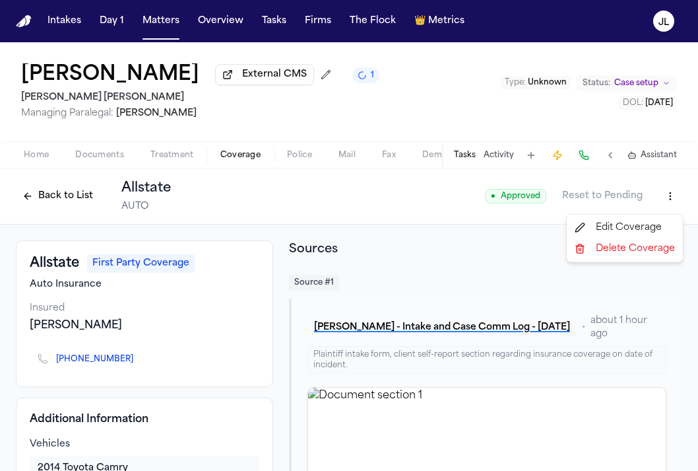
click at [661, 199] on html "Intakes Day 1 Matters Overview Tasks Firms The Flock 👑 Metrics JL Mayra Zavala …" at bounding box center [349, 235] width 698 height 471
click at [626, 227] on div "Edit Coverage" at bounding box center [625, 227] width 111 height 21
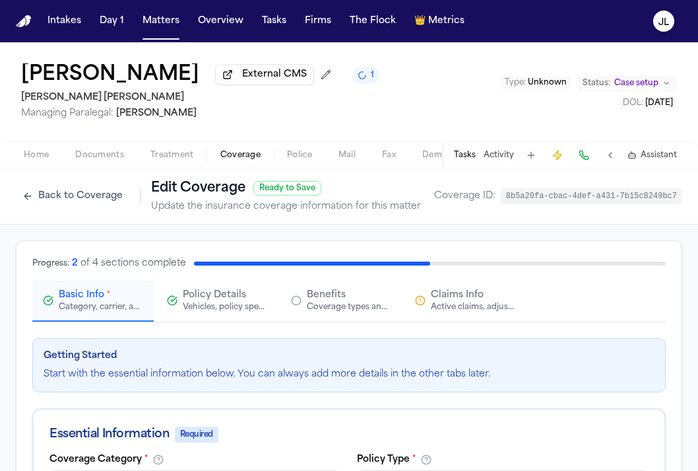
click at [433, 298] on span "Claims Info" at bounding box center [457, 294] width 53 height 13
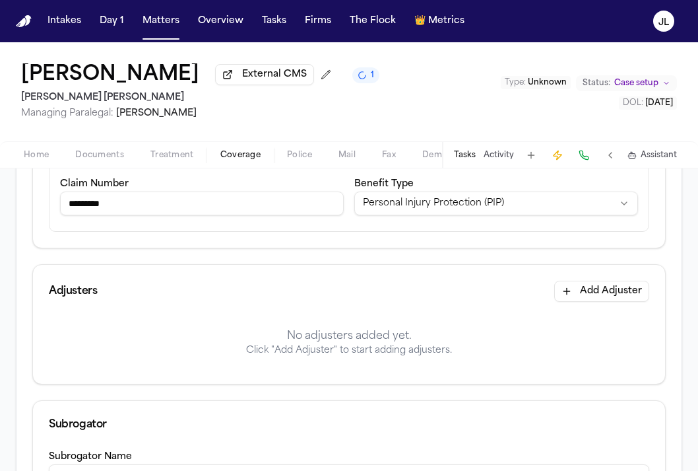
scroll to position [134, 0]
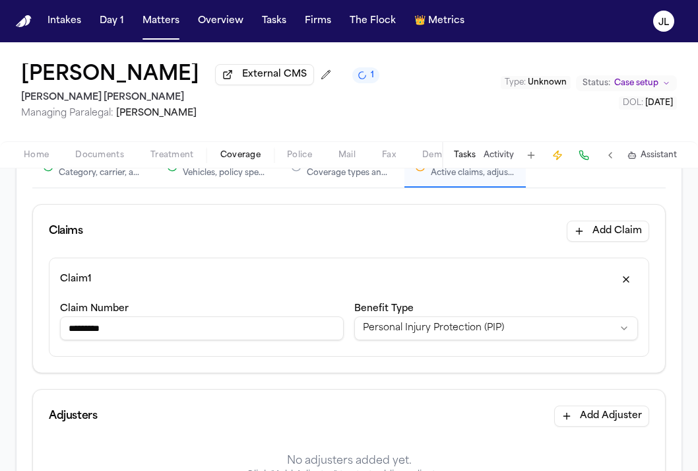
click at [190, 339] on input "*********" at bounding box center [202, 328] width 284 height 24
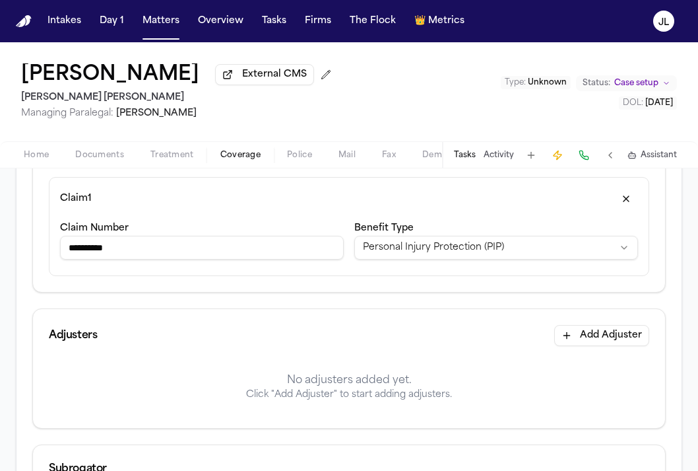
scroll to position [250, 0]
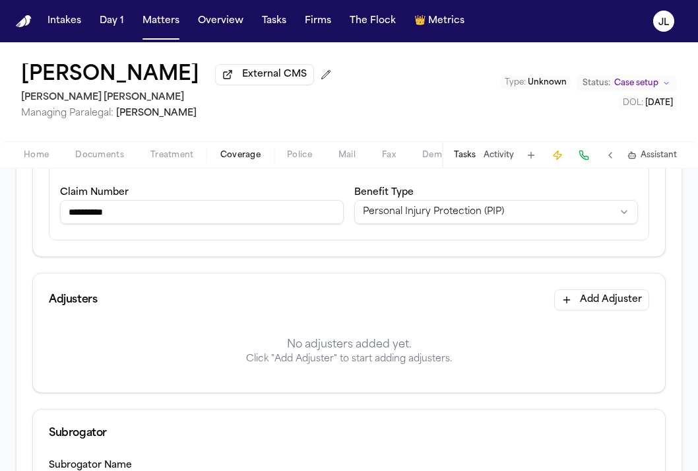
type input "**********"
click at [625, 310] on button "Add Adjuster" at bounding box center [602, 299] width 95 height 21
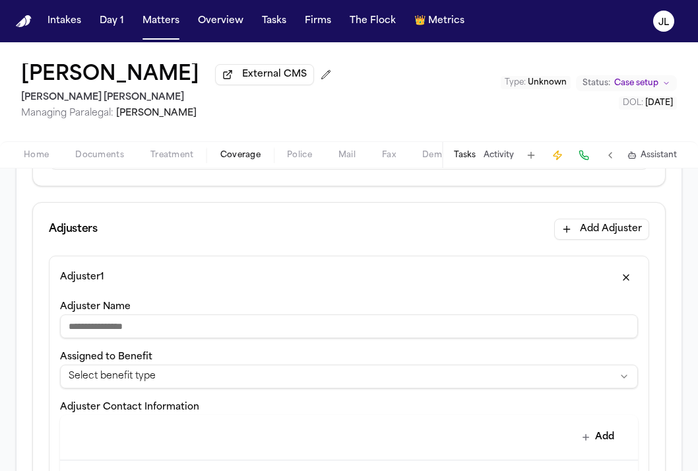
scroll to position [328, 0]
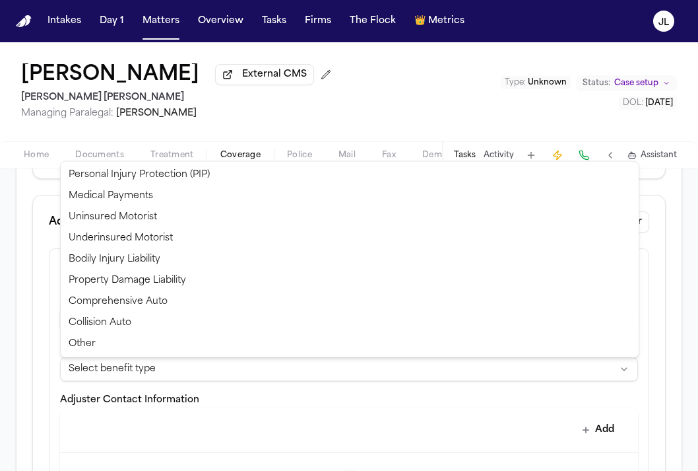
click at [261, 372] on html "**********" at bounding box center [349, 235] width 698 height 471
select select "**********"
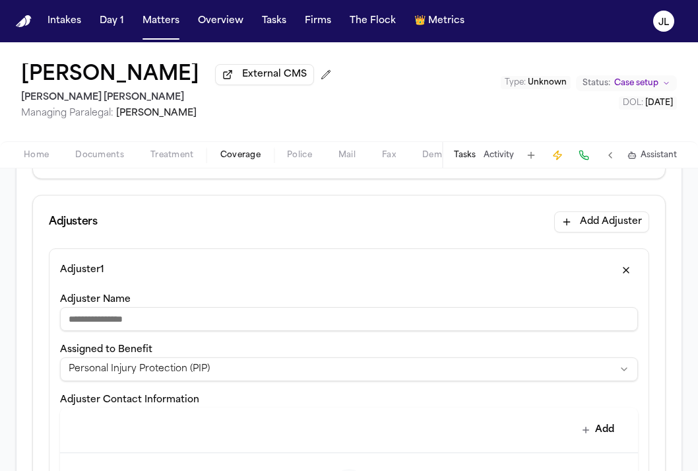
click at [112, 325] on input "Adjuster Name" at bounding box center [349, 319] width 578 height 24
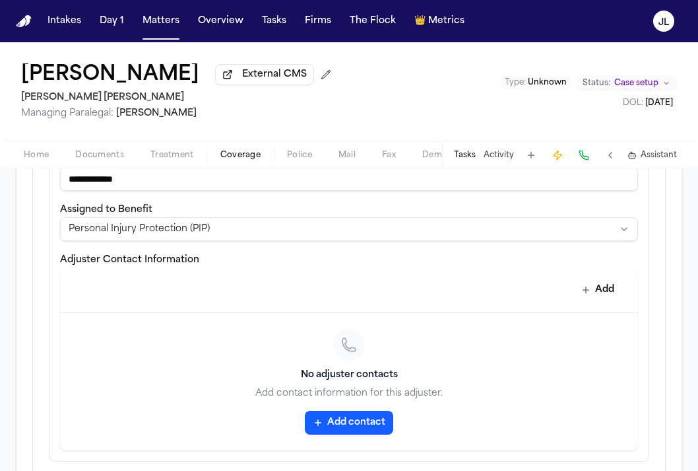
scroll to position [471, 0]
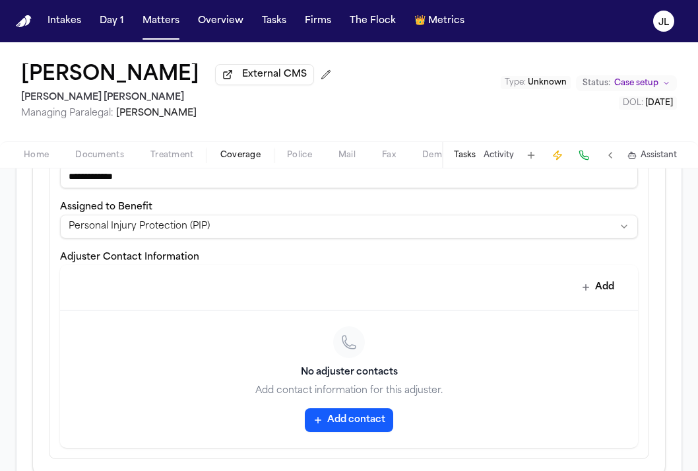
type input "**********"
click at [337, 417] on button "Add contact" at bounding box center [349, 420] width 88 height 24
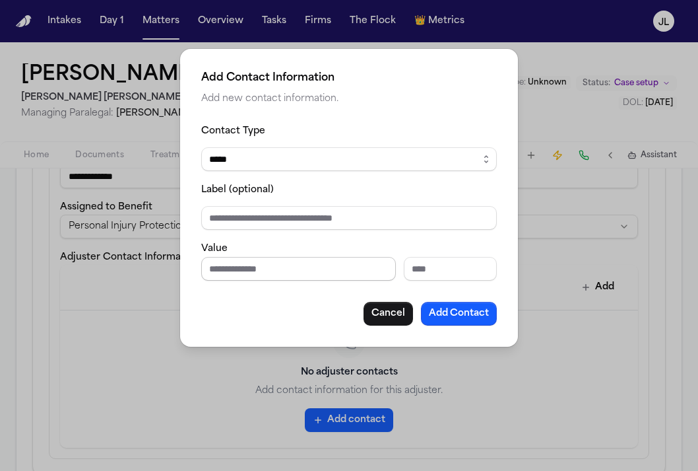
click at [292, 276] on input "Phone number" at bounding box center [298, 269] width 195 height 24
type input "**********"
click at [461, 319] on button "Add Contact" at bounding box center [459, 314] width 76 height 24
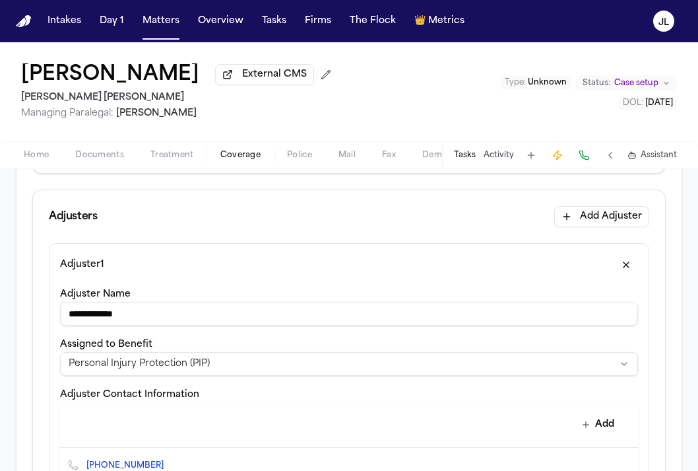
scroll to position [65, 0]
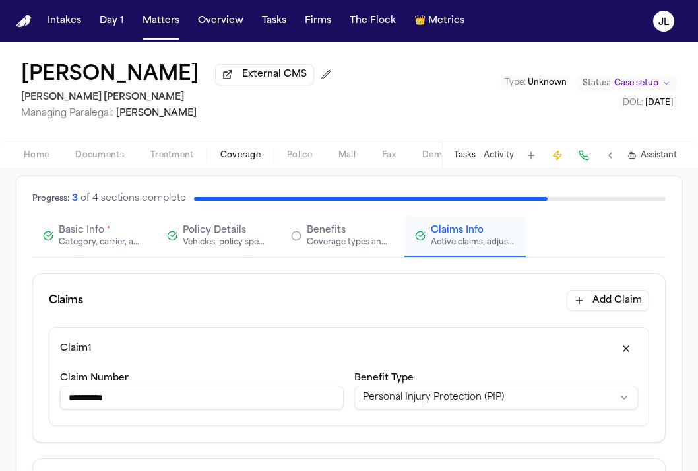
click at [77, 248] on div "Category, carrier, and policy holder information" at bounding box center [101, 242] width 84 height 11
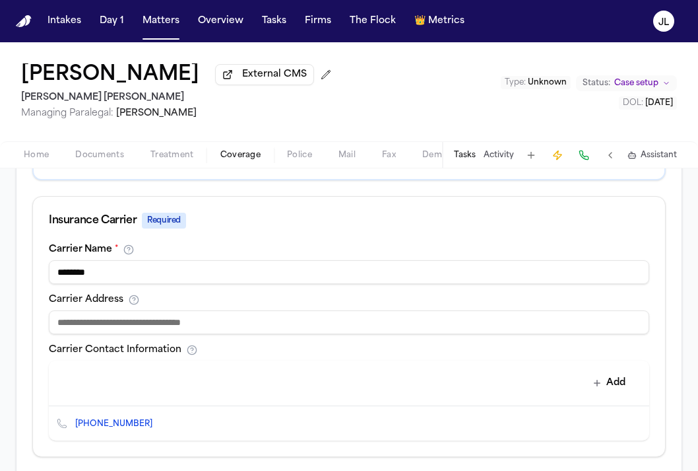
scroll to position [425, 0]
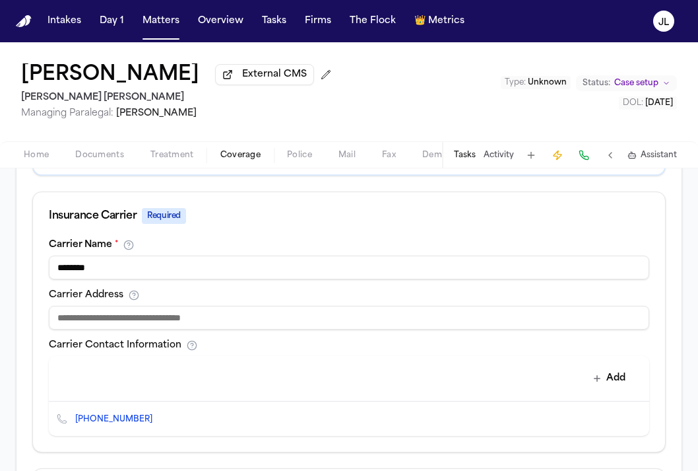
click at [133, 319] on input at bounding box center [349, 318] width 601 height 24
type input "**********"
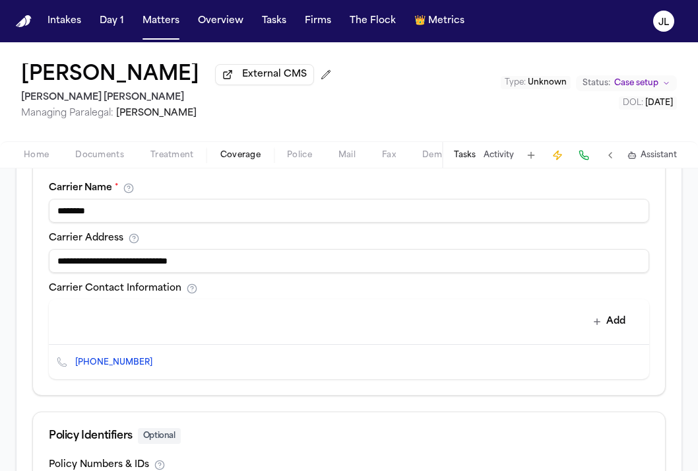
scroll to position [486, 0]
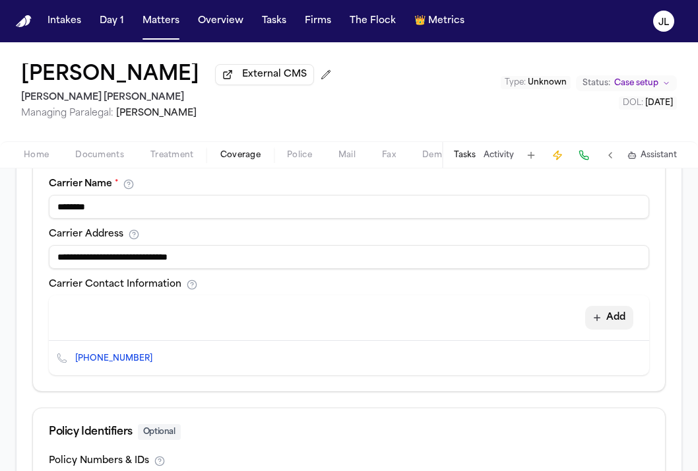
click at [619, 319] on button "Add" at bounding box center [610, 318] width 48 height 24
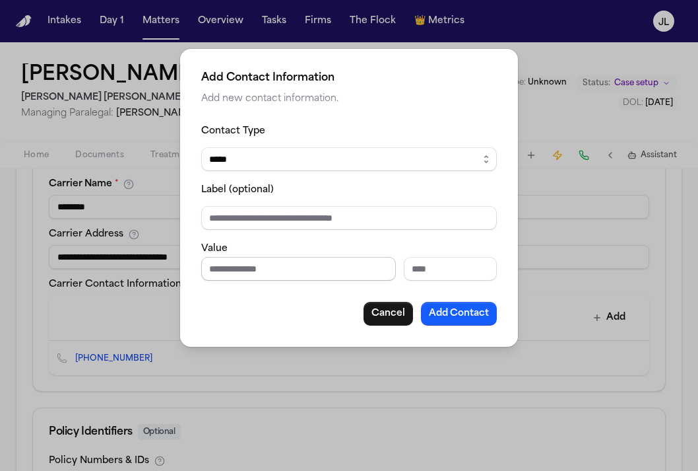
click at [270, 274] on input "Phone number" at bounding box center [298, 269] width 195 height 24
click at [265, 170] on select "***** ***** ******* *** *****" at bounding box center [349, 159] width 296 height 24
select select "***"
click at [201, 147] on select "***** ***** ******* *** *****" at bounding box center [349, 159] width 296 height 24
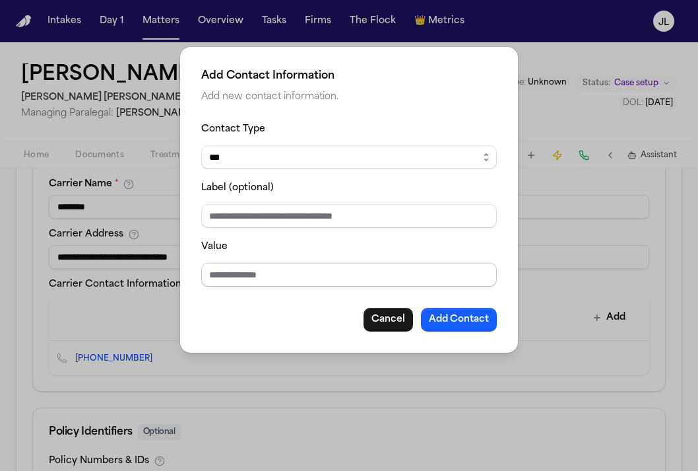
click at [234, 268] on input "Value" at bounding box center [349, 275] width 296 height 24
type input "**********"
click at [452, 322] on button "Add Contact" at bounding box center [459, 320] width 76 height 24
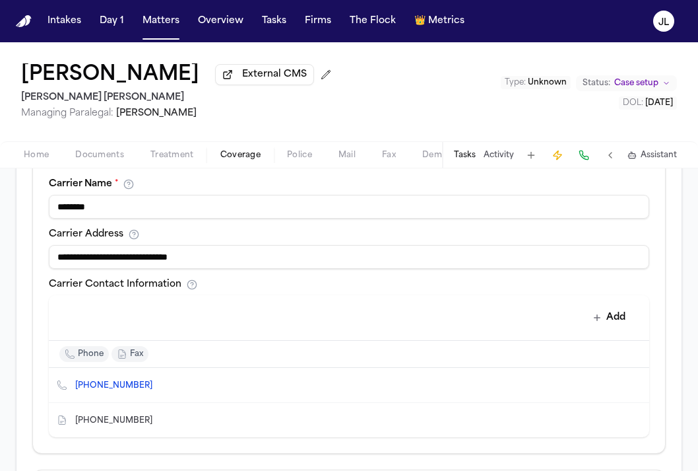
scroll to position [709, 0]
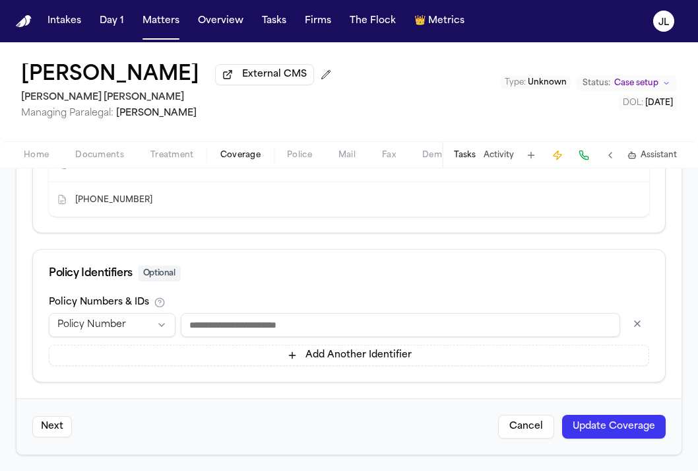
click at [626, 435] on button "Update Coverage" at bounding box center [614, 427] width 104 height 24
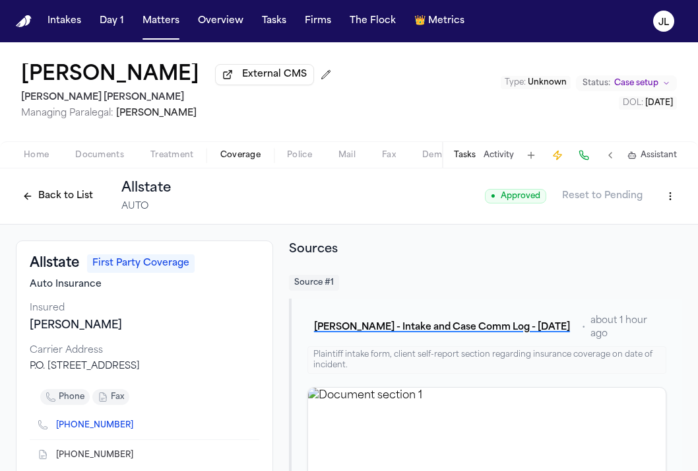
click at [28, 198] on button "Back to List" at bounding box center [58, 195] width 84 height 21
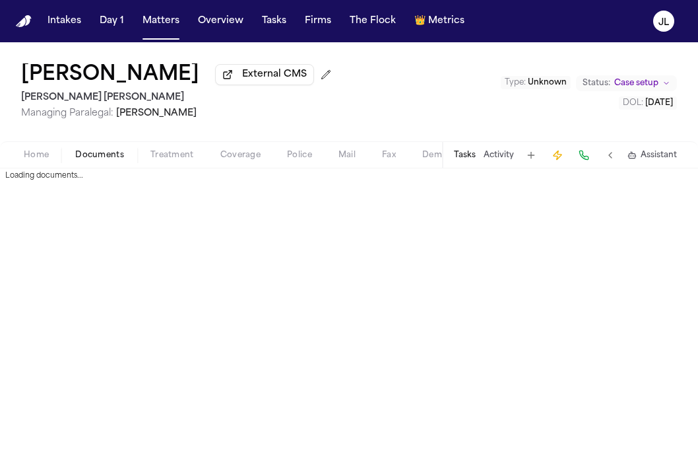
click at [94, 160] on span "Documents" at bounding box center [99, 155] width 49 height 11
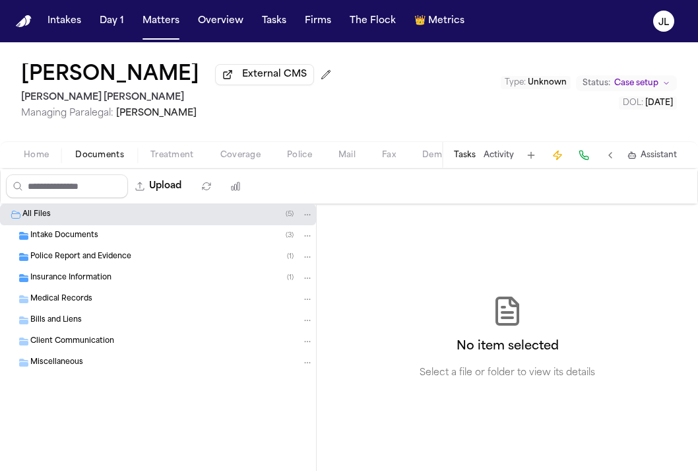
click at [41, 160] on span "Home" at bounding box center [36, 155] width 25 height 11
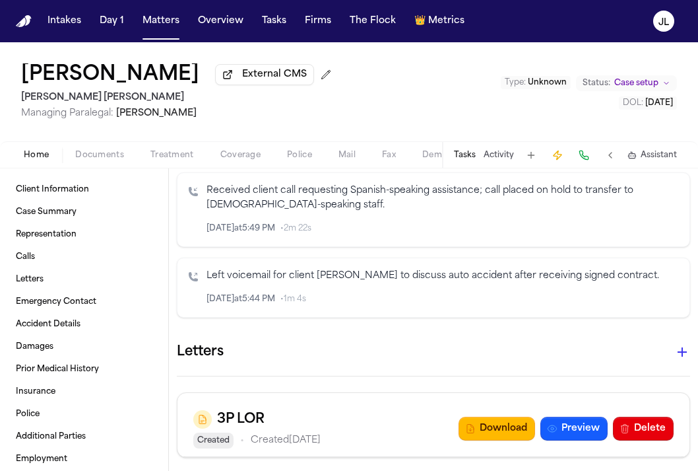
scroll to position [780, 0]
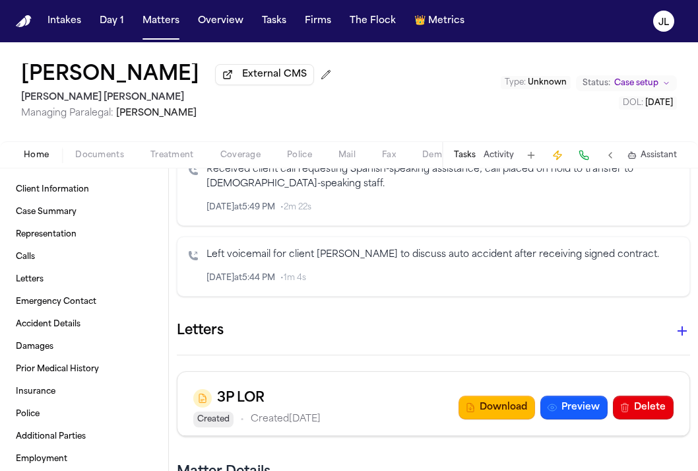
click at [676, 323] on icon "button" at bounding box center [683, 331] width 16 height 16
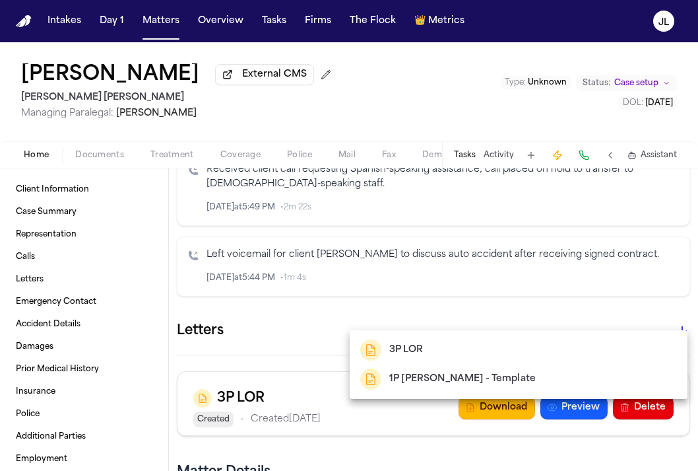
click at [521, 376] on div "1P [PERSON_NAME] - Template" at bounding box center [518, 378] width 317 height 21
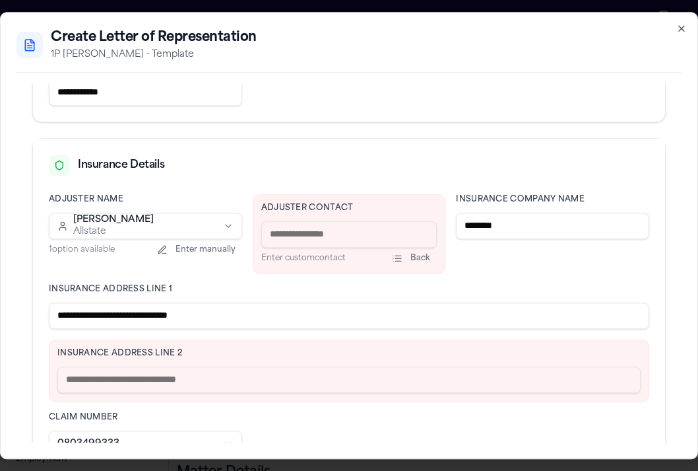
scroll to position [287, 0]
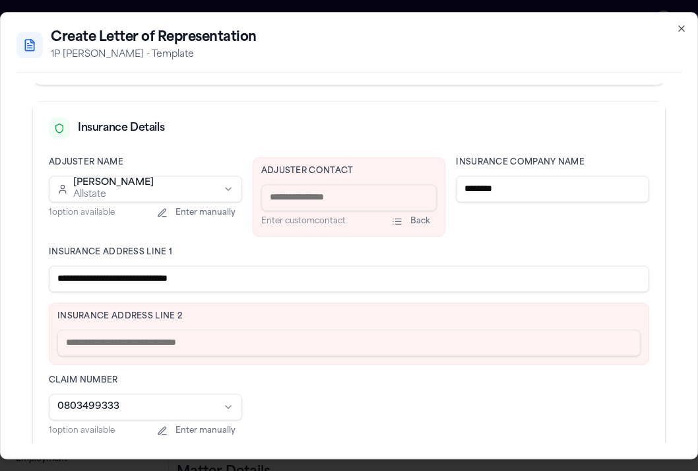
click at [296, 189] on input at bounding box center [349, 197] width 176 height 26
click at [287, 225] on span "Enter custom contact" at bounding box center [303, 221] width 84 height 8
click at [407, 219] on button "Back" at bounding box center [411, 221] width 51 height 13
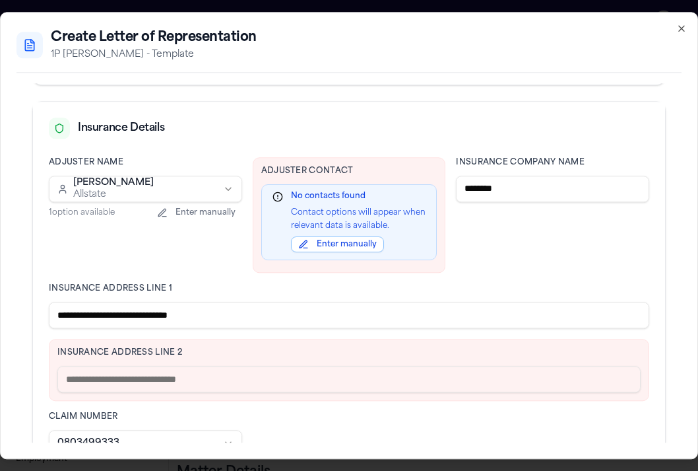
click at [354, 207] on p "Contact options will appear when relevant data is available." at bounding box center [358, 220] width 135 height 26
click at [334, 178] on div "Adjuster Contact No contacts found Contact options will appear when relevant da…" at bounding box center [349, 215] width 193 height 116
click at [310, 174] on label "Adjuster Contact" at bounding box center [349, 171] width 176 height 11
click at [335, 253] on div "No contacts found Contact options will appear when relevant data is available. …" at bounding box center [349, 222] width 176 height 77
click at [335, 250] on button "Enter manually" at bounding box center [337, 244] width 93 height 16
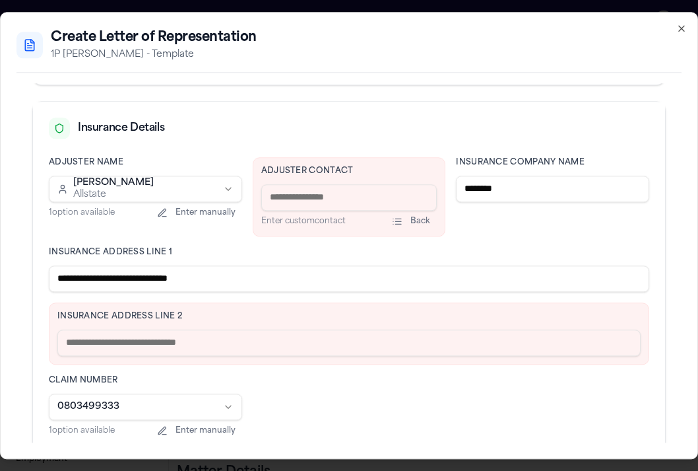
drag, startPoint x: 238, startPoint y: 275, endPoint x: 140, endPoint y: 275, distance: 98.4
click at [139, 275] on input "**********" at bounding box center [349, 278] width 601 height 26
type input "**********"
click at [133, 348] on input "text" at bounding box center [349, 342] width 584 height 26
paste input "**********"
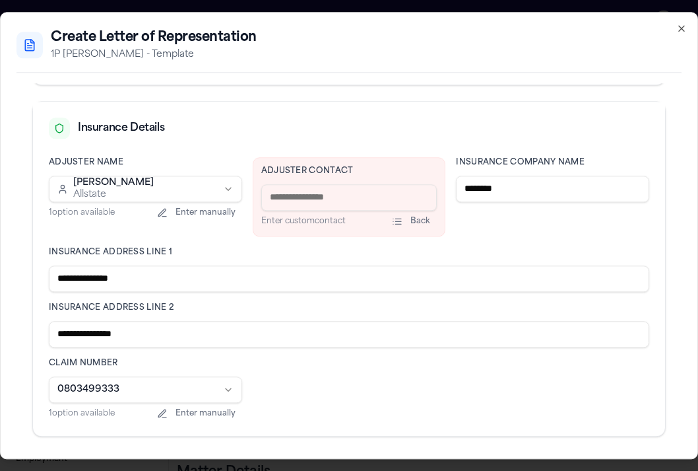
type input "**********"
click at [306, 199] on input at bounding box center [349, 197] width 176 height 26
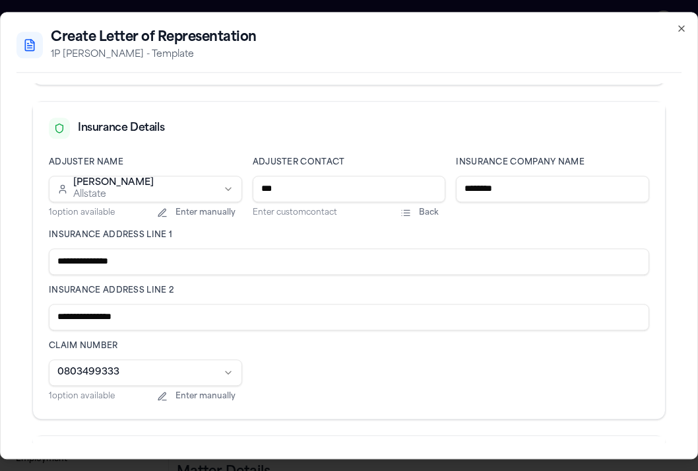
scroll to position [335, 0]
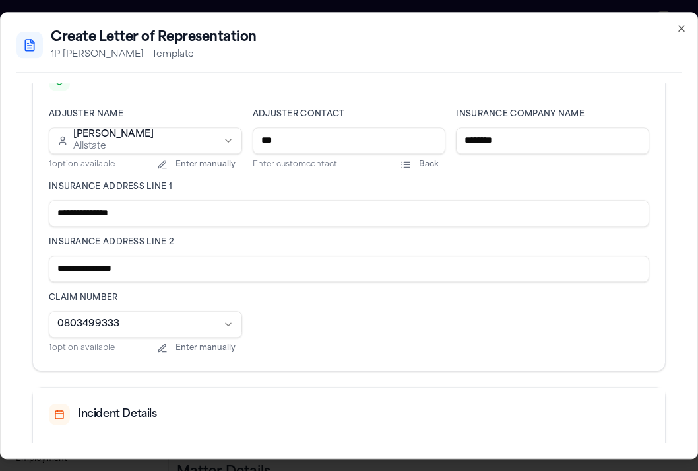
type input "**********"
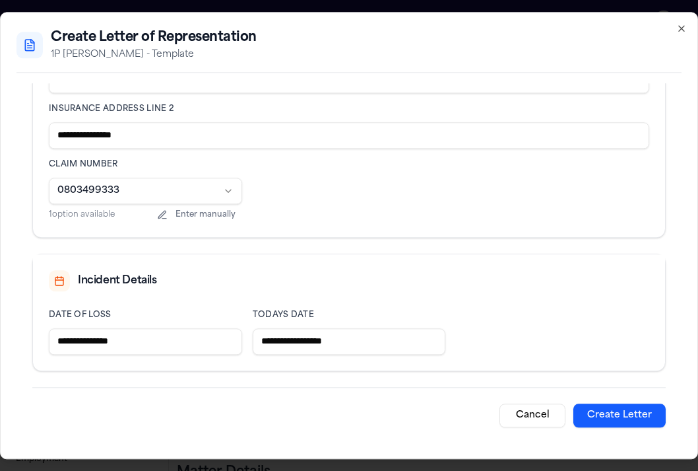
click at [636, 416] on button "Create Letter" at bounding box center [620, 415] width 92 height 24
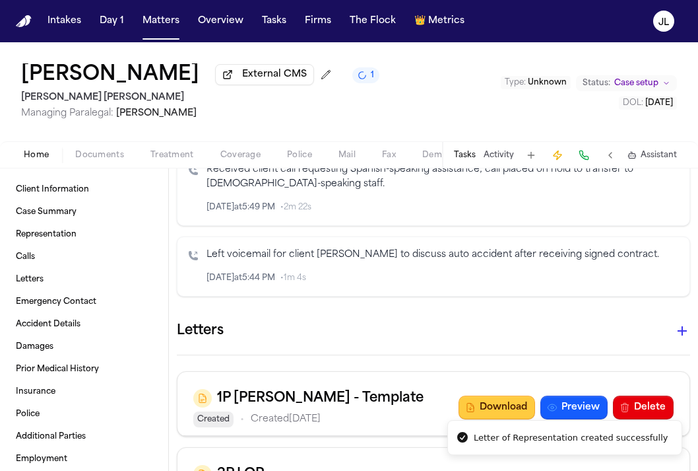
click at [477, 395] on button "Download" at bounding box center [497, 407] width 77 height 24
click at [239, 154] on span "Coverage" at bounding box center [240, 155] width 40 height 11
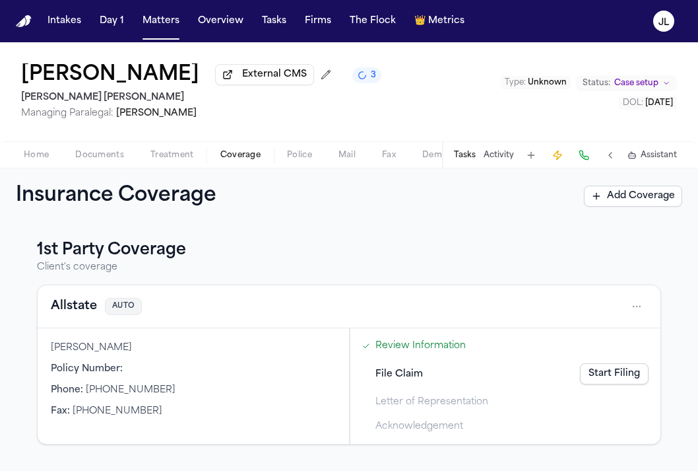
click at [622, 384] on link "Start Filing" at bounding box center [614, 373] width 69 height 21
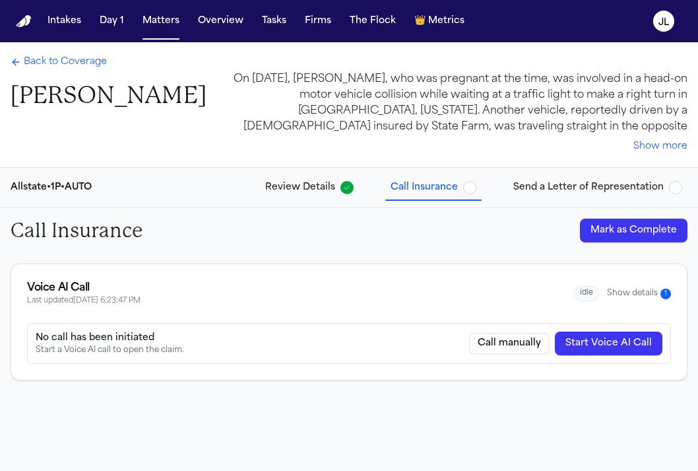
click at [632, 234] on button "Mark as Complete" at bounding box center [634, 231] width 108 height 24
click at [59, 69] on span "Back to Coverage" at bounding box center [65, 61] width 83 height 13
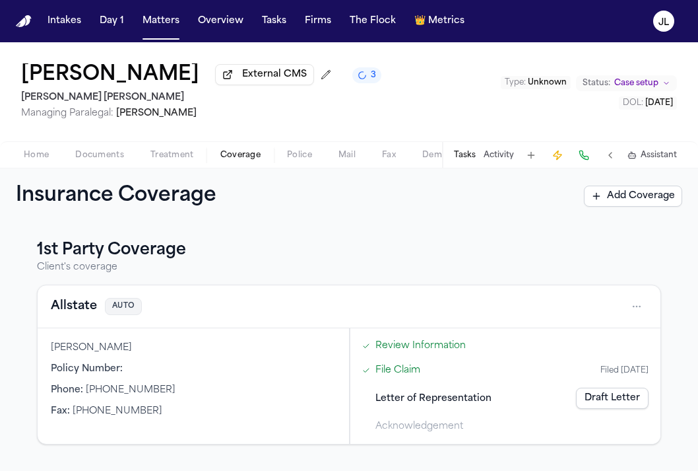
scroll to position [223, 0]
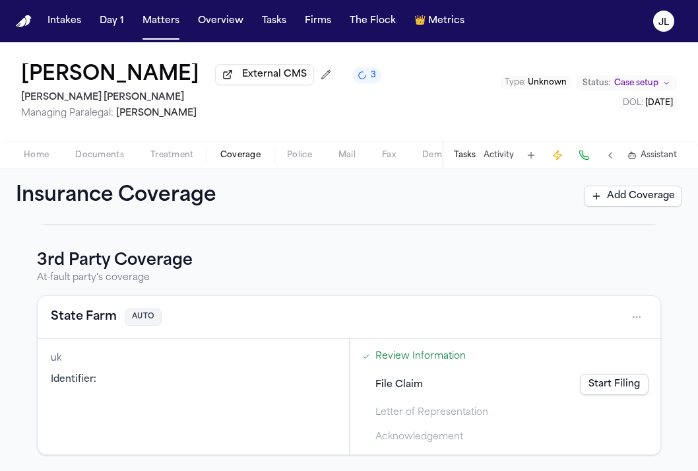
click at [601, 386] on link "Start Filing" at bounding box center [614, 384] width 69 height 21
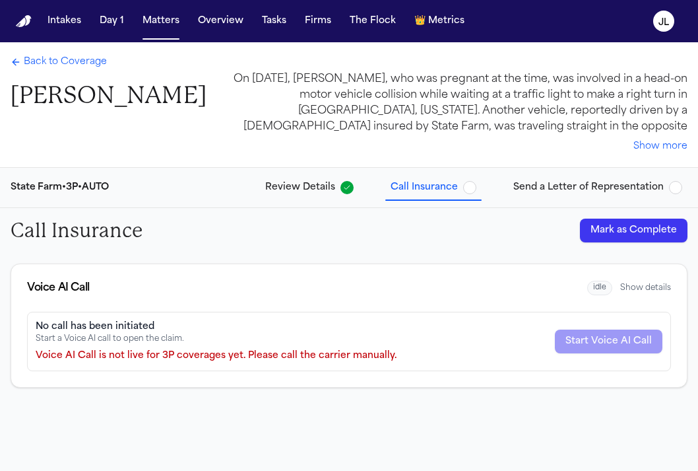
click at [628, 226] on button "Mark as Complete" at bounding box center [634, 231] width 108 height 24
click at [32, 60] on span "Back to Coverage" at bounding box center [65, 61] width 83 height 13
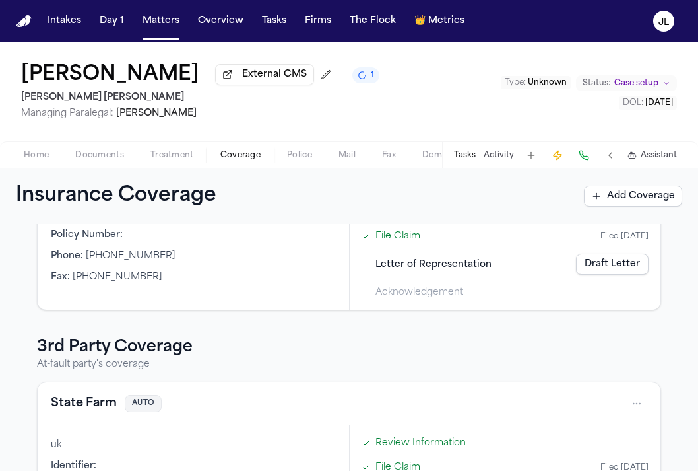
scroll to position [200, 0]
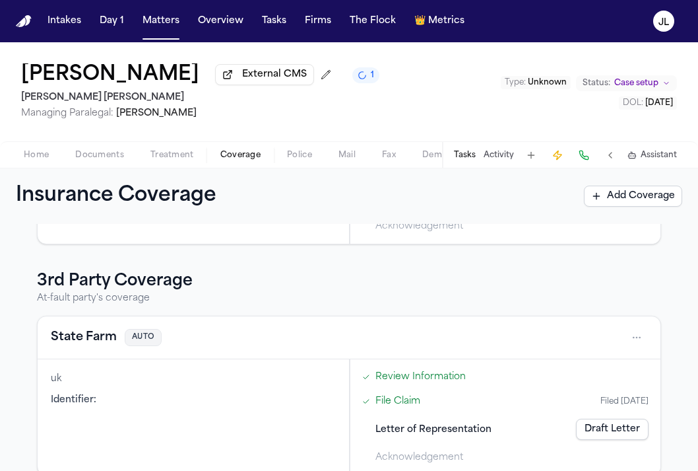
click at [91, 340] on button "State Farm" at bounding box center [84, 337] width 66 height 18
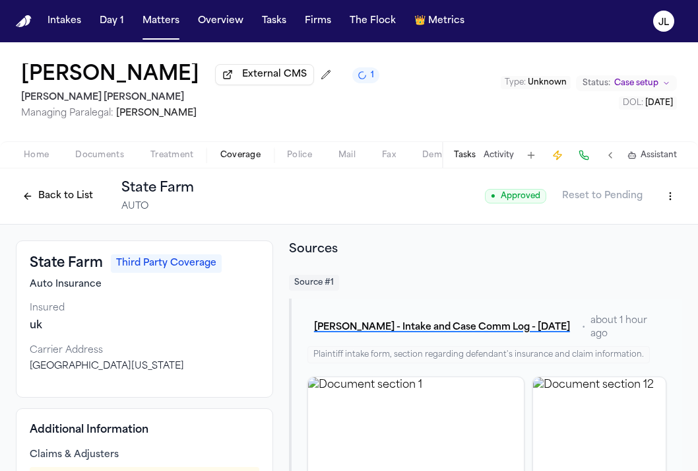
click at [68, 197] on button "Back to List" at bounding box center [58, 195] width 84 height 21
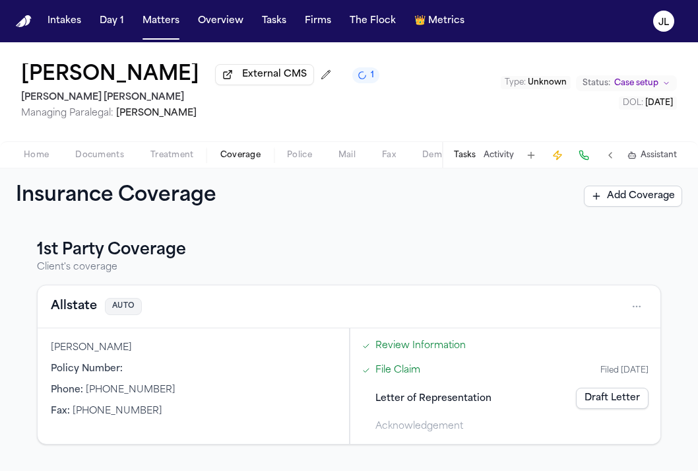
click at [81, 316] on button "Allstate" at bounding box center [74, 306] width 46 height 18
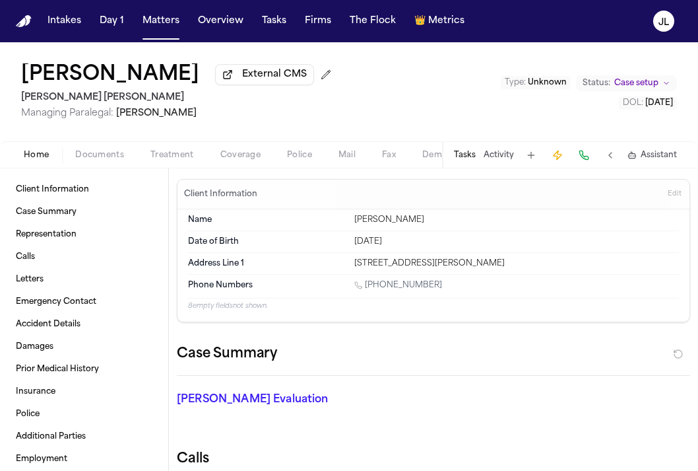
click at [39, 159] on span "Home" at bounding box center [36, 155] width 25 height 11
click at [79, 153] on span "Documents" at bounding box center [99, 155] width 49 height 11
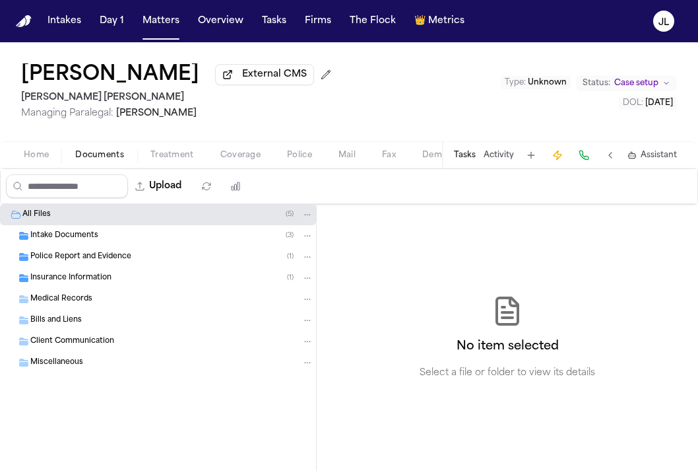
click at [70, 276] on span "Insurance Information" at bounding box center [70, 278] width 81 height 11
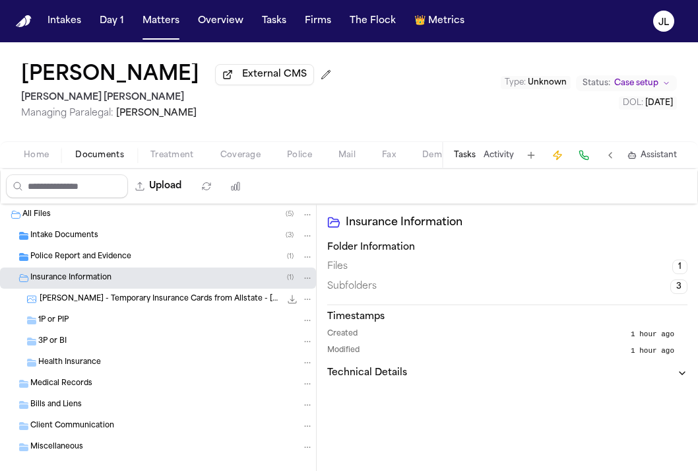
click at [70, 261] on span "Police Report and Evidence" at bounding box center [80, 257] width 101 height 11
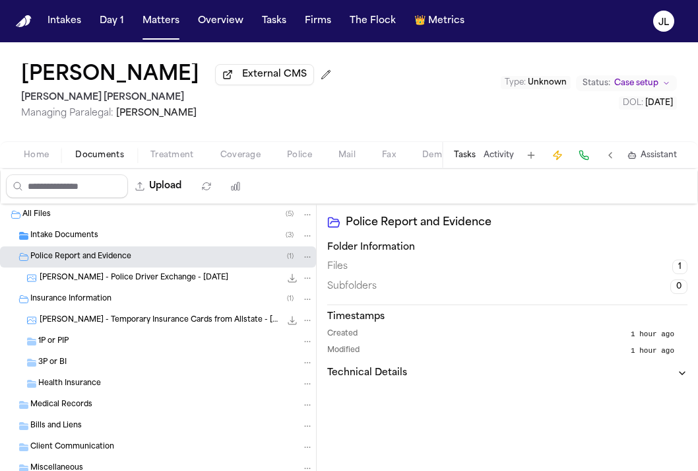
click at [253, 160] on span "Coverage" at bounding box center [240, 155] width 40 height 11
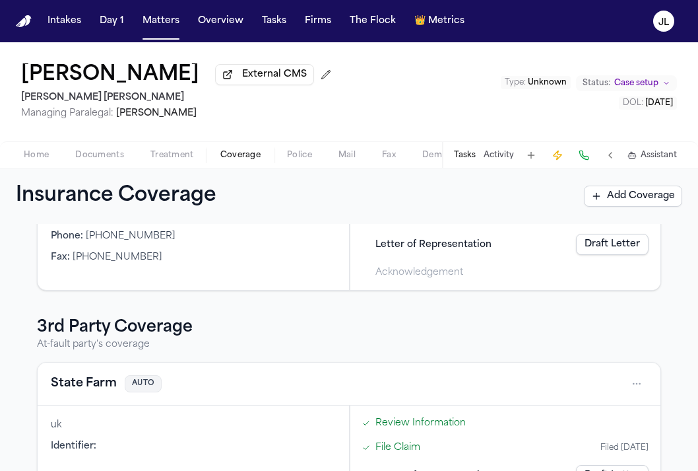
scroll to position [34, 0]
